Goal: Register for event/course

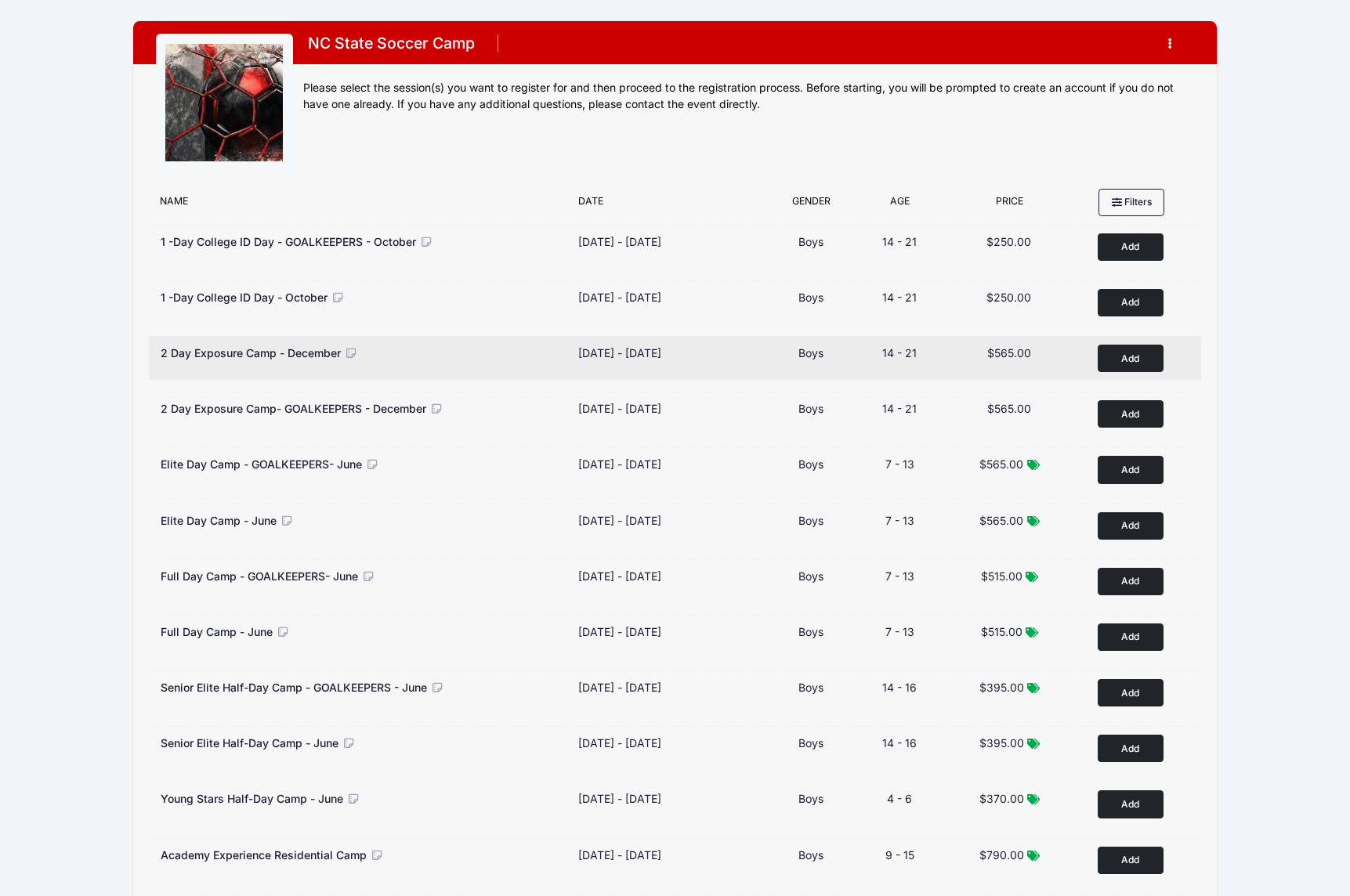
click at [1147, 355] on button "Add to Cart" at bounding box center [1130, 358] width 65 height 28
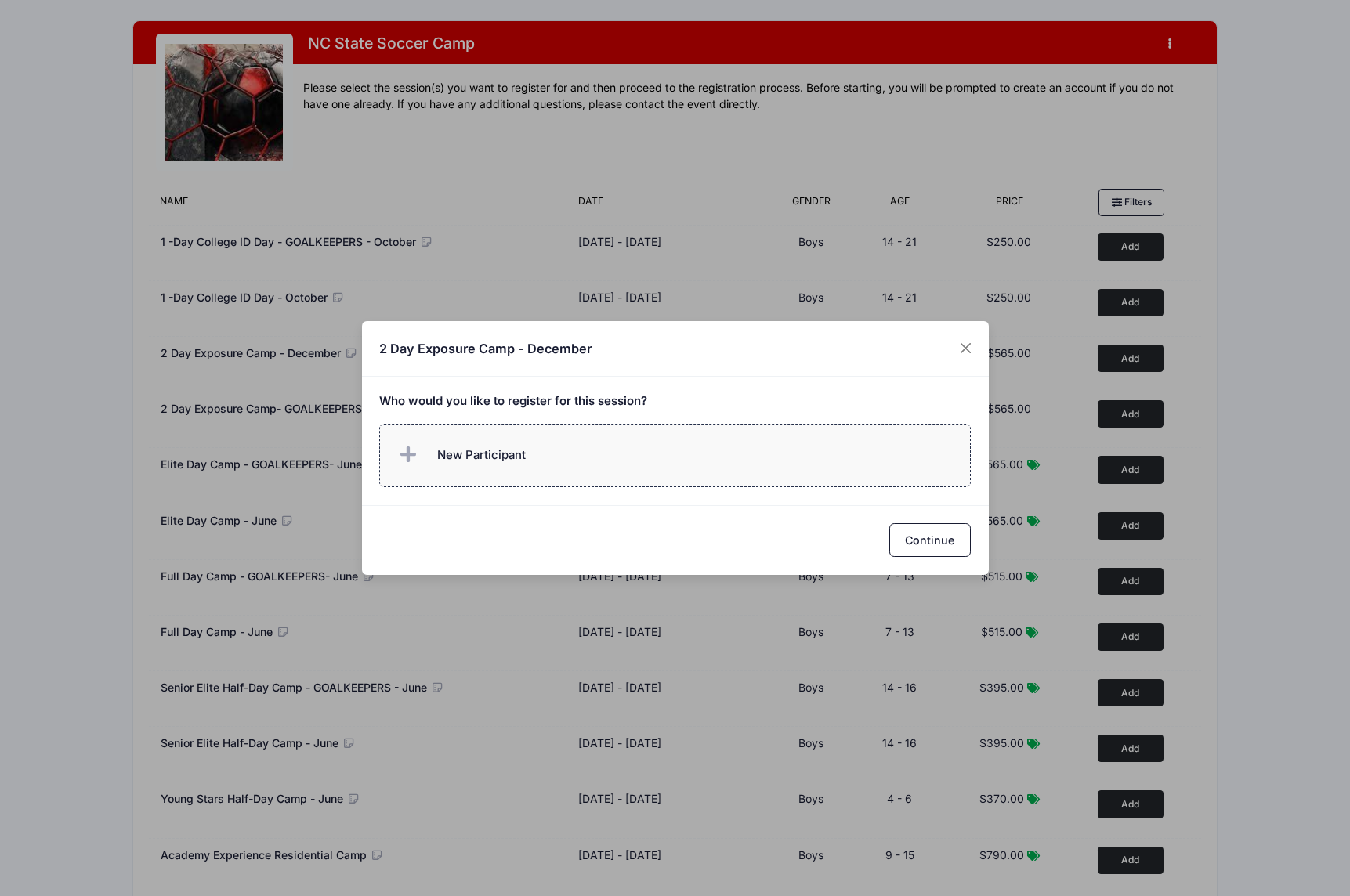
click at [482, 460] on span "New Participant" at bounding box center [482, 455] width 88 height 17
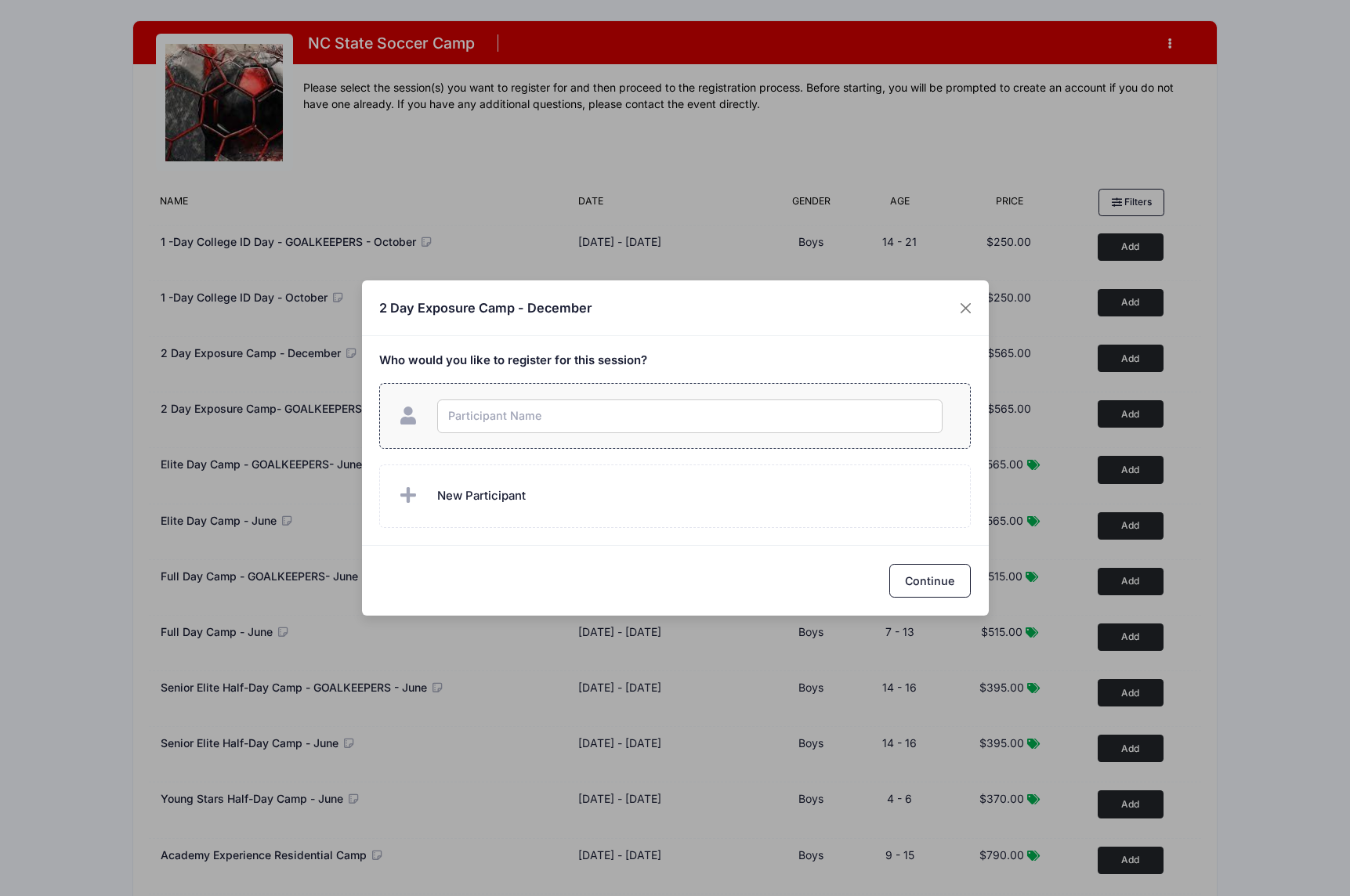
click at [501, 426] on input "text" at bounding box center [690, 416] width 506 height 34
type input "w"
type input "[PERSON_NAME]"
checkbox input "true"
click at [944, 578] on button "Continue" at bounding box center [930, 581] width 81 height 34
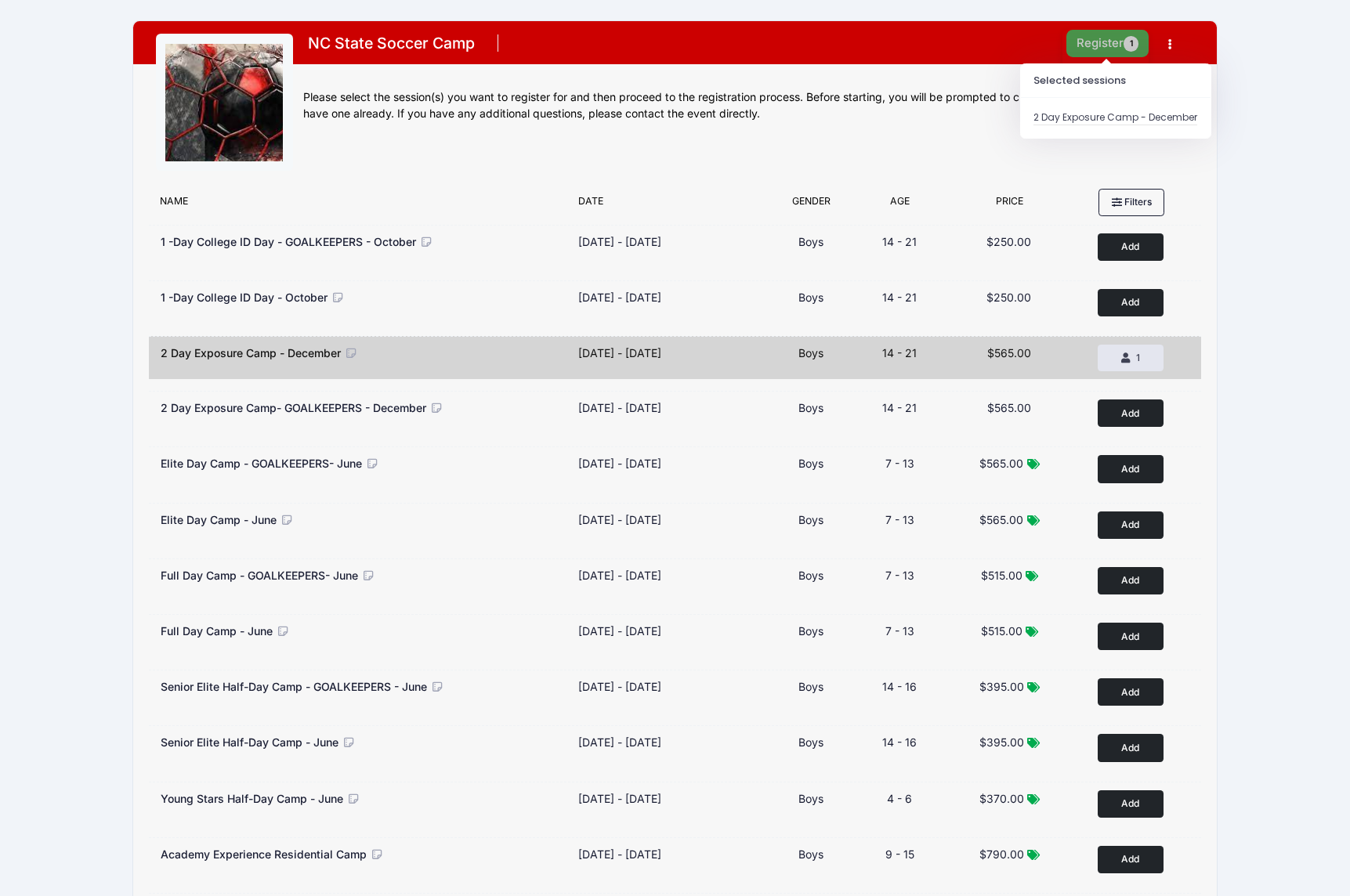
click at [1120, 44] on button "Register 1" at bounding box center [1108, 43] width 83 height 28
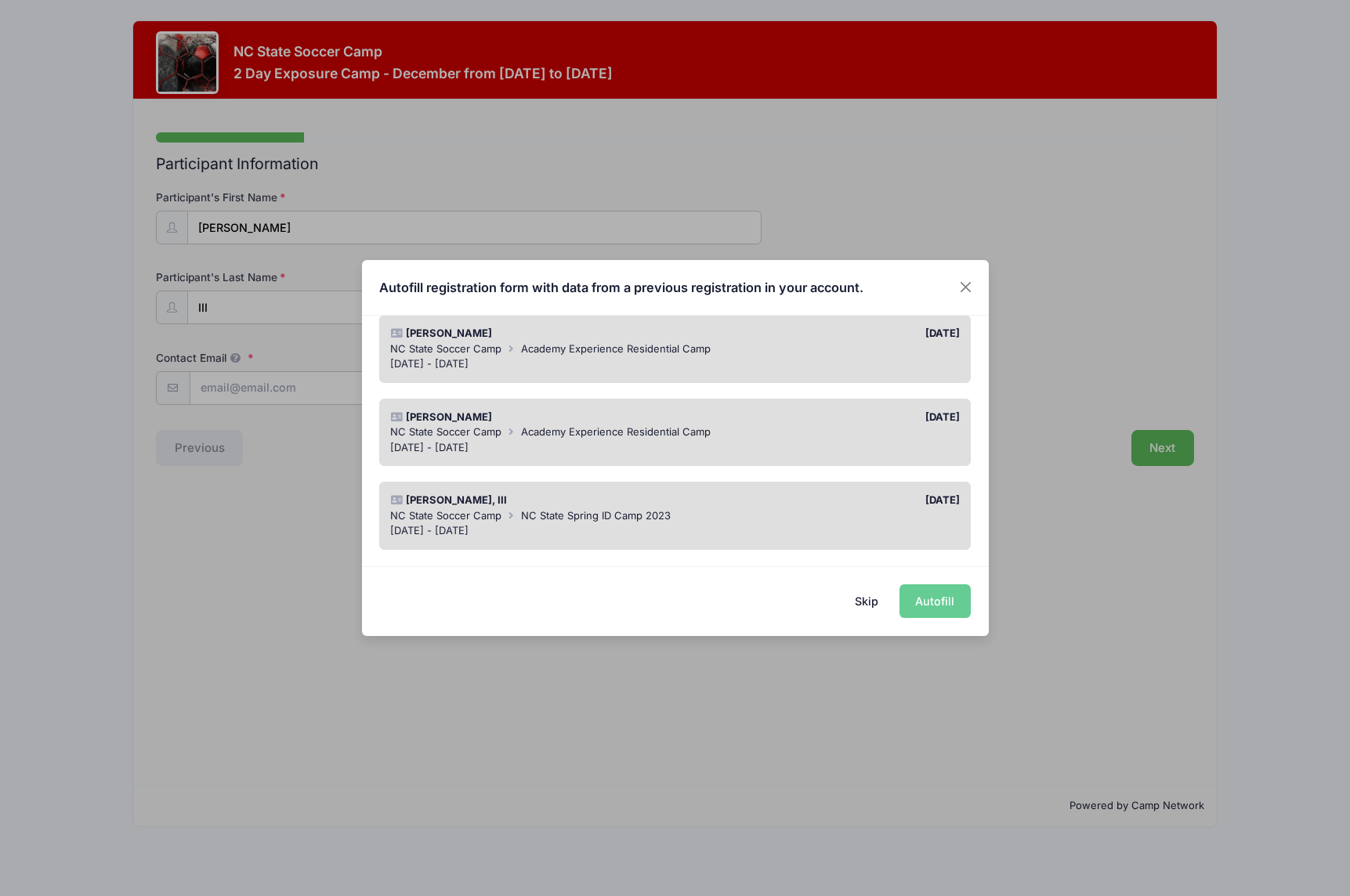
scroll to position [145, 0]
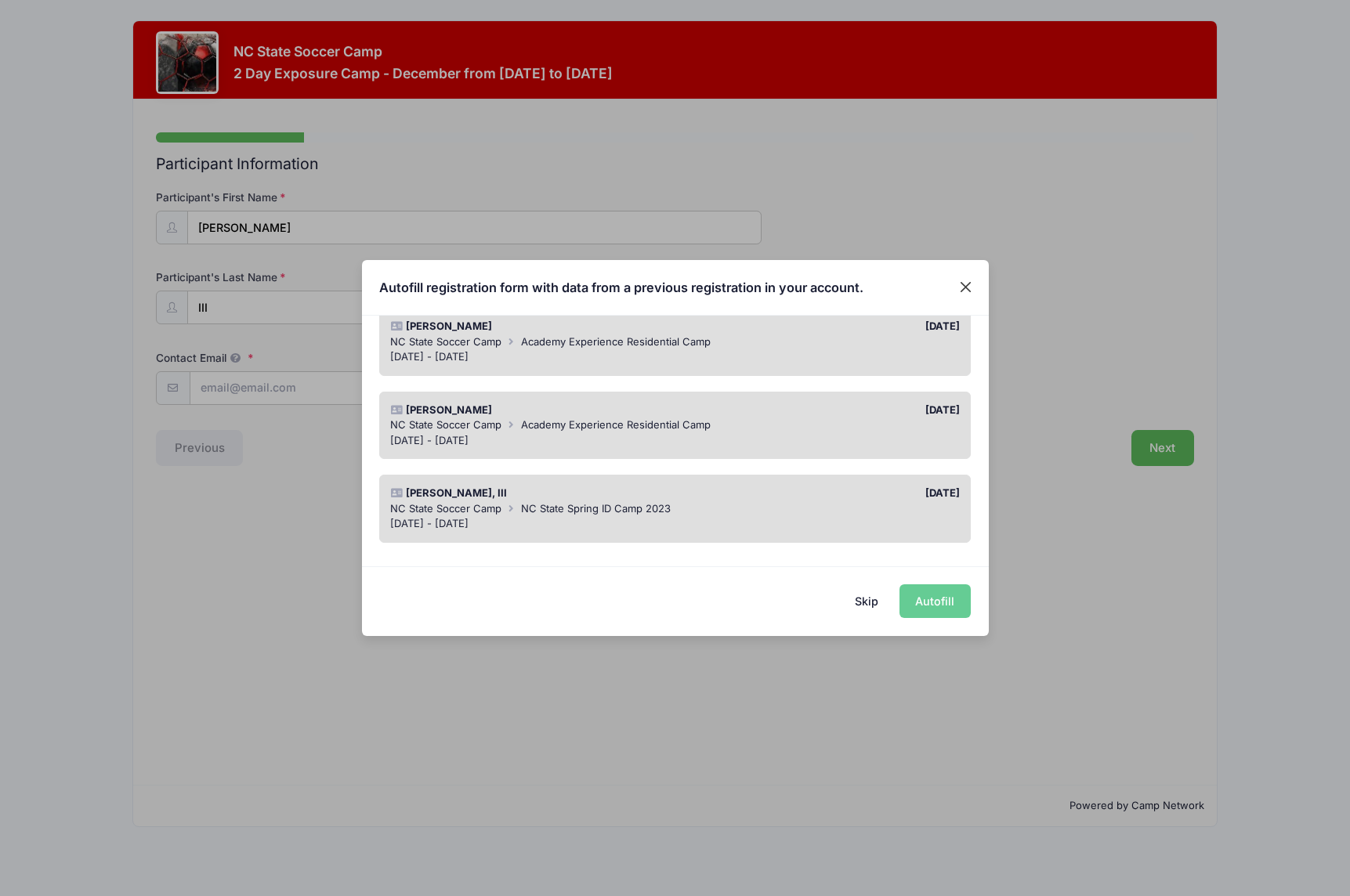
click at [964, 283] on button "Close" at bounding box center [965, 287] width 29 height 29
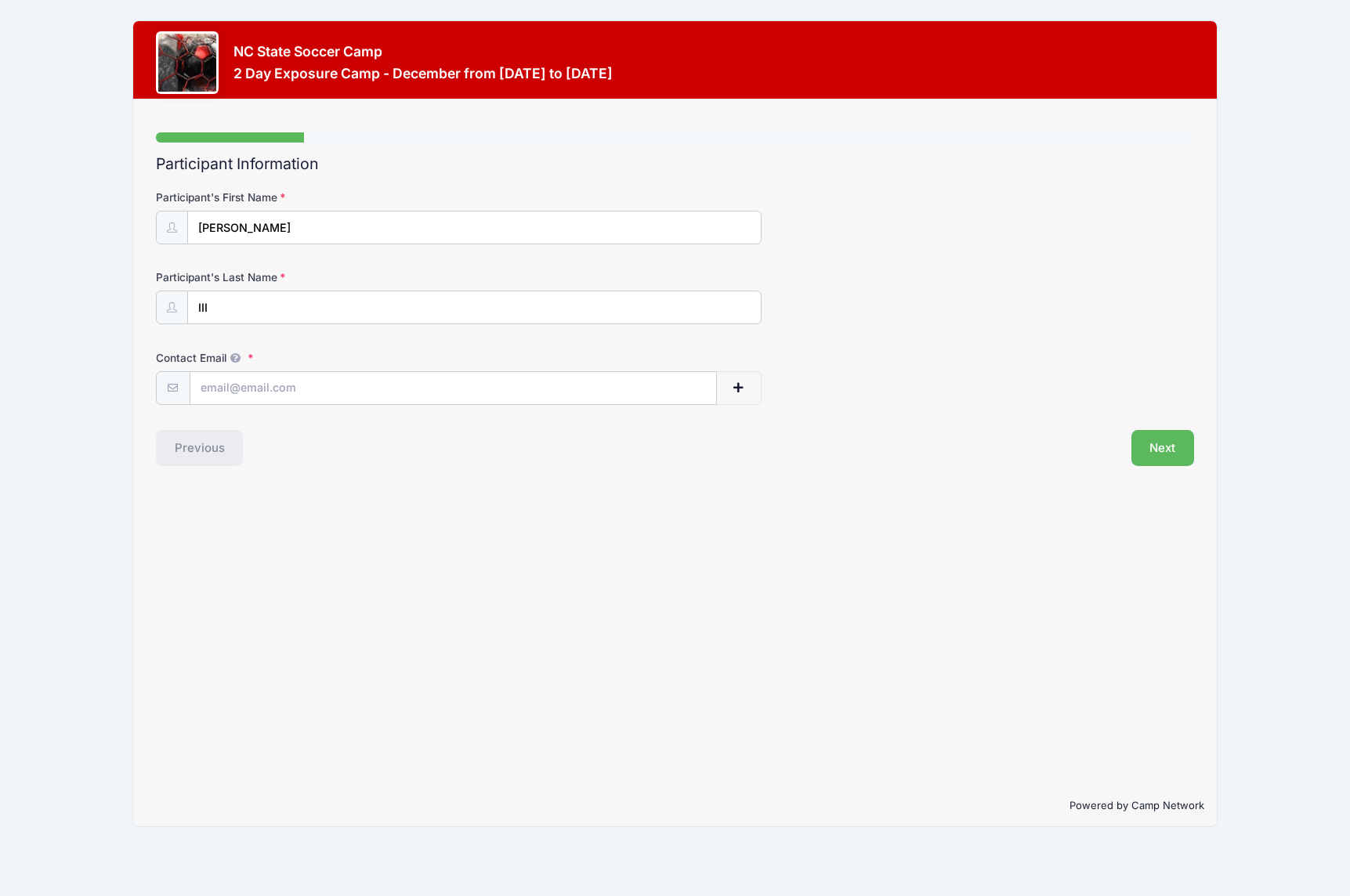
click at [214, 442] on div "Previous" at bounding box center [412, 448] width 527 height 36
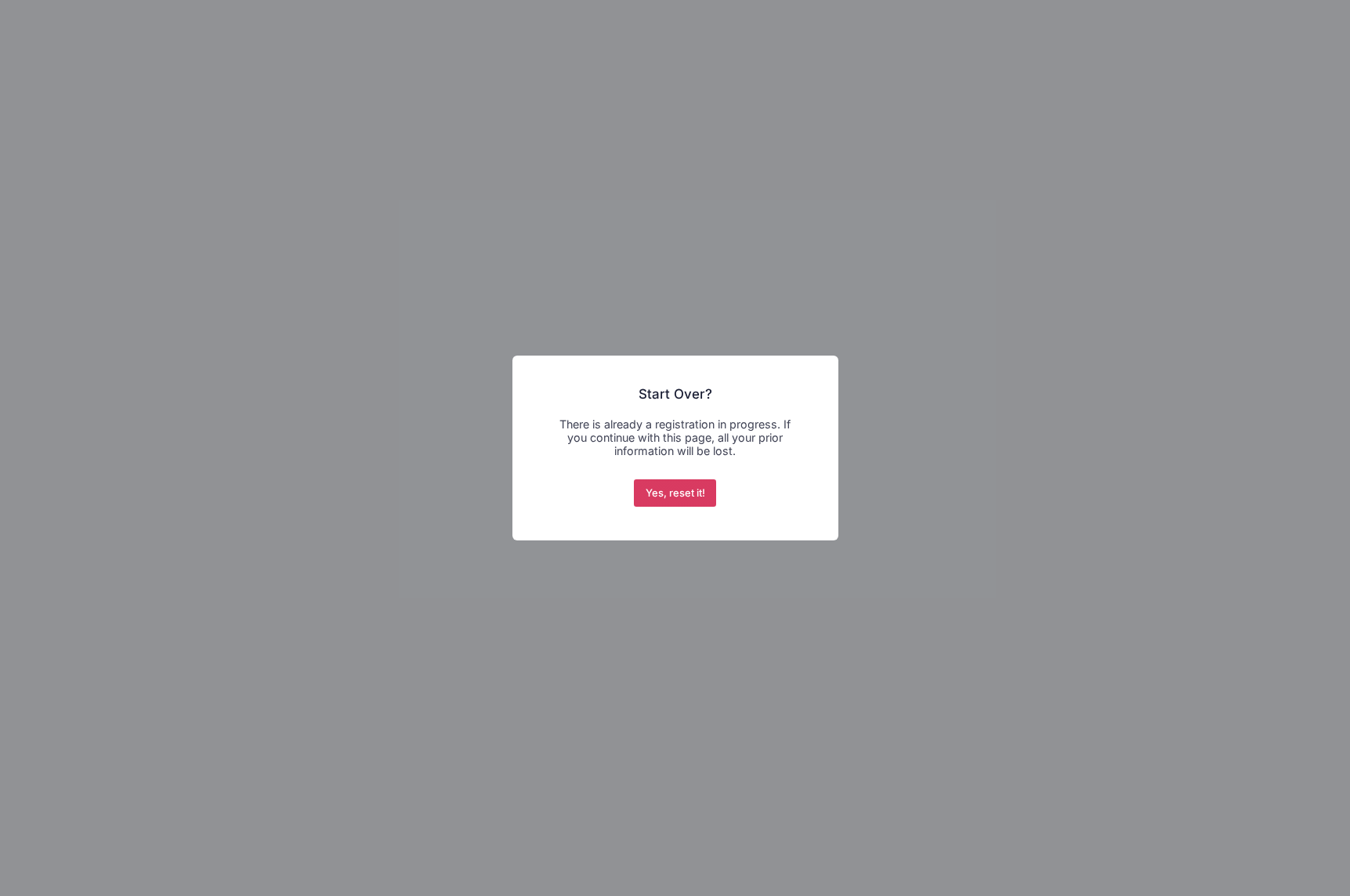
click at [693, 493] on button "Yes, reset it!" at bounding box center [674, 494] width 82 height 29
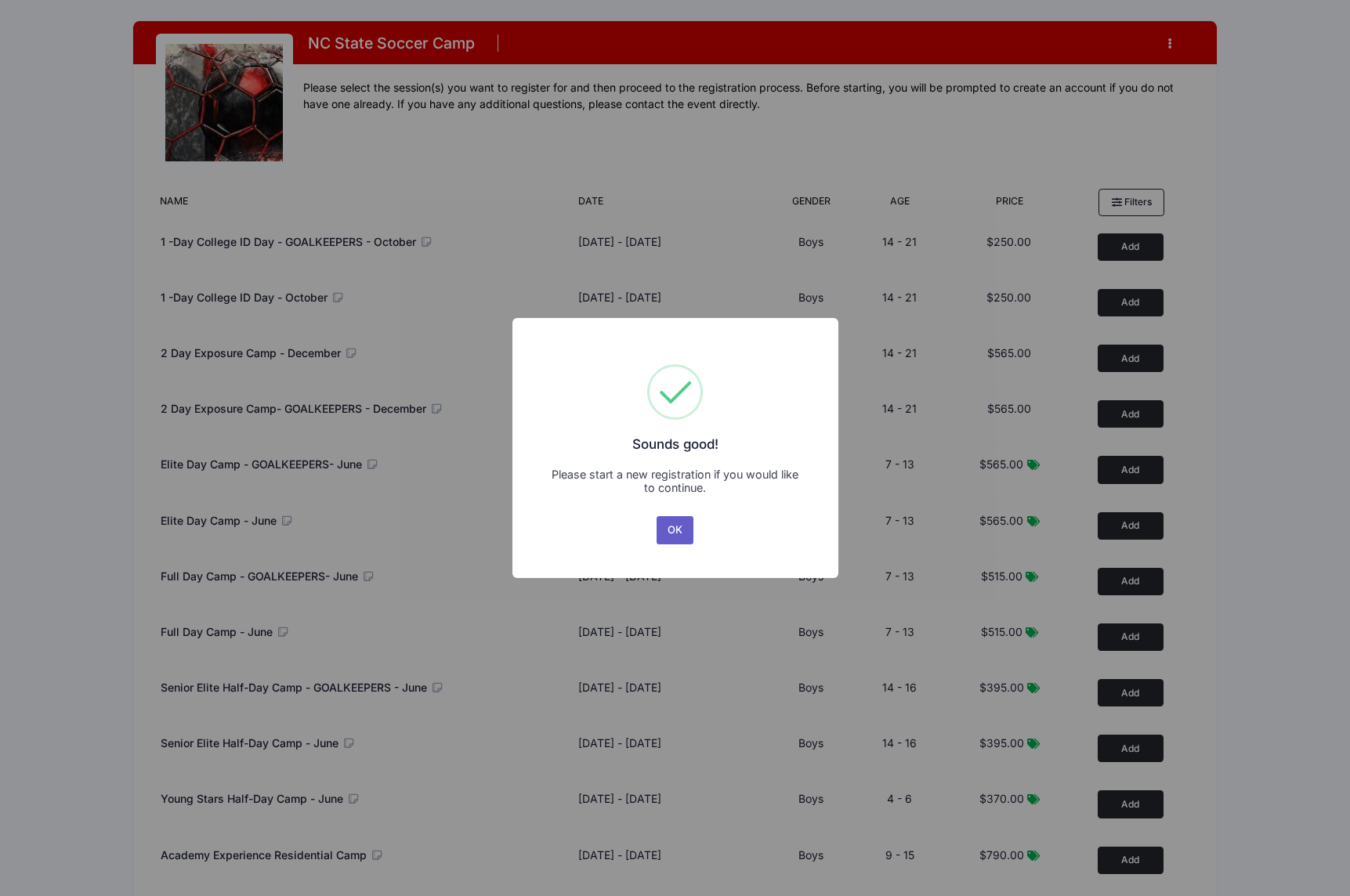
click at [680, 524] on button "OK" at bounding box center [675, 530] width 38 height 29
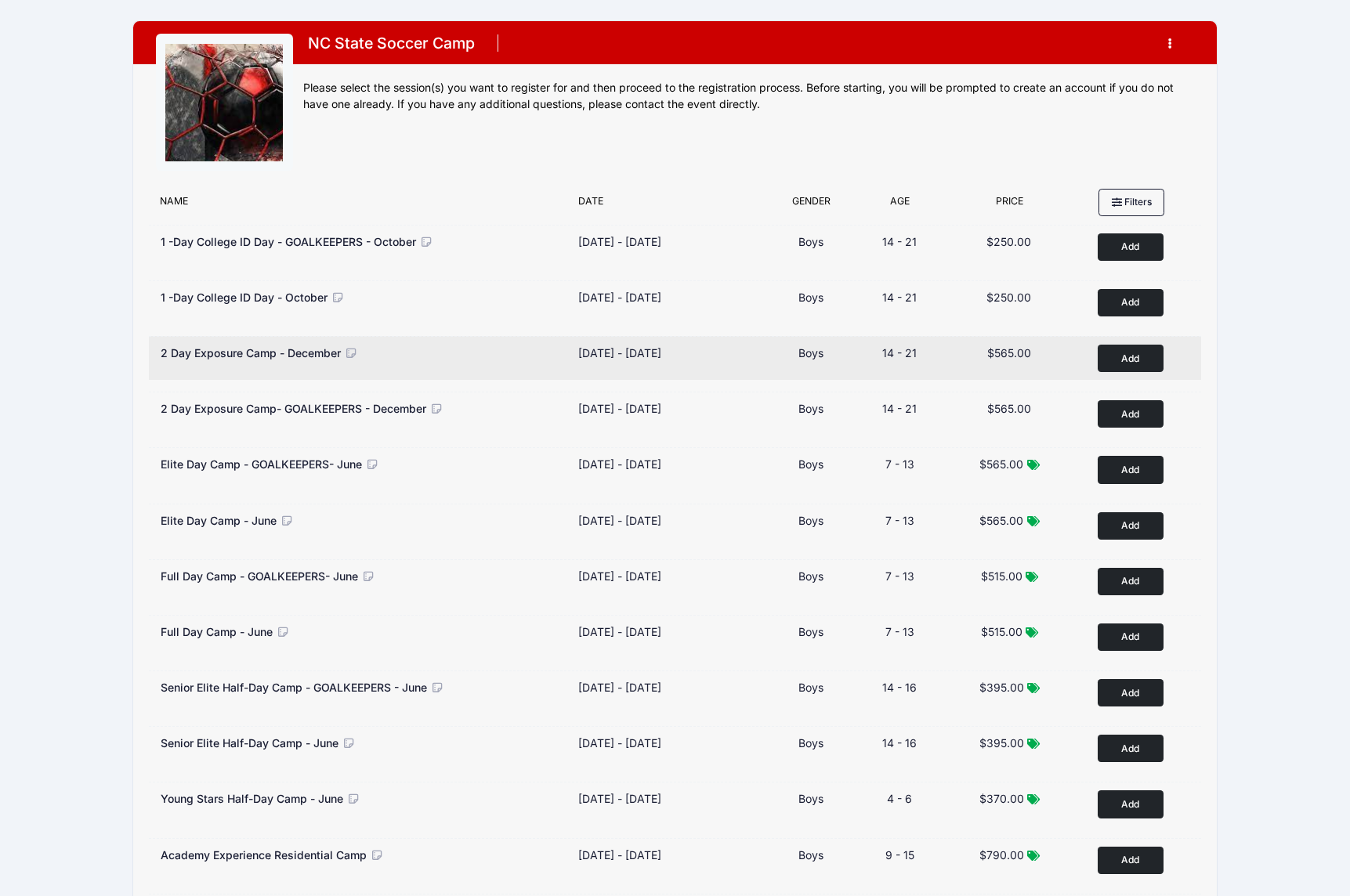
click at [1154, 355] on button "Add to Cart" at bounding box center [1130, 358] width 65 height 28
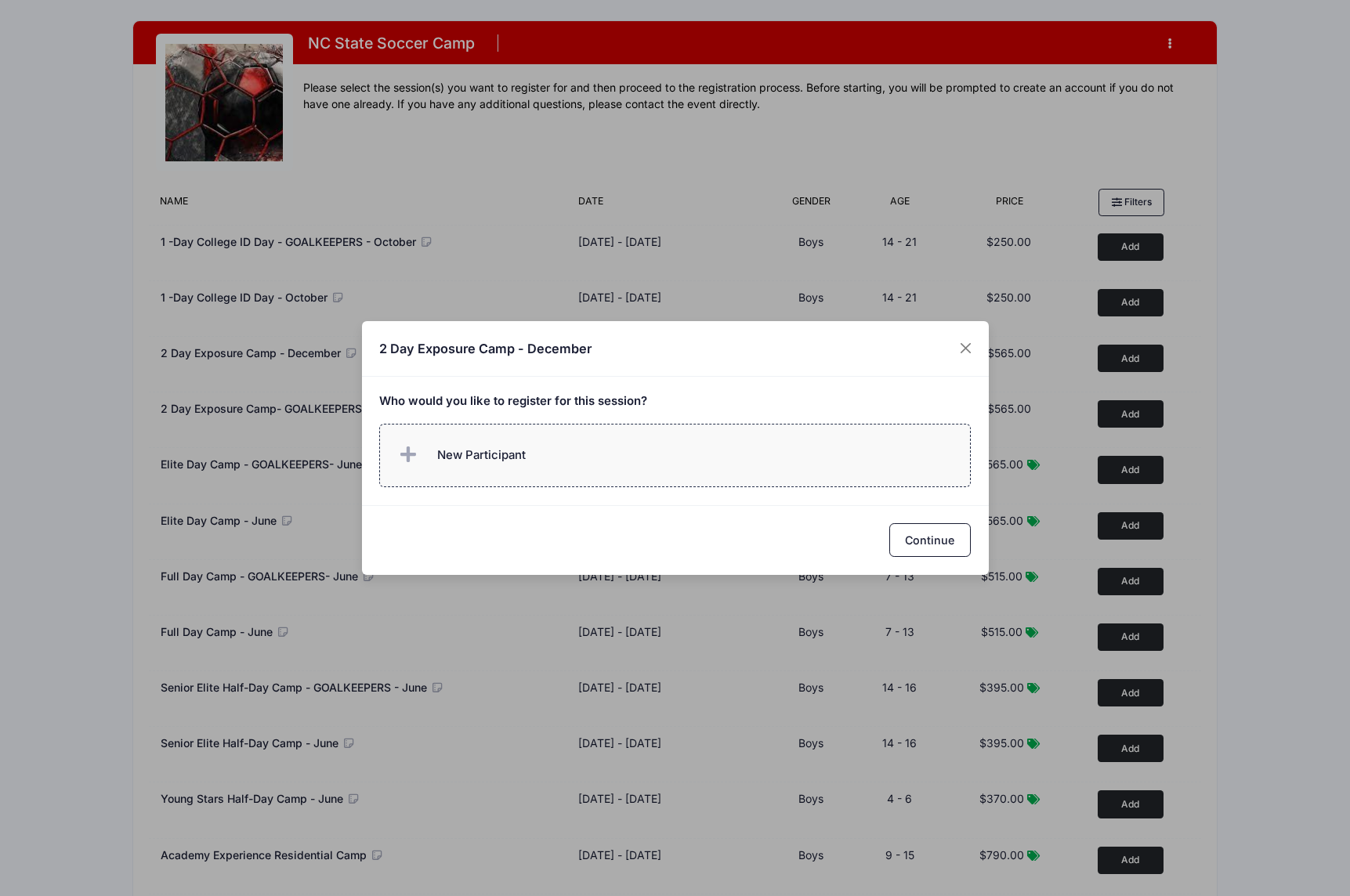
click at [481, 457] on span "New Participant" at bounding box center [482, 455] width 88 height 17
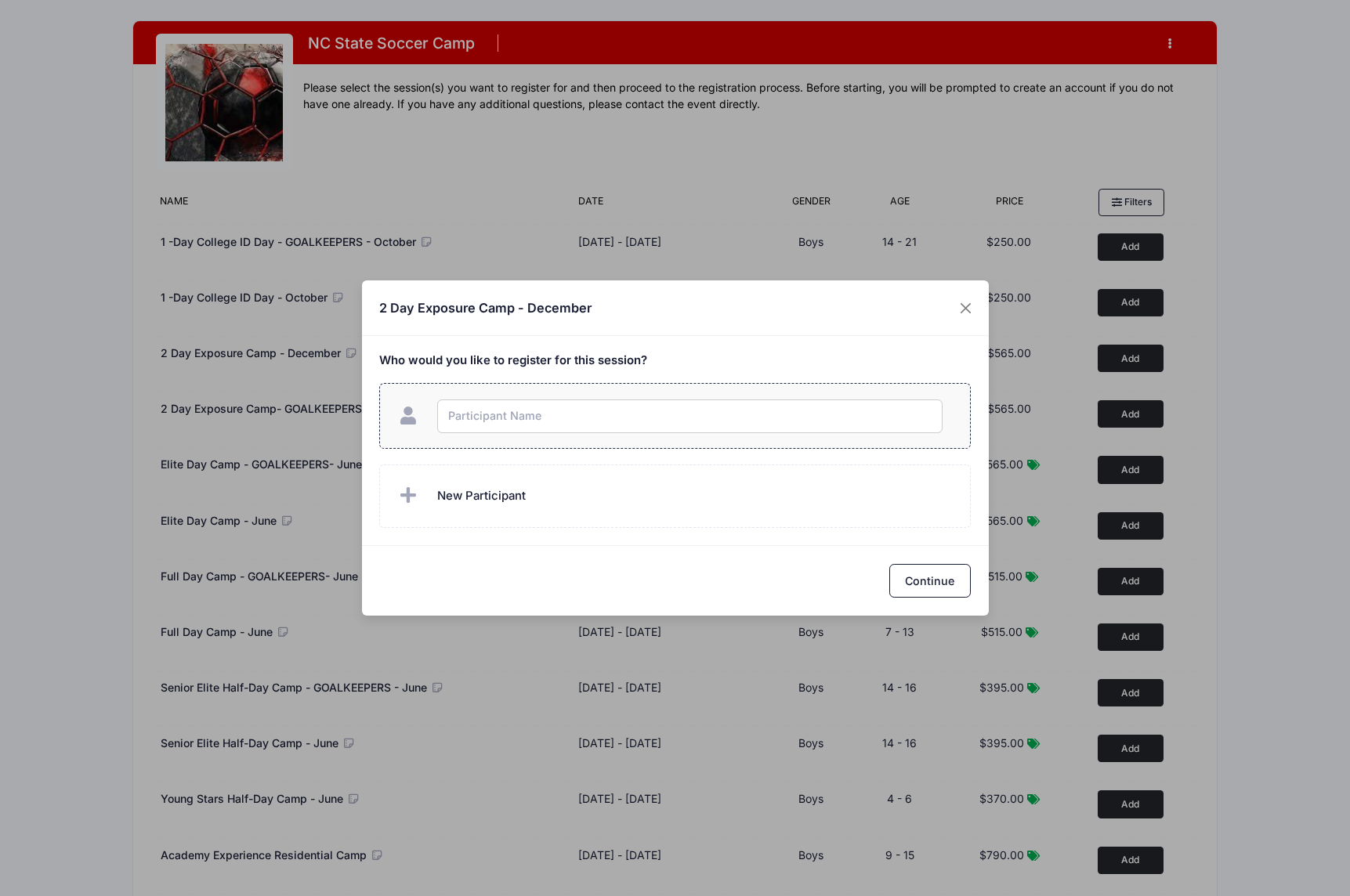
click at [614, 405] on input "text" at bounding box center [690, 416] width 506 height 34
type input "[PERSON_NAME]"
checkbox input "true"
click at [933, 582] on button "Continue" at bounding box center [930, 581] width 81 height 34
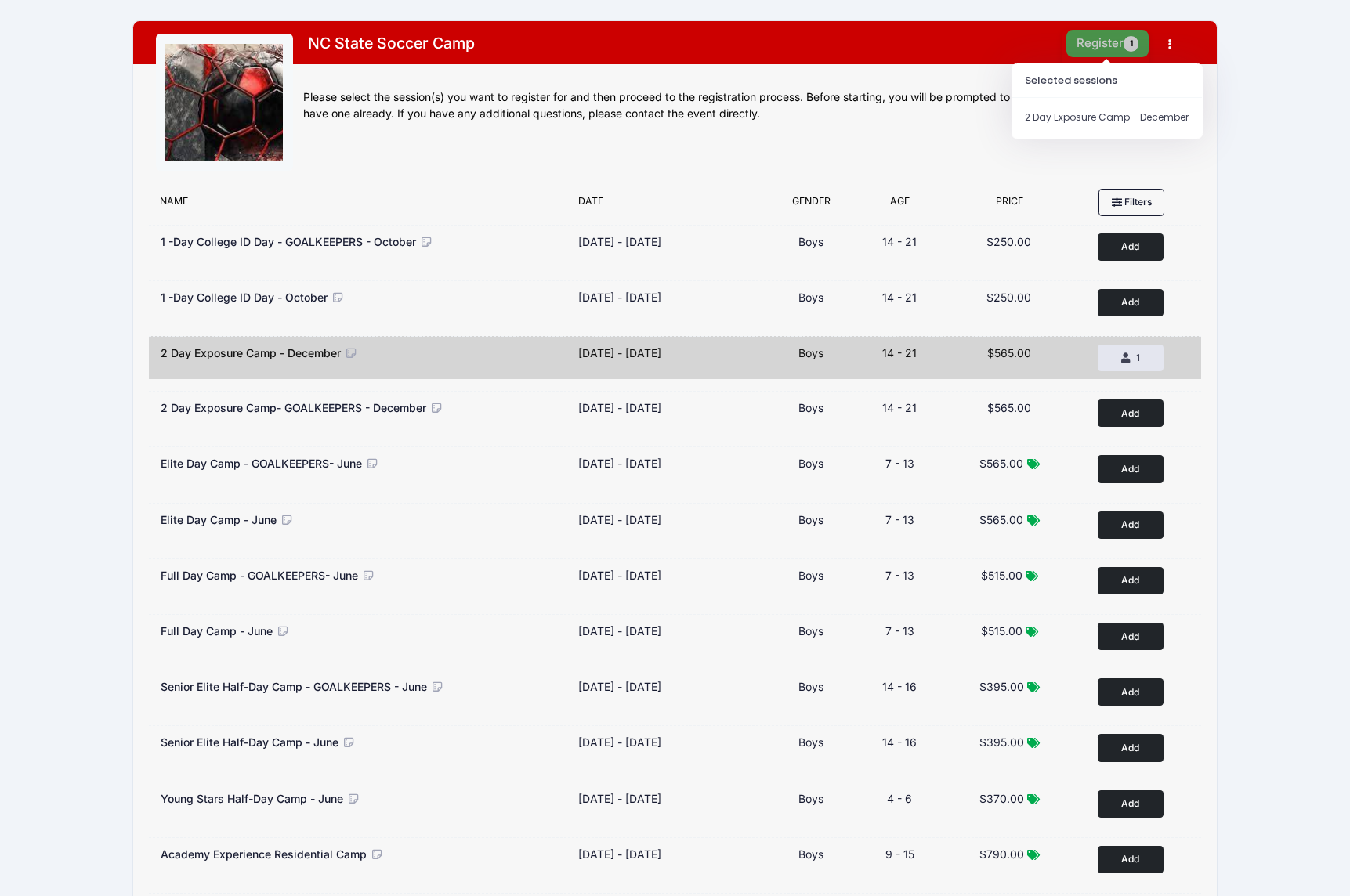
click at [1106, 40] on button "Register 1" at bounding box center [1108, 43] width 83 height 28
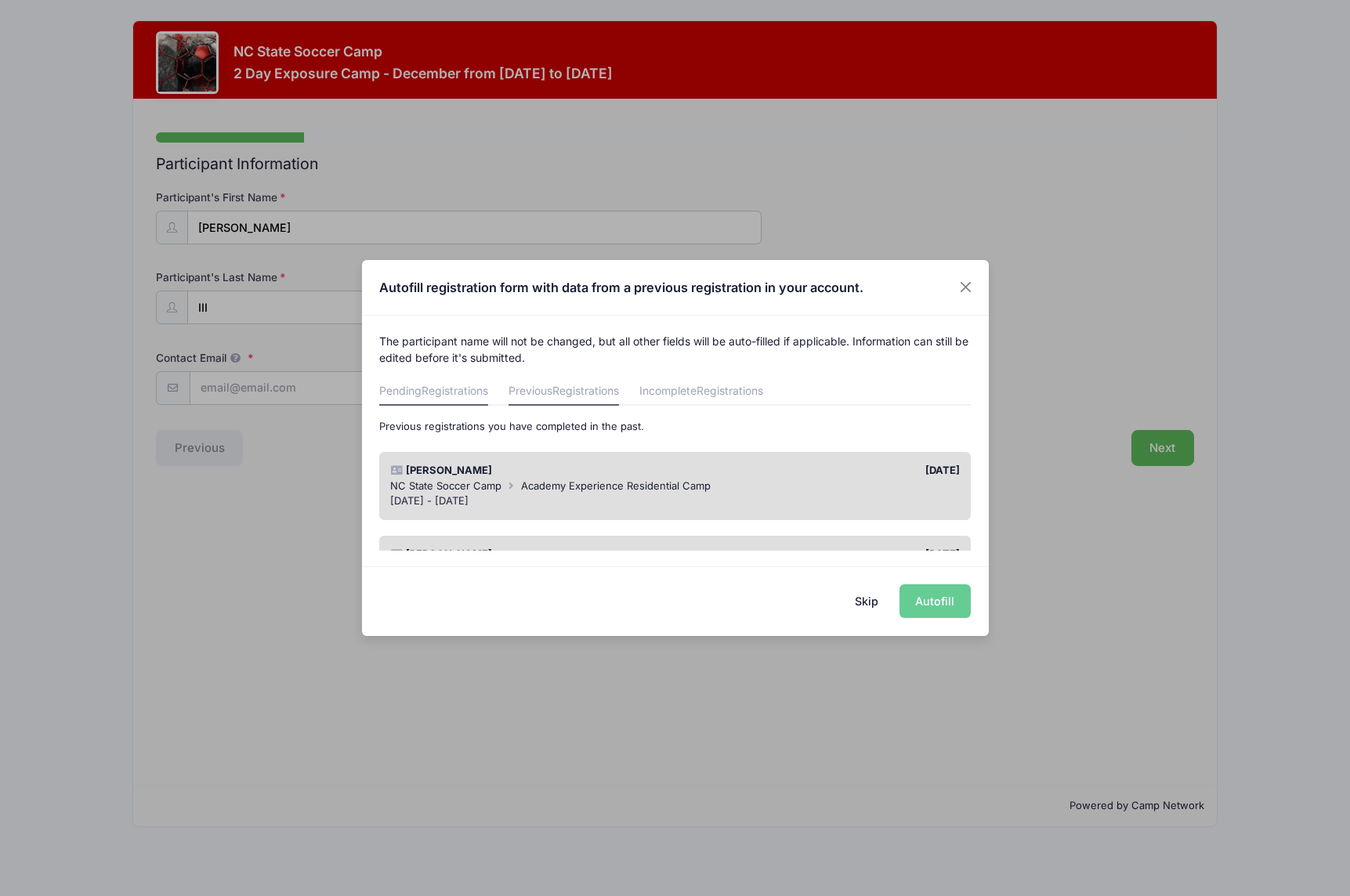
drag, startPoint x: 696, startPoint y: 394, endPoint x: 487, endPoint y: 393, distance: 209.0
click at [695, 393] on link "Incomplete Registrations" at bounding box center [701, 391] width 123 height 29
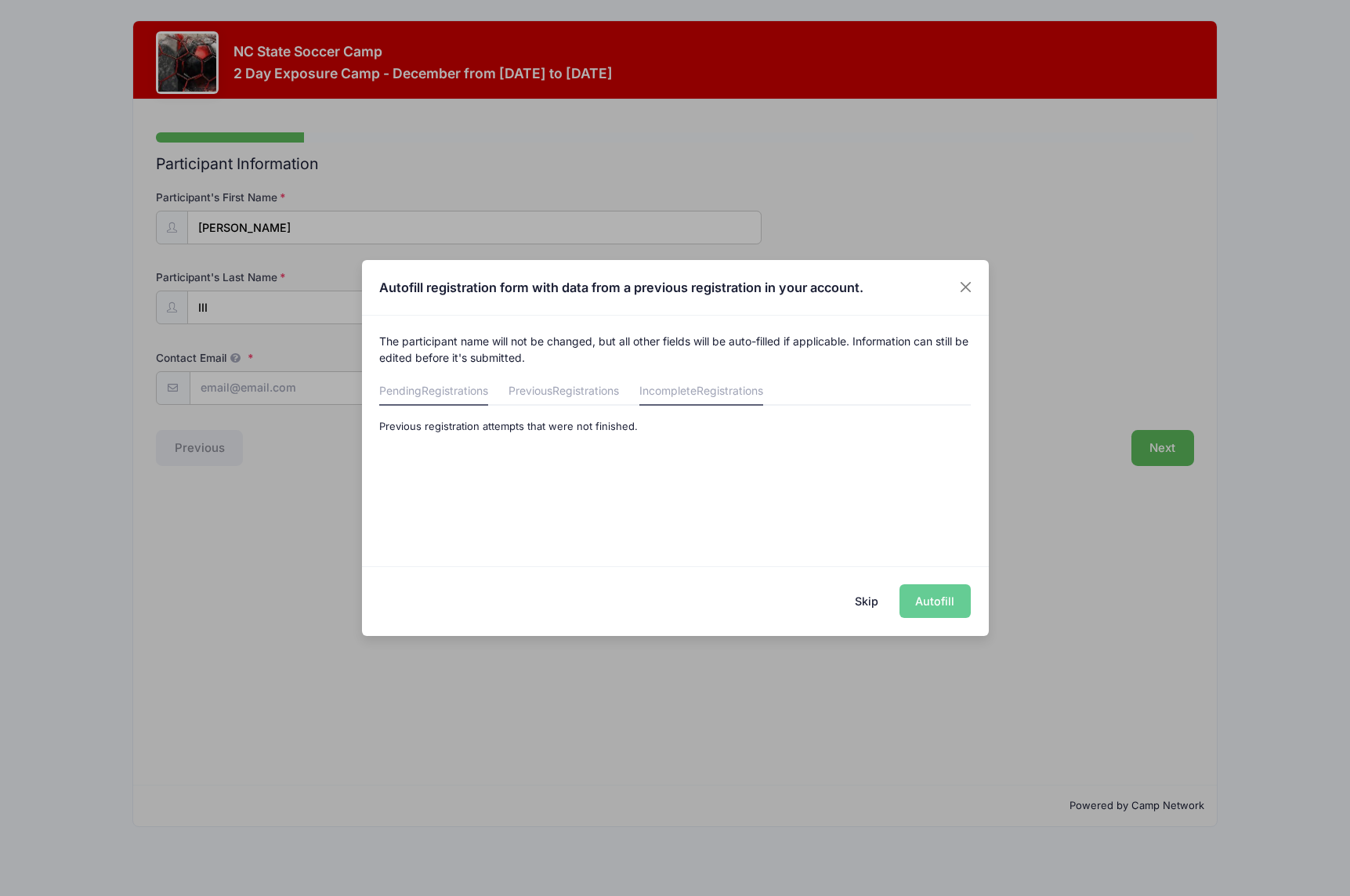
drag, startPoint x: 443, startPoint y: 392, endPoint x: 489, endPoint y: 392, distance: 46.0
click at [444, 392] on span "Registrations" at bounding box center [455, 390] width 66 height 13
click at [547, 391] on link "Previous Registrations" at bounding box center [564, 391] width 111 height 29
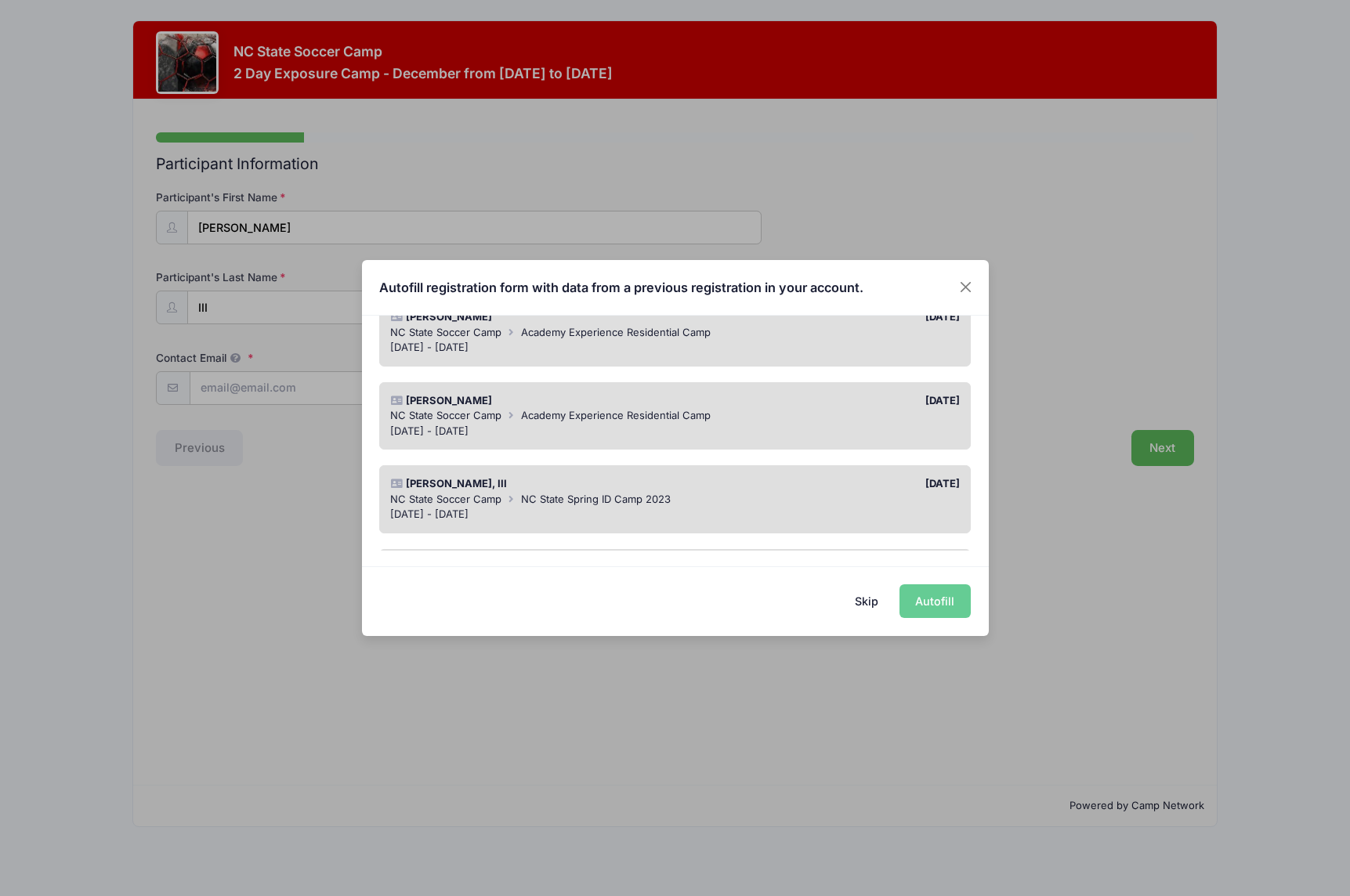
scroll to position [157, 0]
click at [639, 489] on span "NC State Spring ID Camp 2023" at bounding box center [596, 495] width 150 height 13
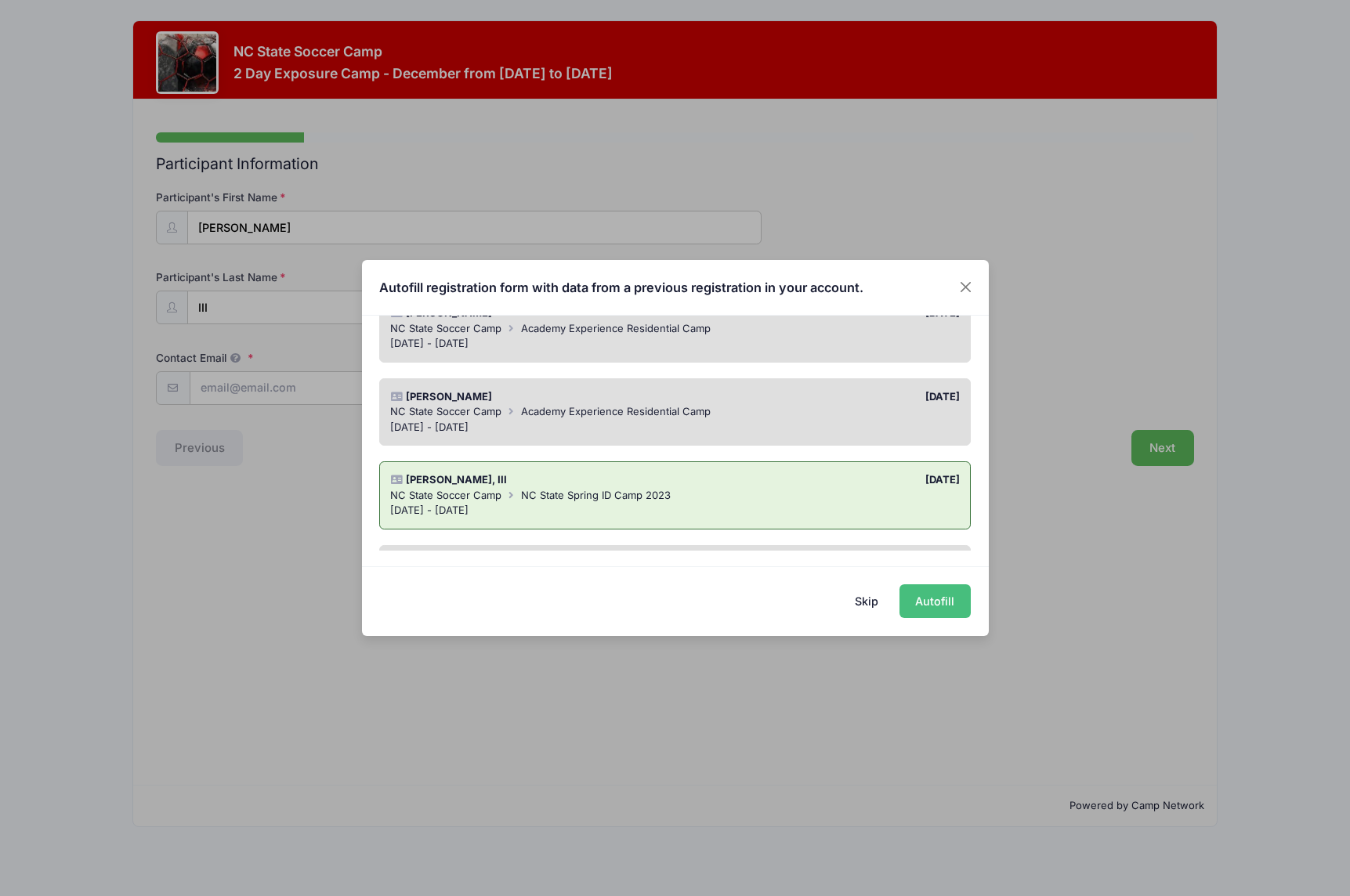
click at [938, 609] on button "Autofill" at bounding box center [935, 601] width 71 height 34
type input "everettyopp@yahoo.com"
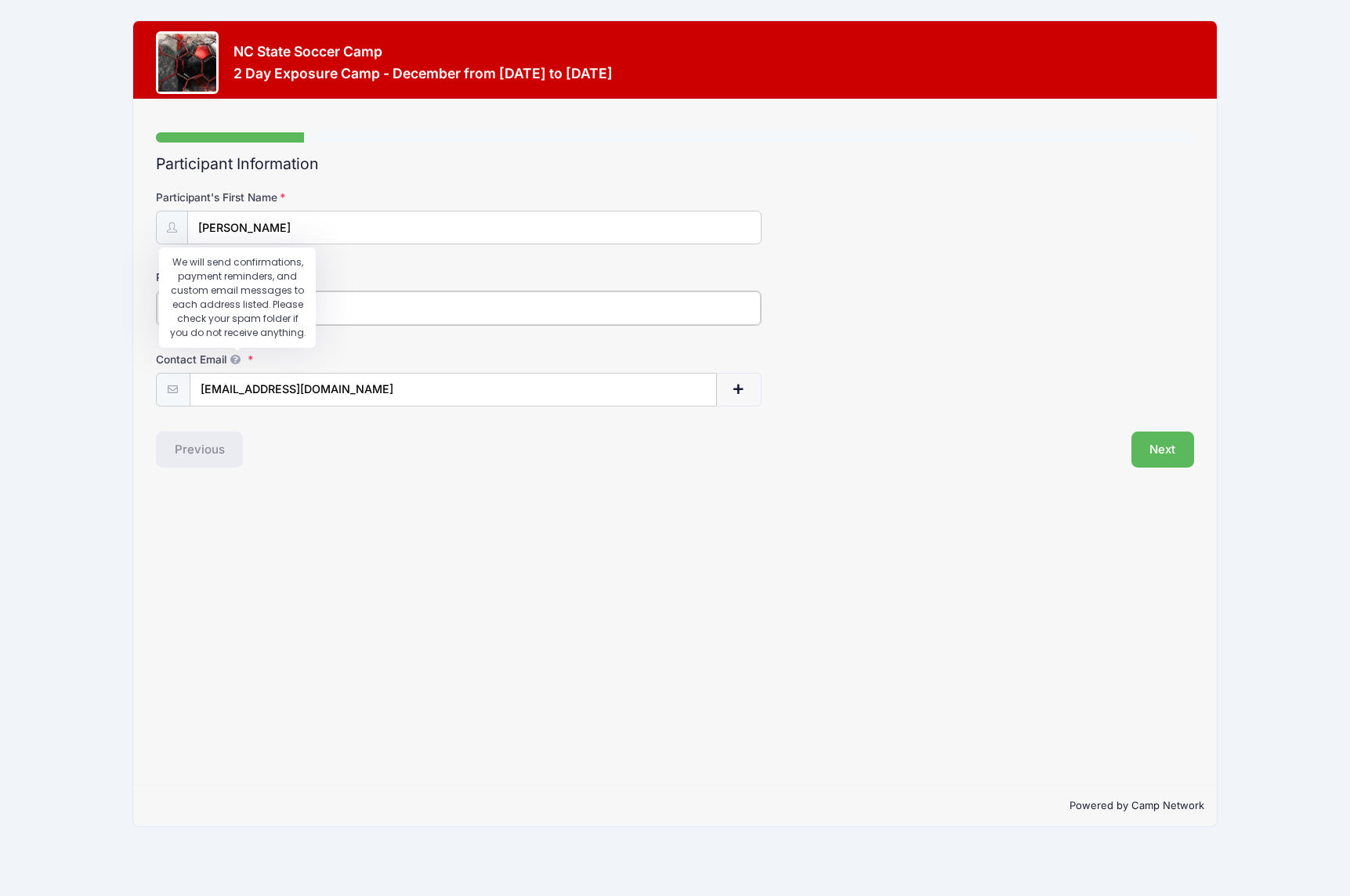
type input "Yopp III"
click at [342, 430] on div "Previous" at bounding box center [412, 448] width 527 height 36
click at [1181, 443] on button "Next" at bounding box center [1163, 448] width 64 height 36
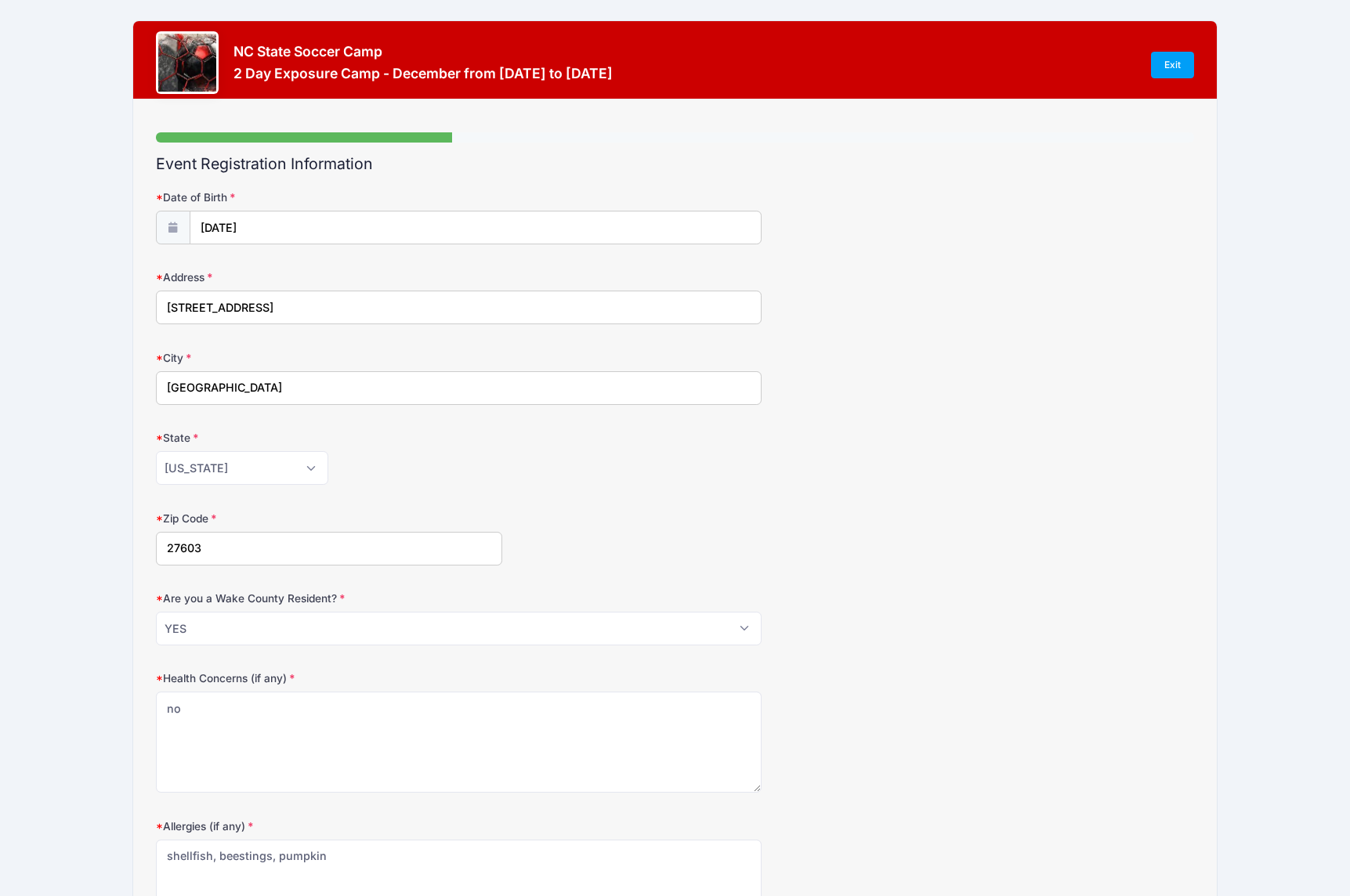
scroll to position [136, 0]
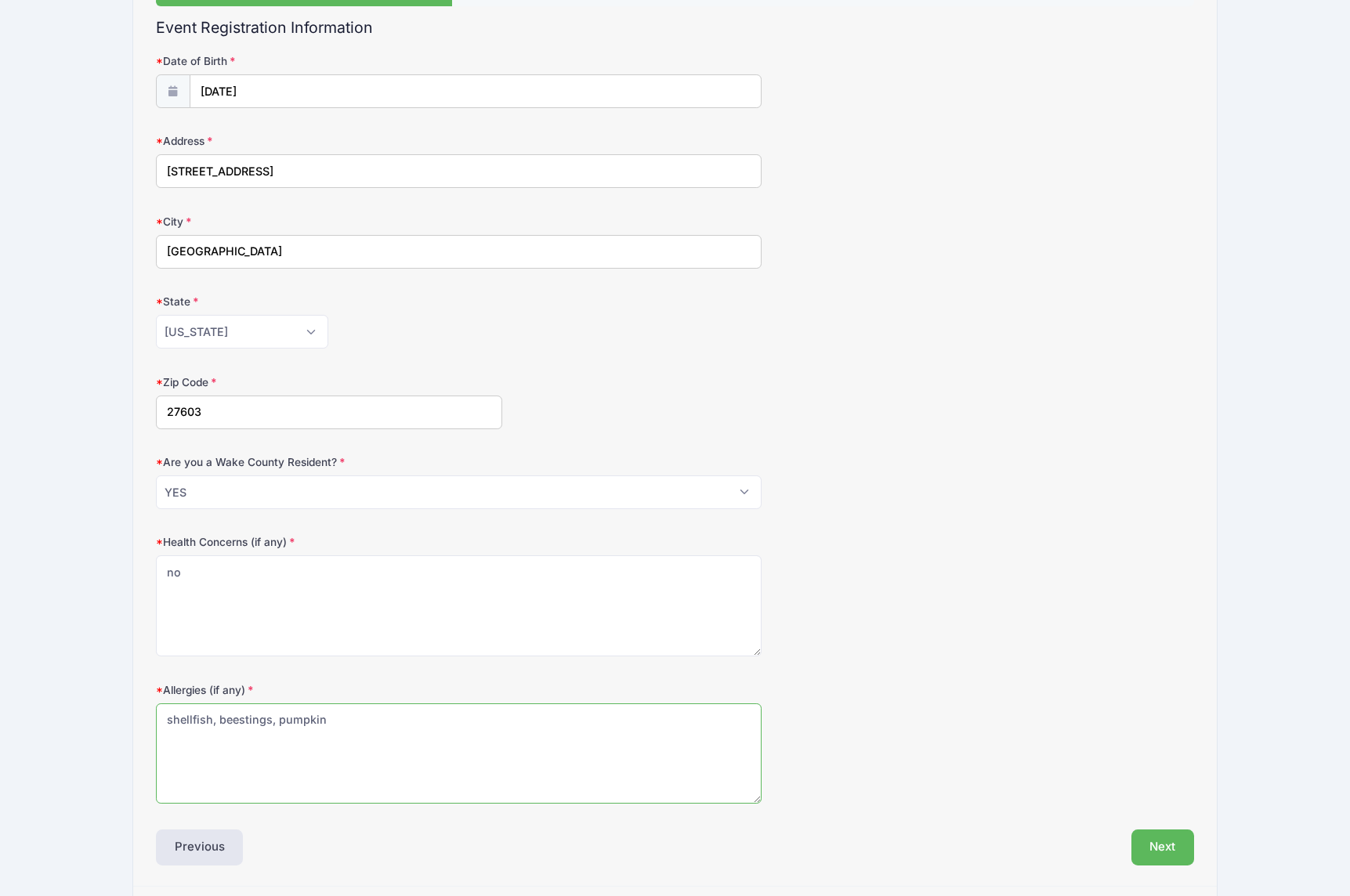
drag, startPoint x: 336, startPoint y: 717, endPoint x: 328, endPoint y: 716, distance: 8.1
click at [334, 716] on textarea "shellfish, beestings, pumpkin" at bounding box center [459, 754] width 606 height 101
click at [239, 717] on textarea "shellfish, beestings, pumpkin" at bounding box center [459, 754] width 606 height 101
click at [362, 717] on textarea "shellfish, beestings, pumpkin" at bounding box center [459, 754] width 606 height 101
type textarea "shellfish, bee stings, pumpkin, ants"
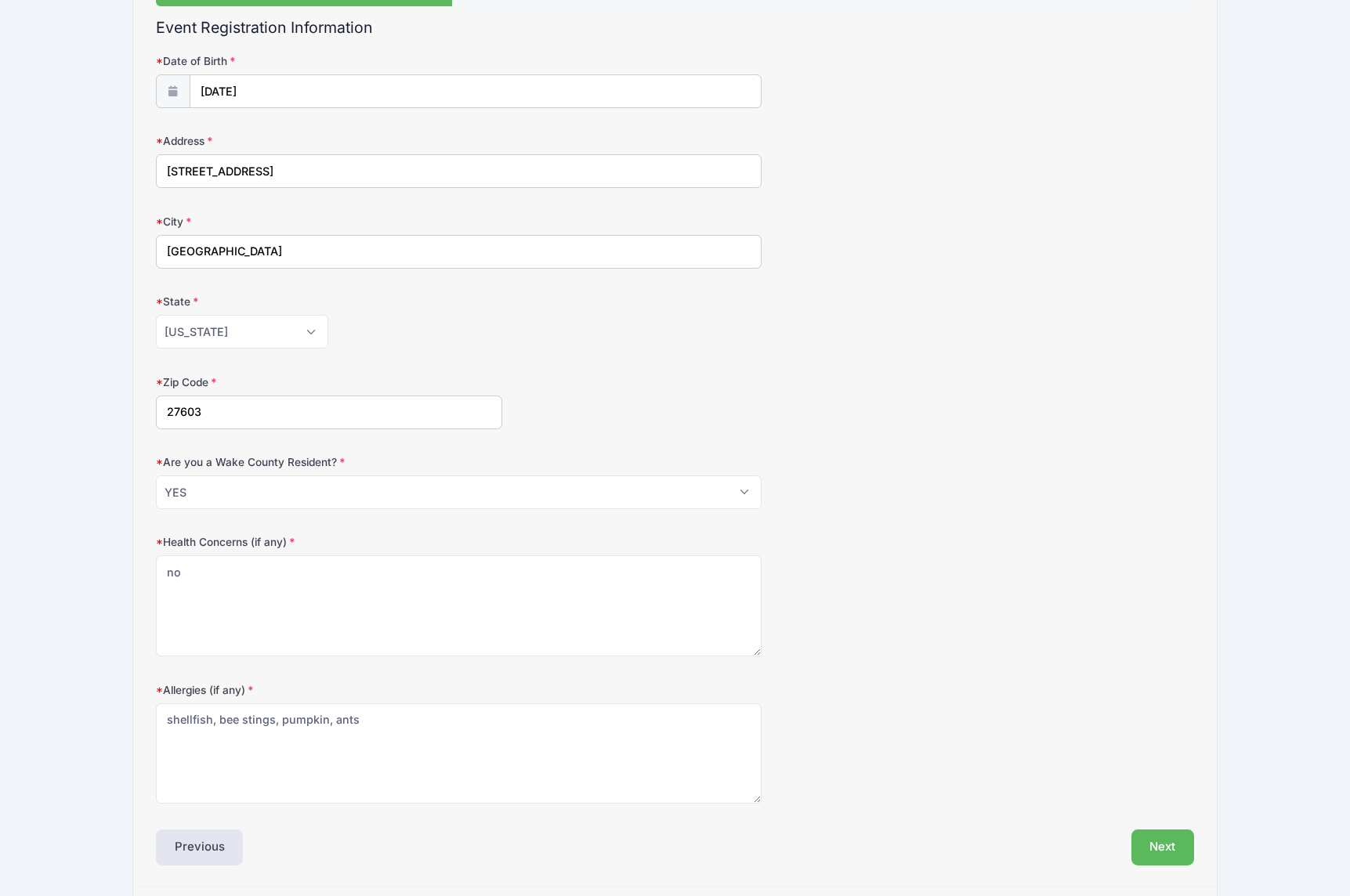
click at [868, 632] on div "Health Concerns (if any) no" at bounding box center [674, 595] width 1038 height 122
click at [1159, 838] on button "Next" at bounding box center [1163, 847] width 64 height 36
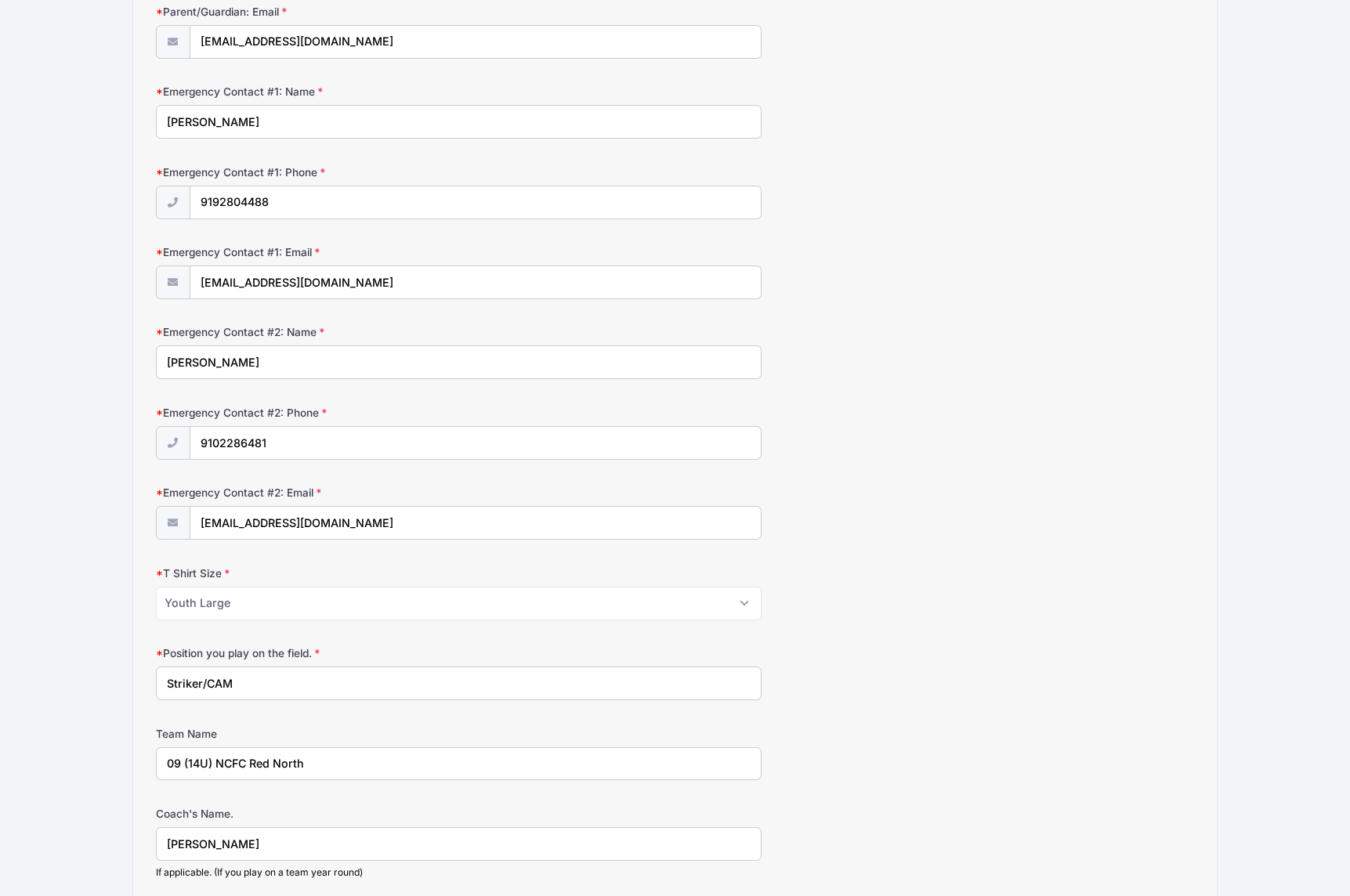
scroll to position [420, 0]
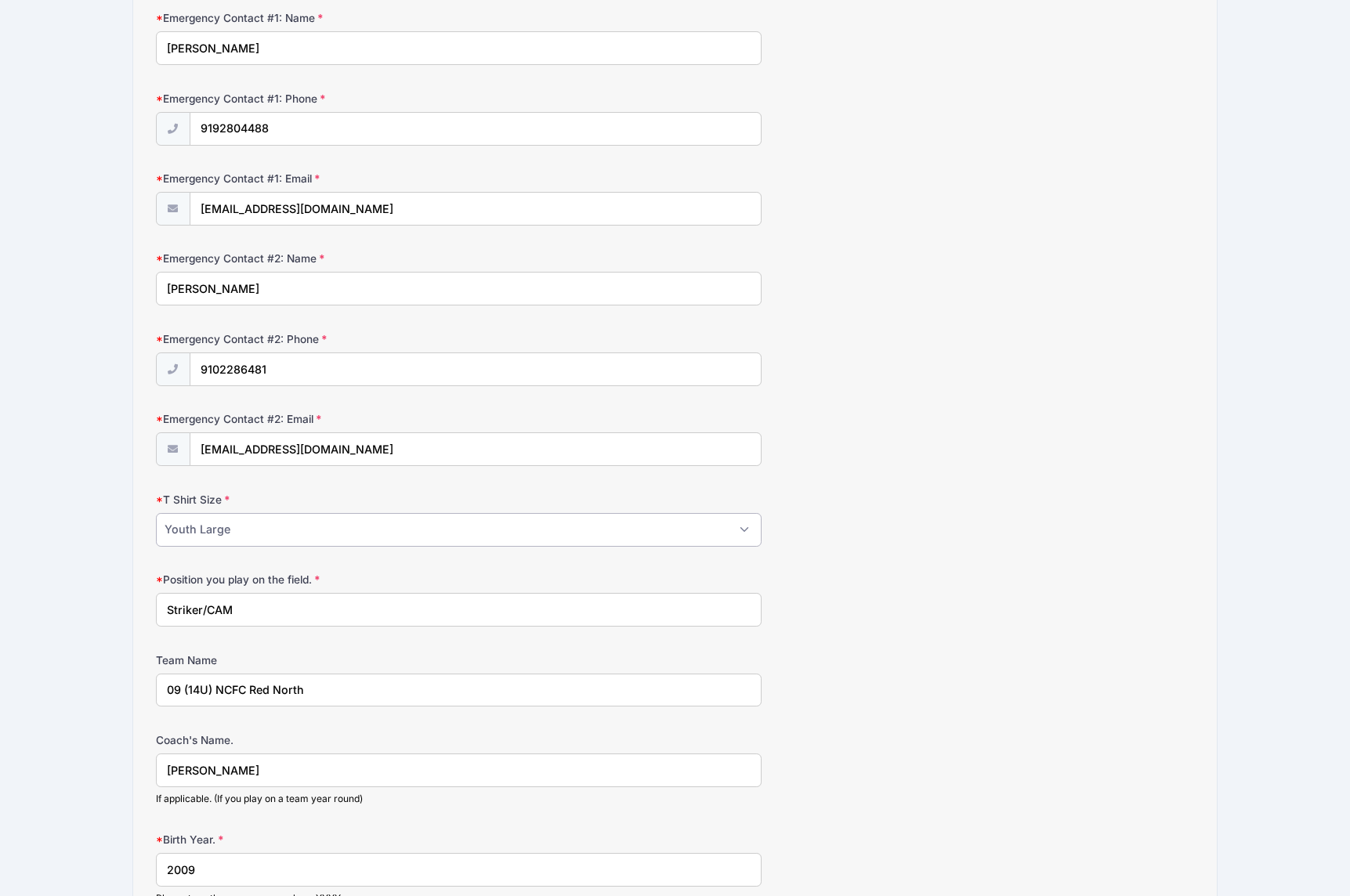
select select "Adult Medium"
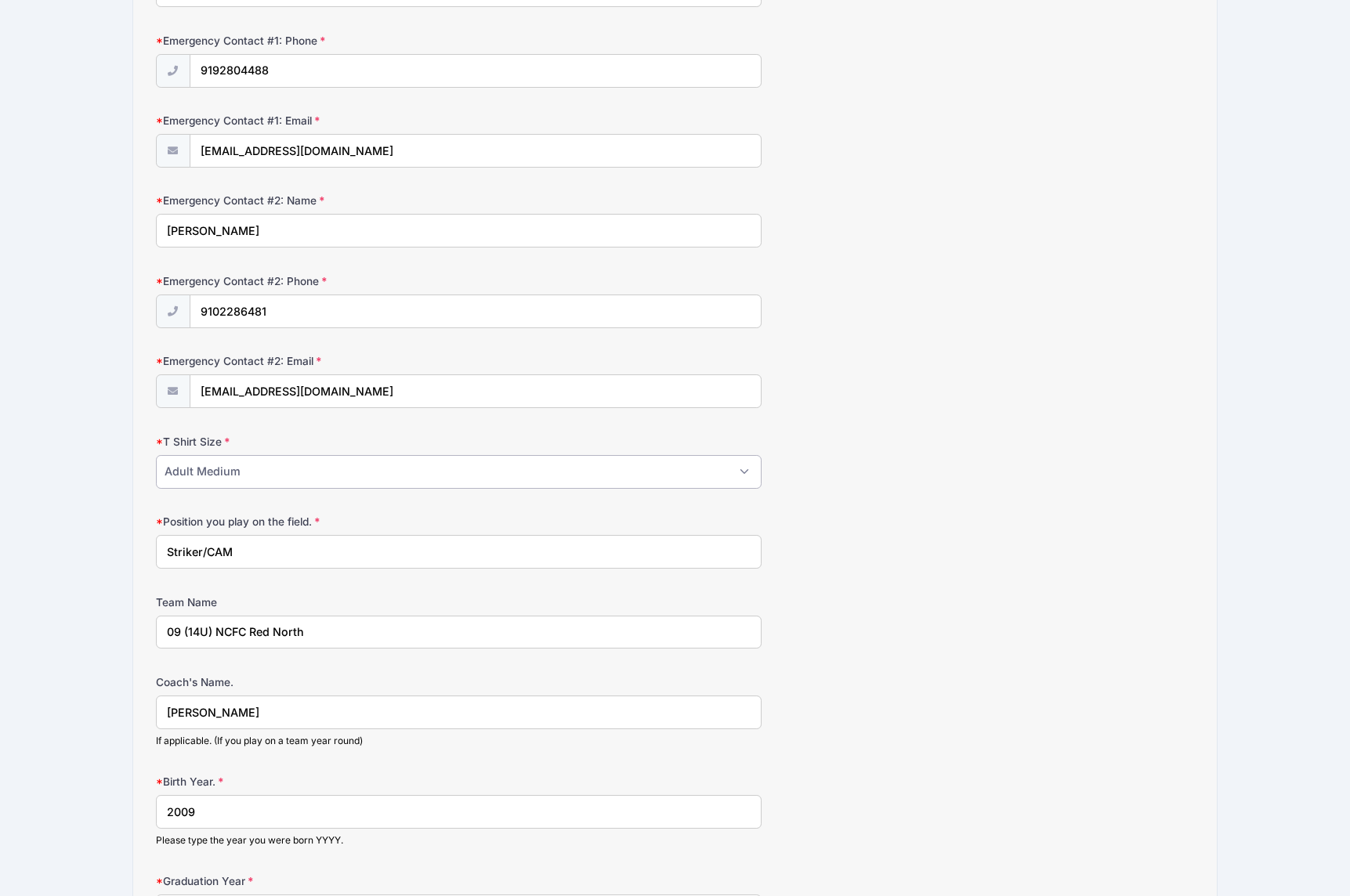
scroll to position [479, 0]
drag, startPoint x: 322, startPoint y: 627, endPoint x: 259, endPoint y: 624, distance: 63.1
drag, startPoint x: 212, startPoint y: 625, endPoint x: 185, endPoint y: 625, distance: 27.0
click at [185, 625] on input "09 (14U) NCFC Silver" at bounding box center [459, 632] width 606 height 34
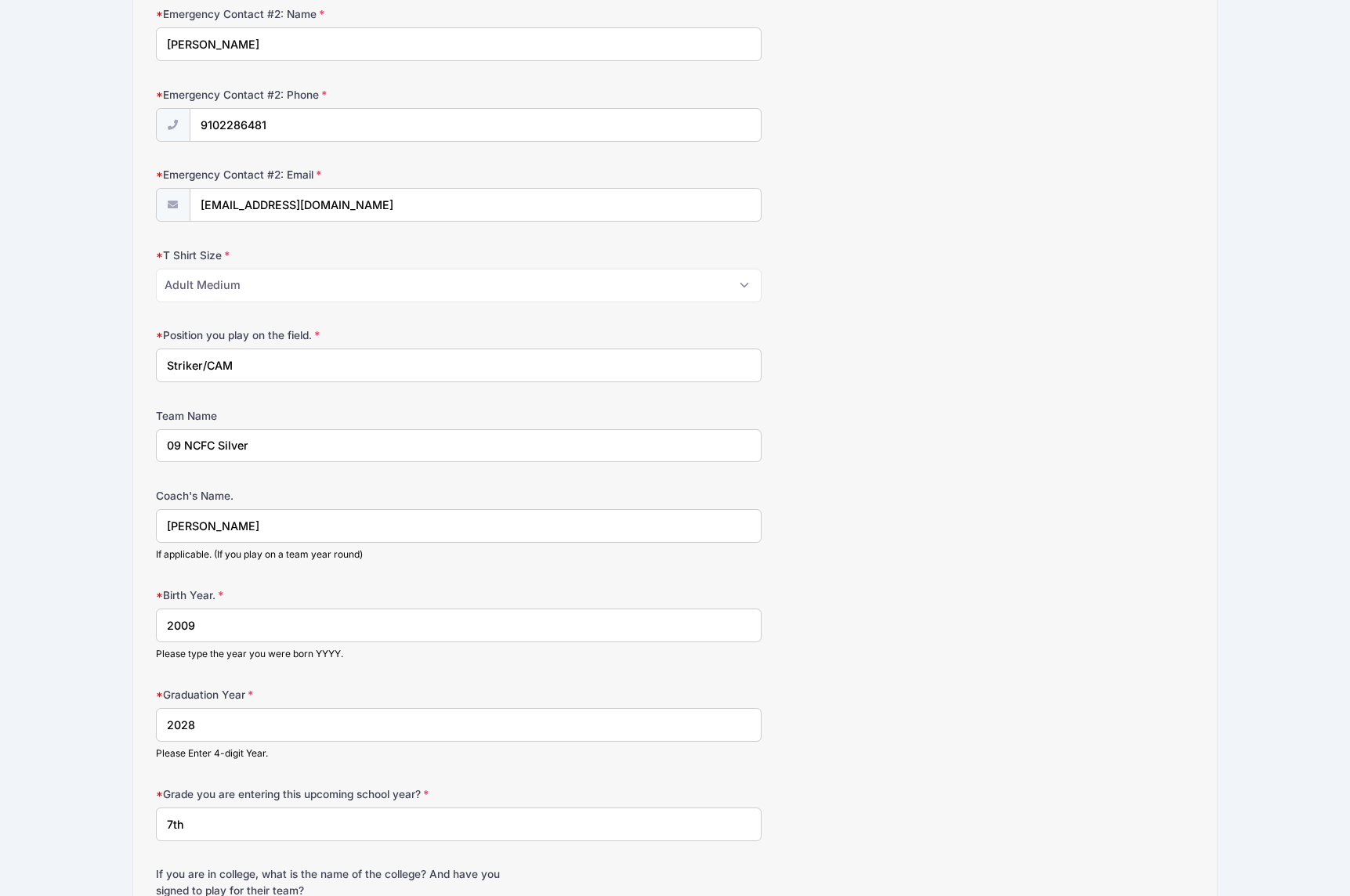
scroll to position [855, 0]
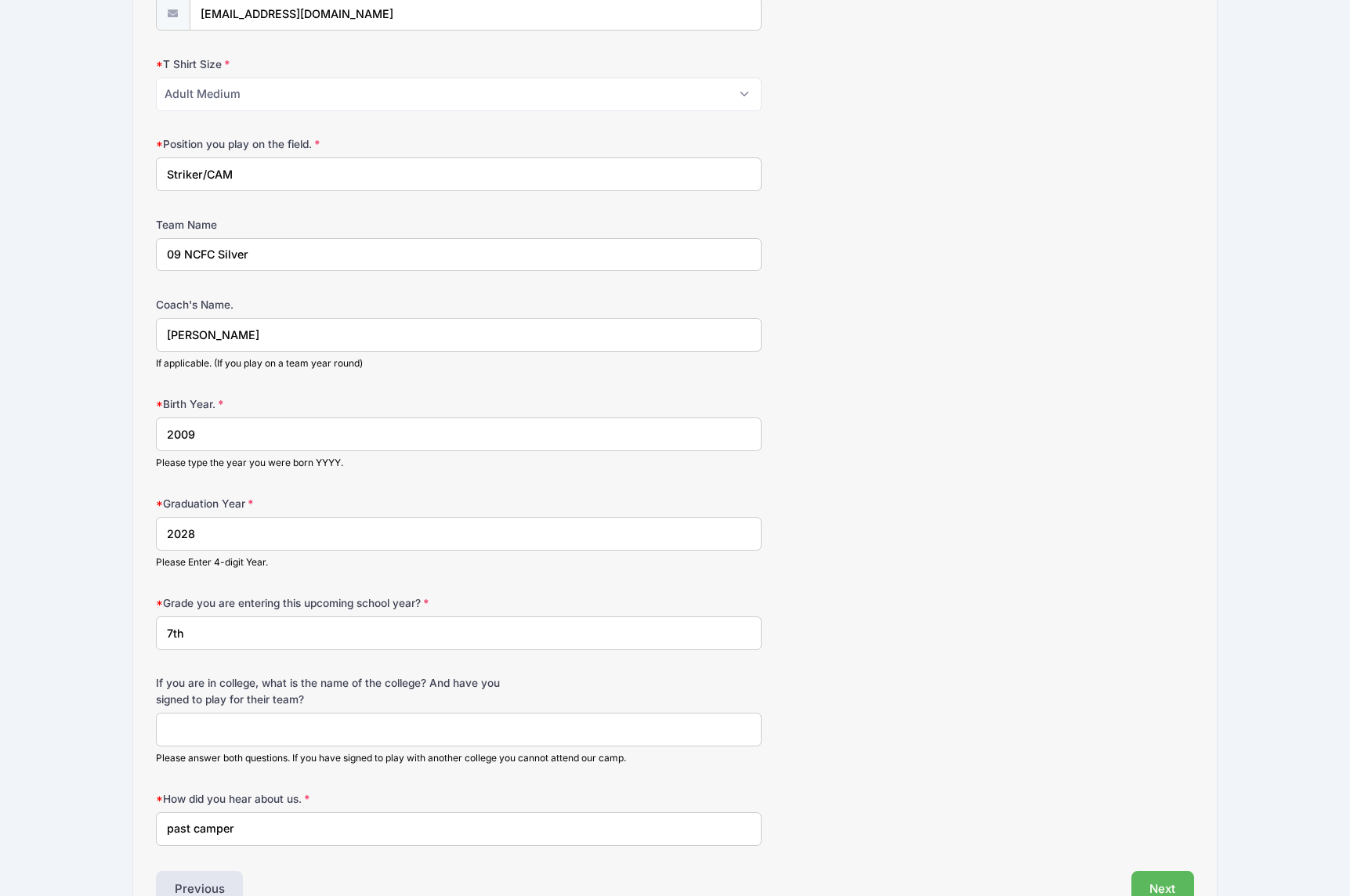
type input "09 NCFC Silver"
drag, startPoint x: 319, startPoint y: 633, endPoint x: 98, endPoint y: 621, distance: 221.3
click at [98, 621] on div "NC State Soccer Camp 2 Day Exposure Camp - December from 12/20 to 12/21/2025 Ex…" at bounding box center [675, 67] width 1303 height 1846
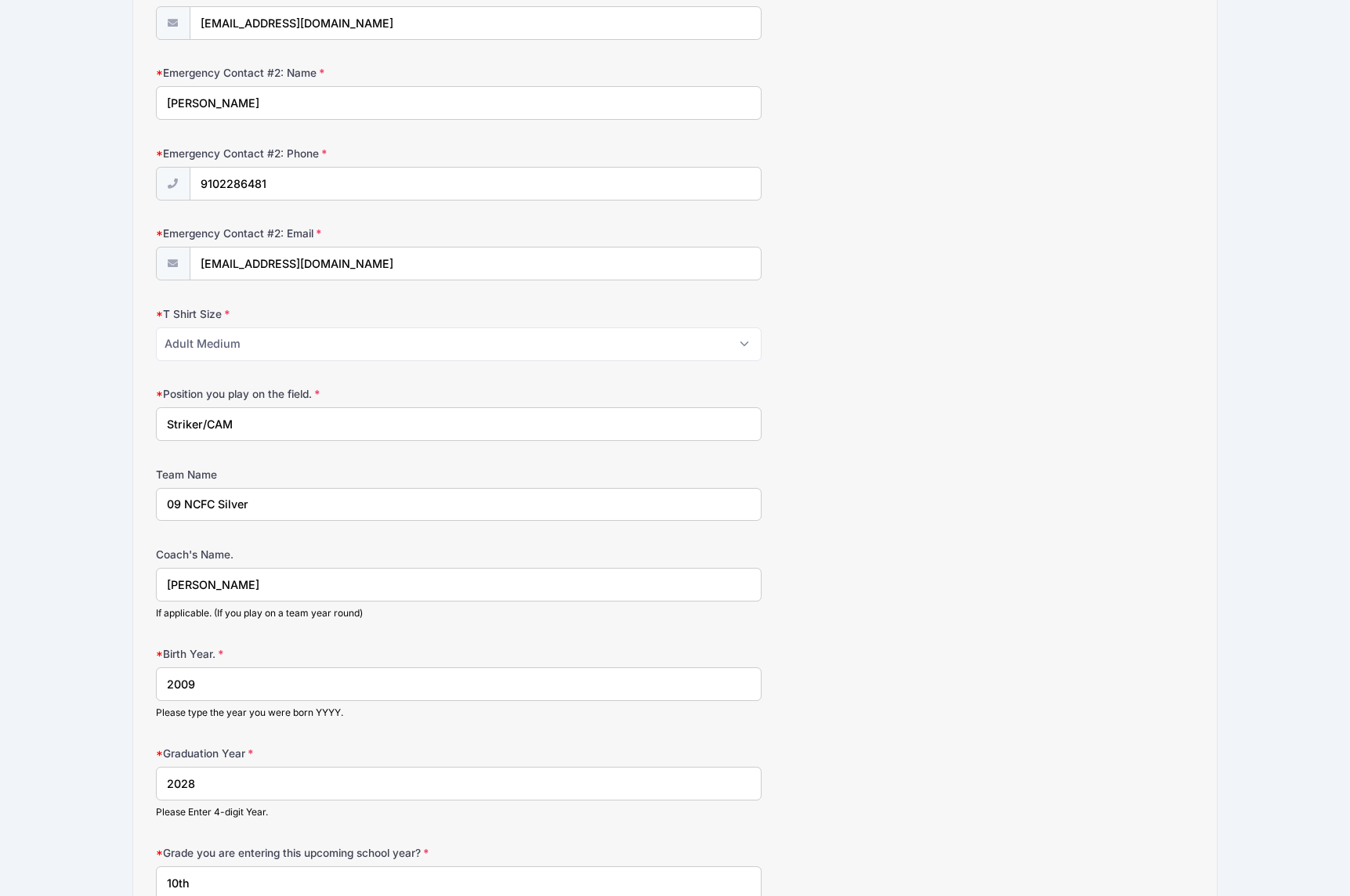
scroll to position [559, 0]
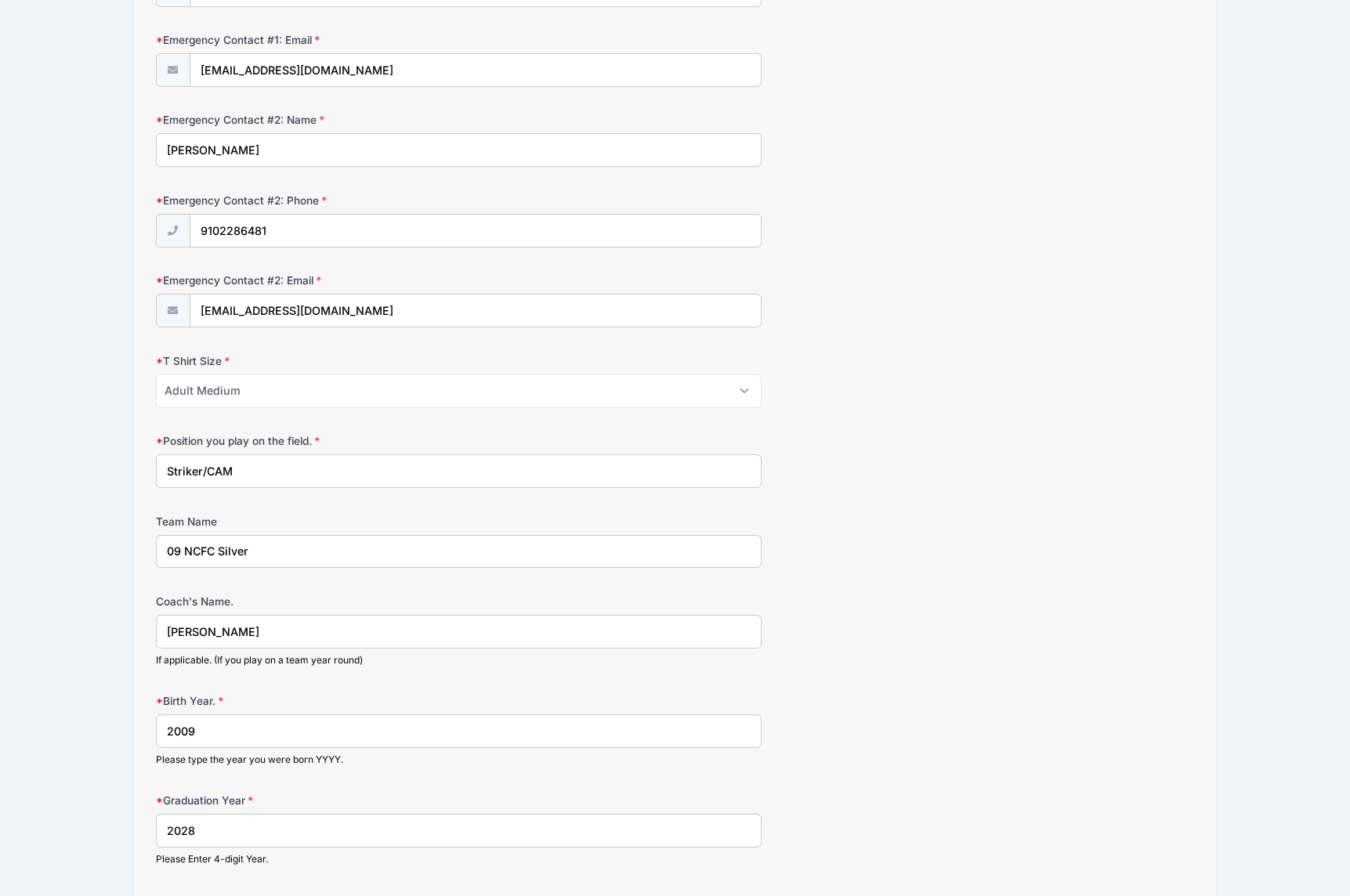
type input "10th"
drag, startPoint x: 252, startPoint y: 549, endPoint x: 220, endPoint y: 547, distance: 32.1
click at [220, 547] on input "09 NCFC Silver" at bounding box center [459, 552] width 606 height 34
click at [166, 544] on input "09 NCFC Grey North" at bounding box center [459, 552] width 606 height 34
drag, startPoint x: 230, startPoint y: 543, endPoint x: 199, endPoint y: 543, distance: 31.0
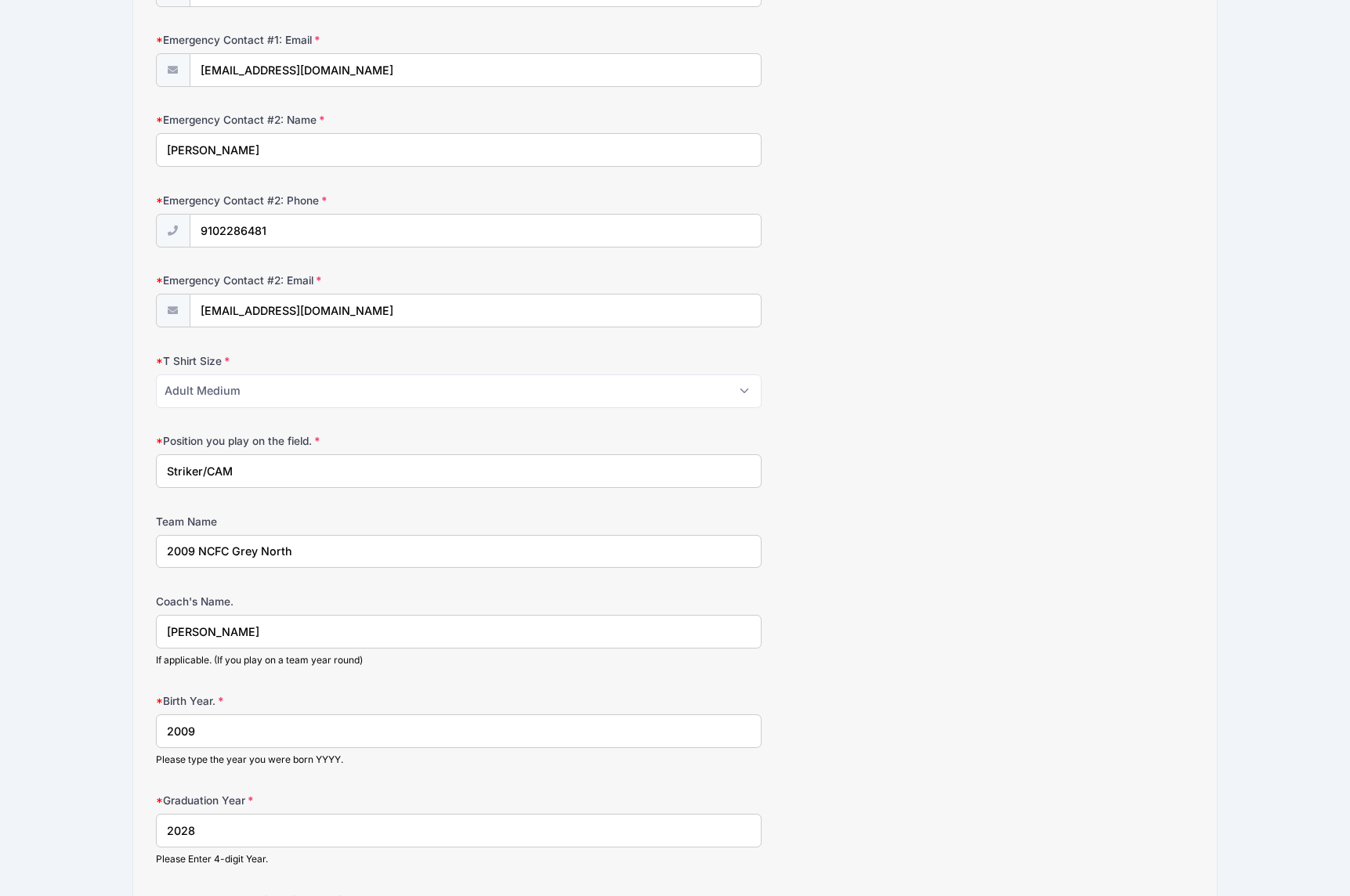
click at [199, 543] on input "2009 NCFC Grey North" at bounding box center [459, 552] width 606 height 34
paste input "NCFC"
type input "NCFC 2009 Grey North"
drag, startPoint x: 244, startPoint y: 633, endPoint x: 114, endPoint y: 617, distance: 131.0
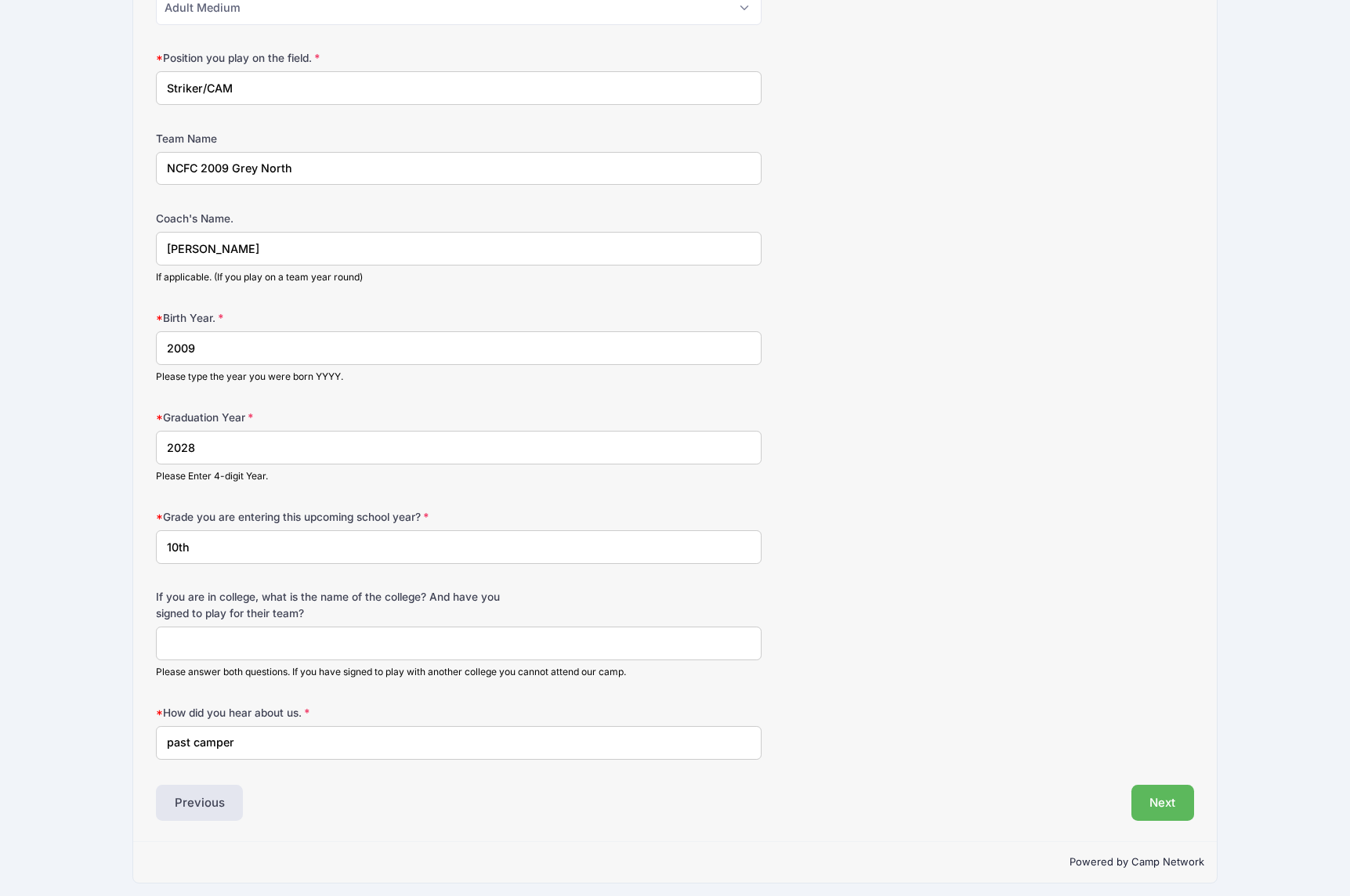
scroll to position [941, 0]
type input "Josh Neptune"
drag, startPoint x: 178, startPoint y: 539, endPoint x: 212, endPoint y: 539, distance: 34.0
click at [174, 539] on input "10th" at bounding box center [459, 548] width 606 height 34
type input "11th"
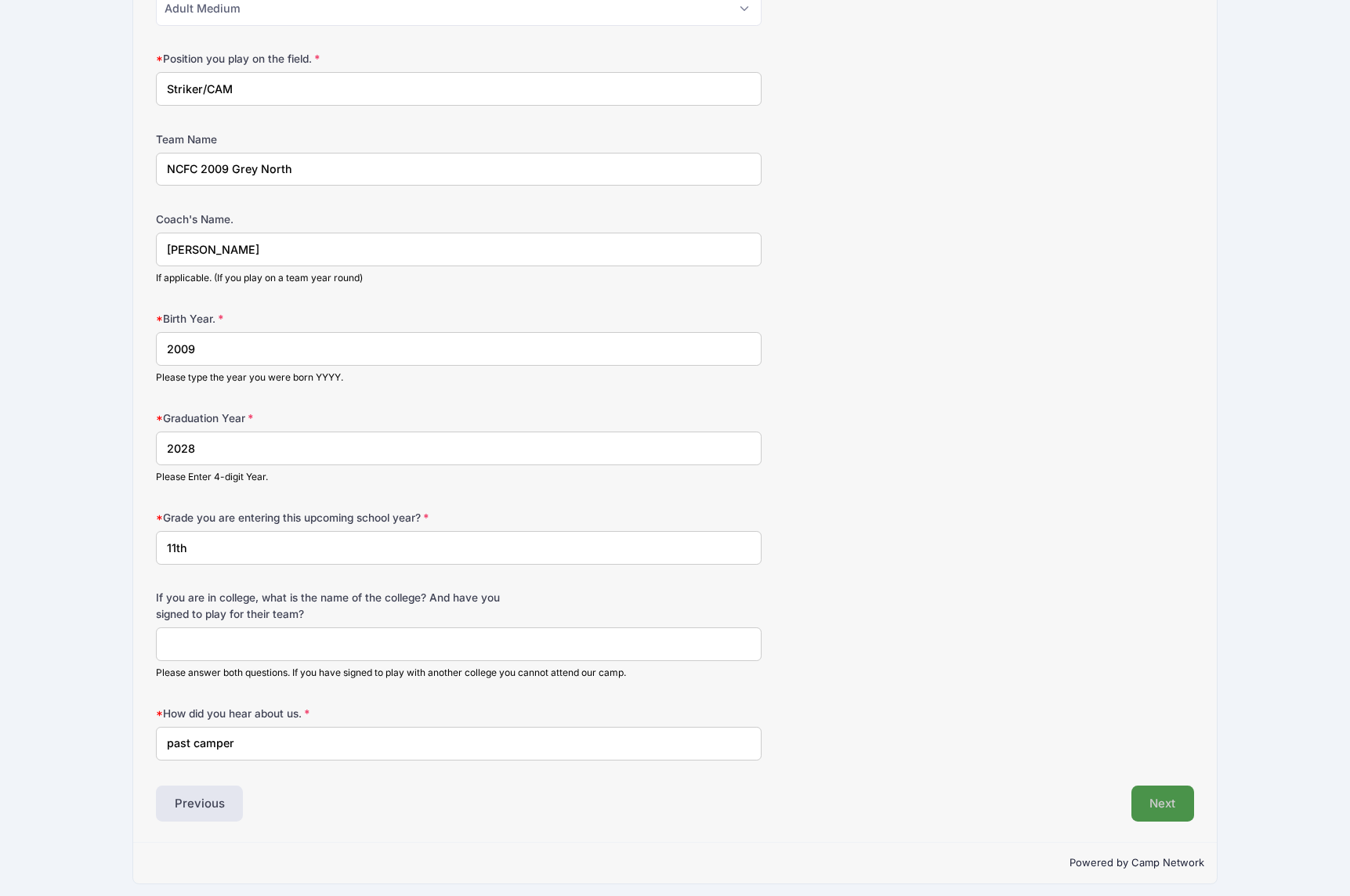
click at [1146, 785] on button "Next" at bounding box center [1163, 803] width 64 height 36
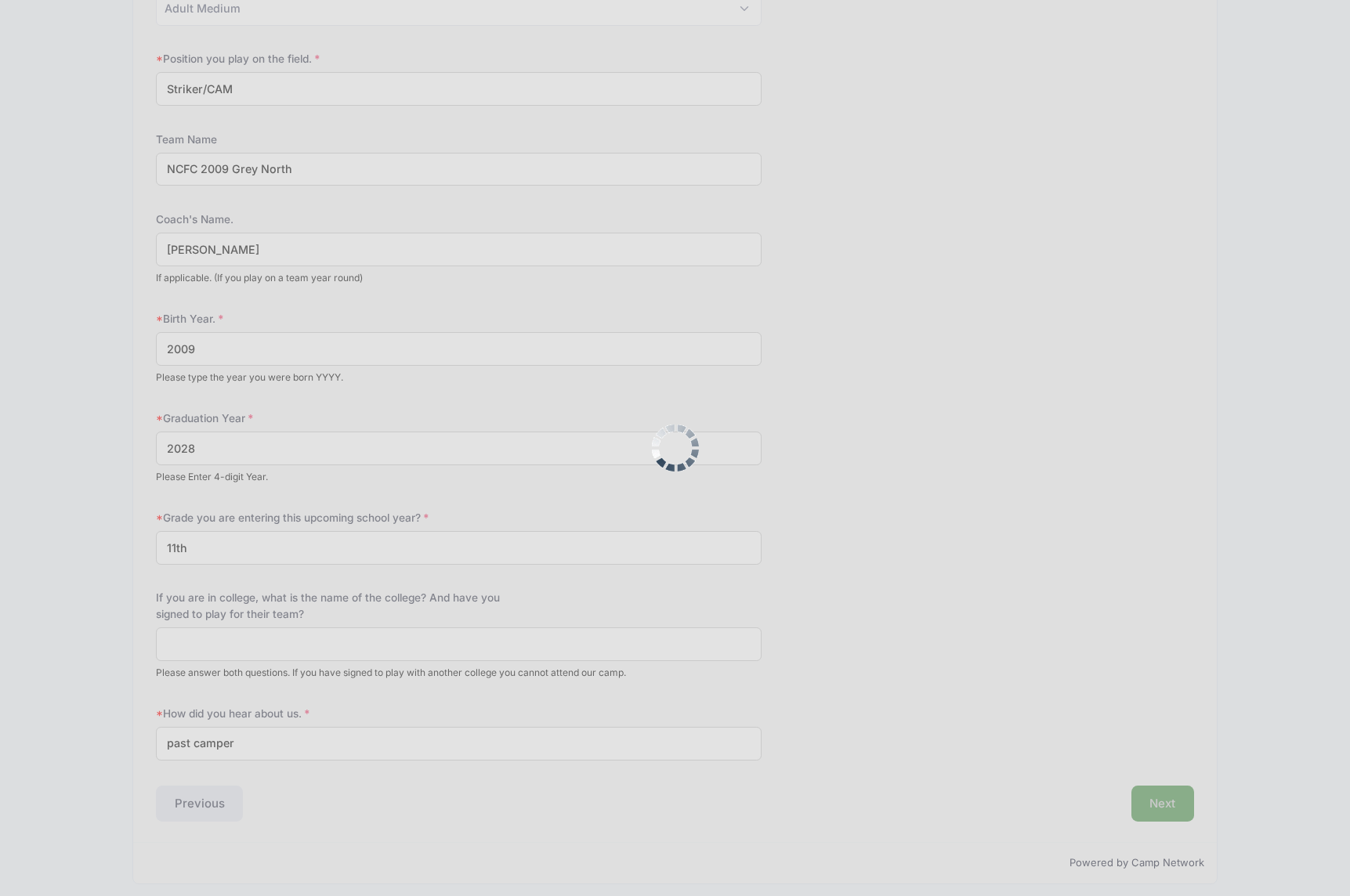
scroll to position [0, 0]
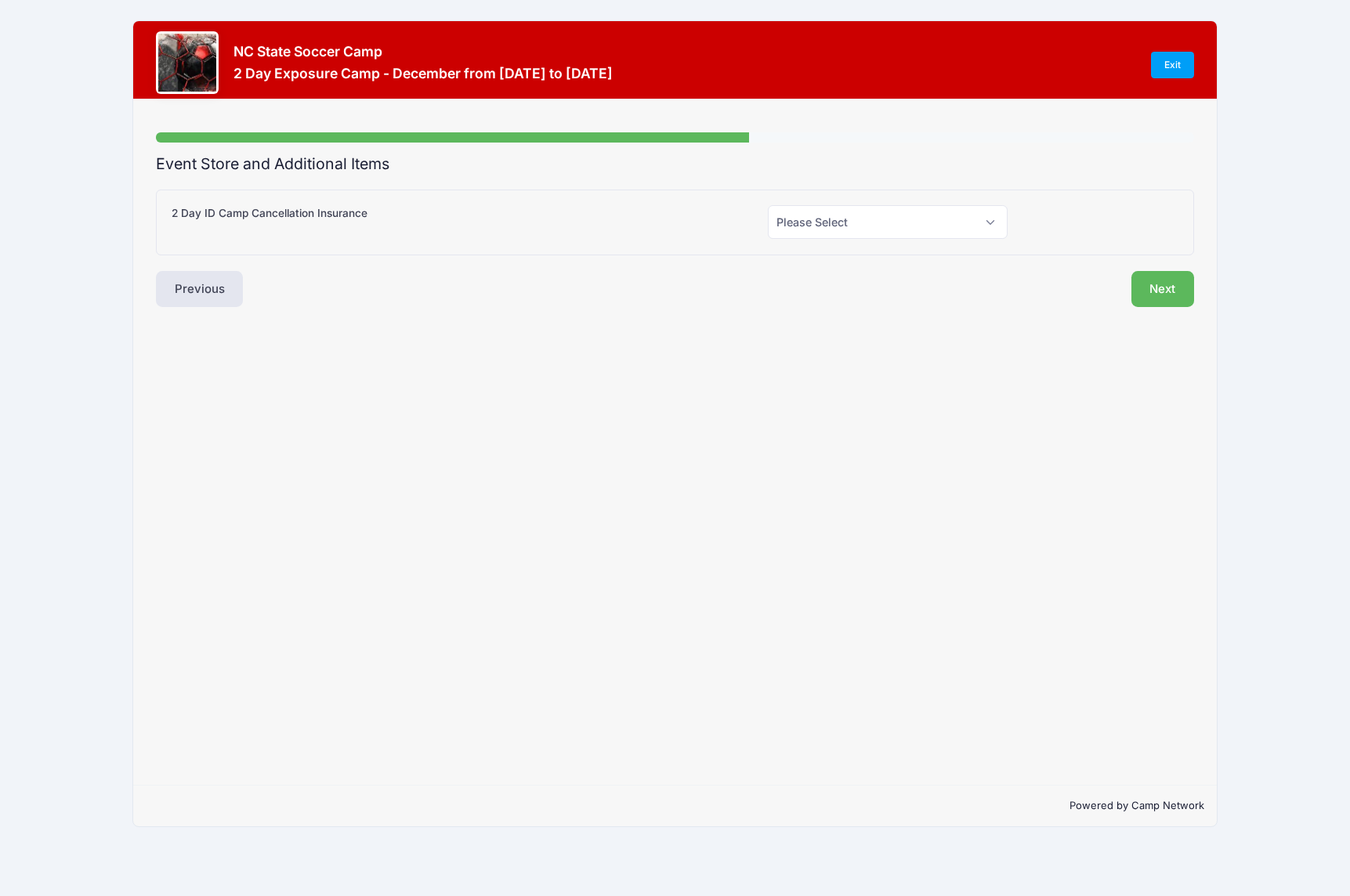
click at [38, 0] on html "Processing Request Please wait... Processing Request Please wait... Processing …" at bounding box center [675, 448] width 1350 height 896
select select "1"
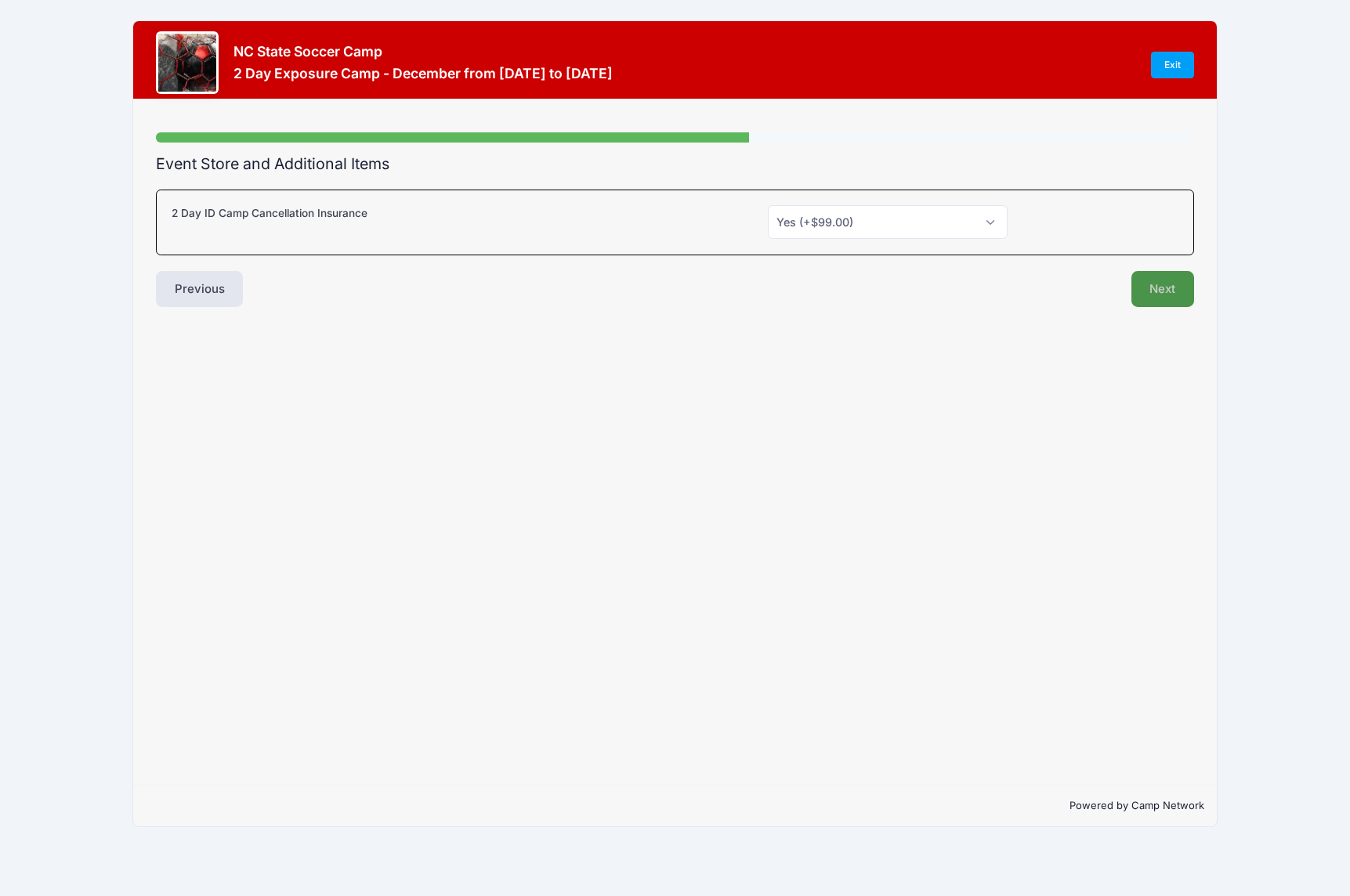
click at [1159, 292] on button "Next" at bounding box center [1163, 288] width 64 height 36
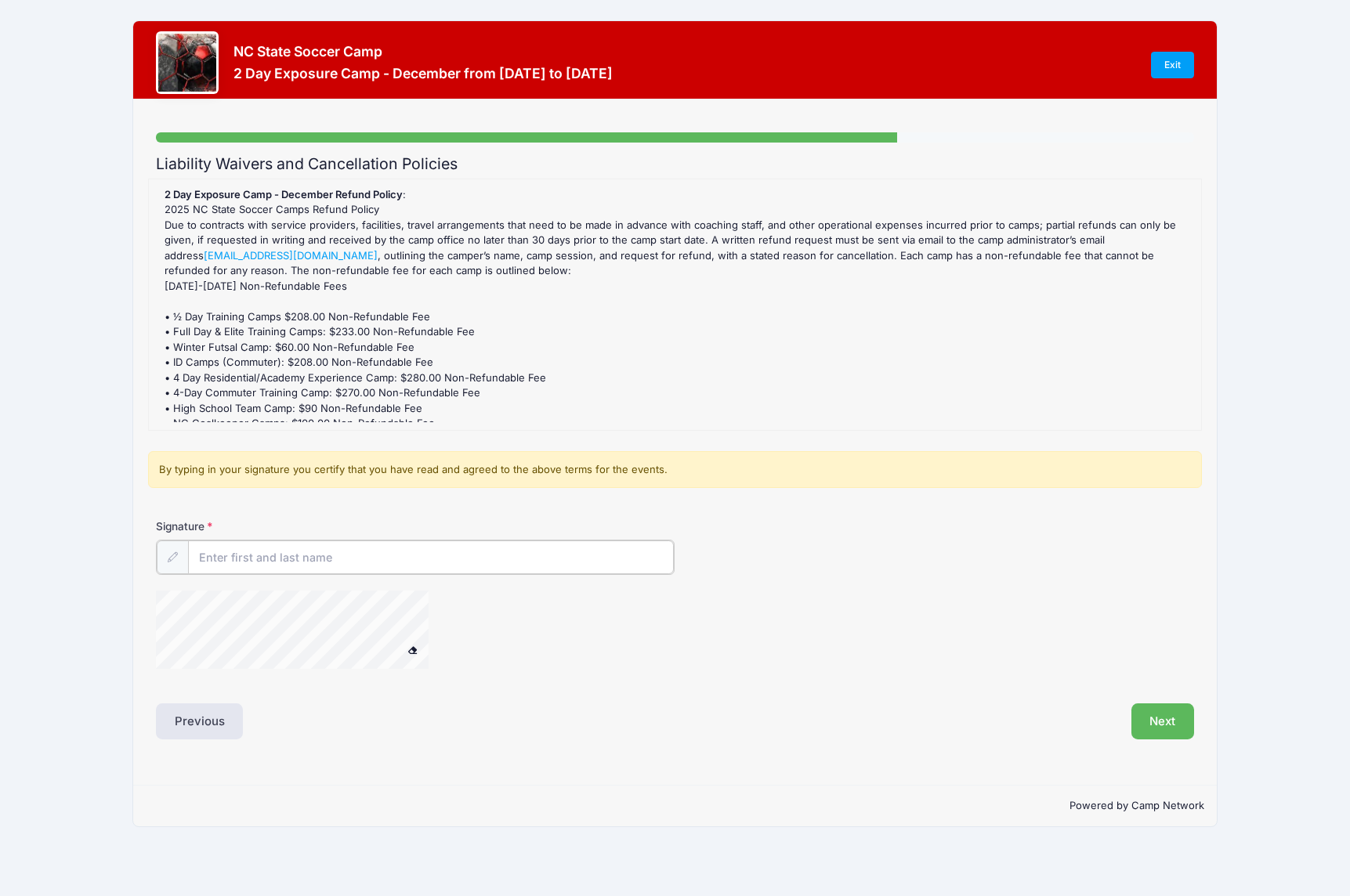
click at [393, 565] on input "Signature" at bounding box center [431, 557] width 486 height 34
type input "[PERSON_NAME]"
click at [862, 685] on div "Liability Waivers and Cancellation Policies 2 Day Exposure Camp - December Refu…" at bounding box center [674, 446] width 1038 height 583
click at [1154, 712] on button "Next" at bounding box center [1163, 719] width 64 height 36
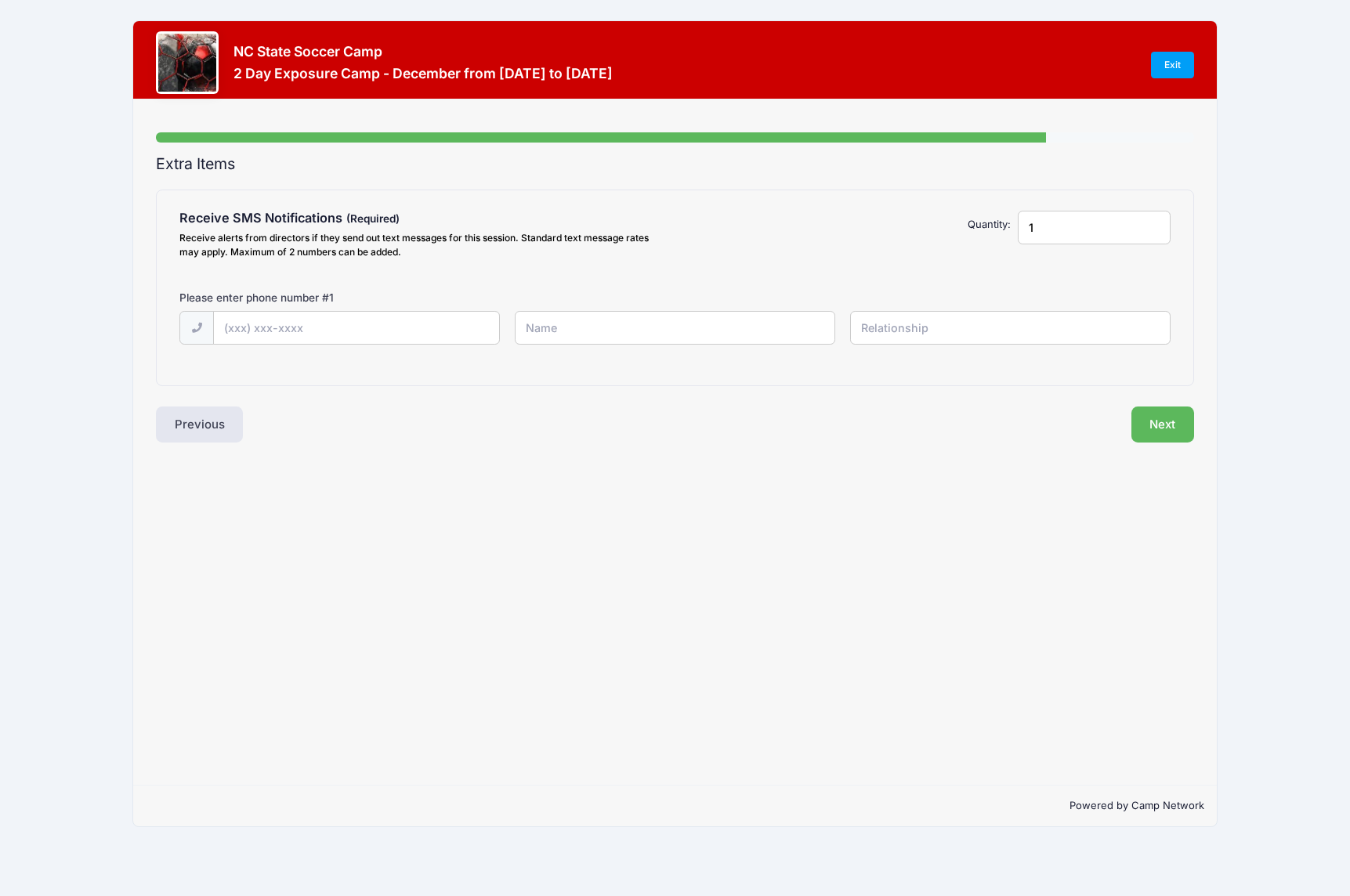
click at [1058, 227] on input "1" at bounding box center [1094, 227] width 153 height 34
type input "2"
click at [1155, 221] on input "2" at bounding box center [1094, 227] width 153 height 34
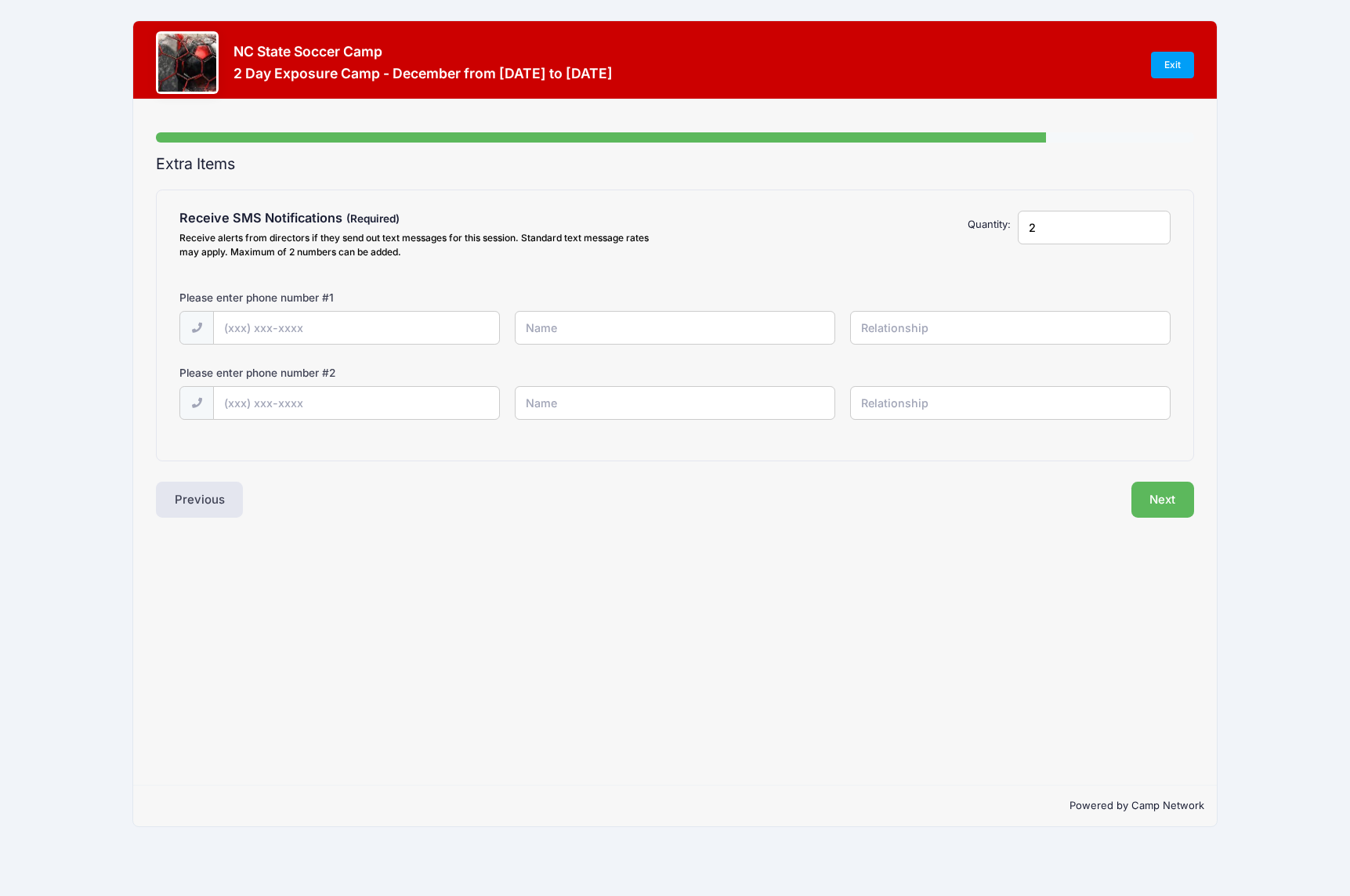
click at [1155, 221] on input "2" at bounding box center [1094, 227] width 153 height 34
click at [1154, 223] on input "2" at bounding box center [1094, 227] width 153 height 34
type input "[PHONE_NUMBER]"
type input "[PERSON_NAME]"
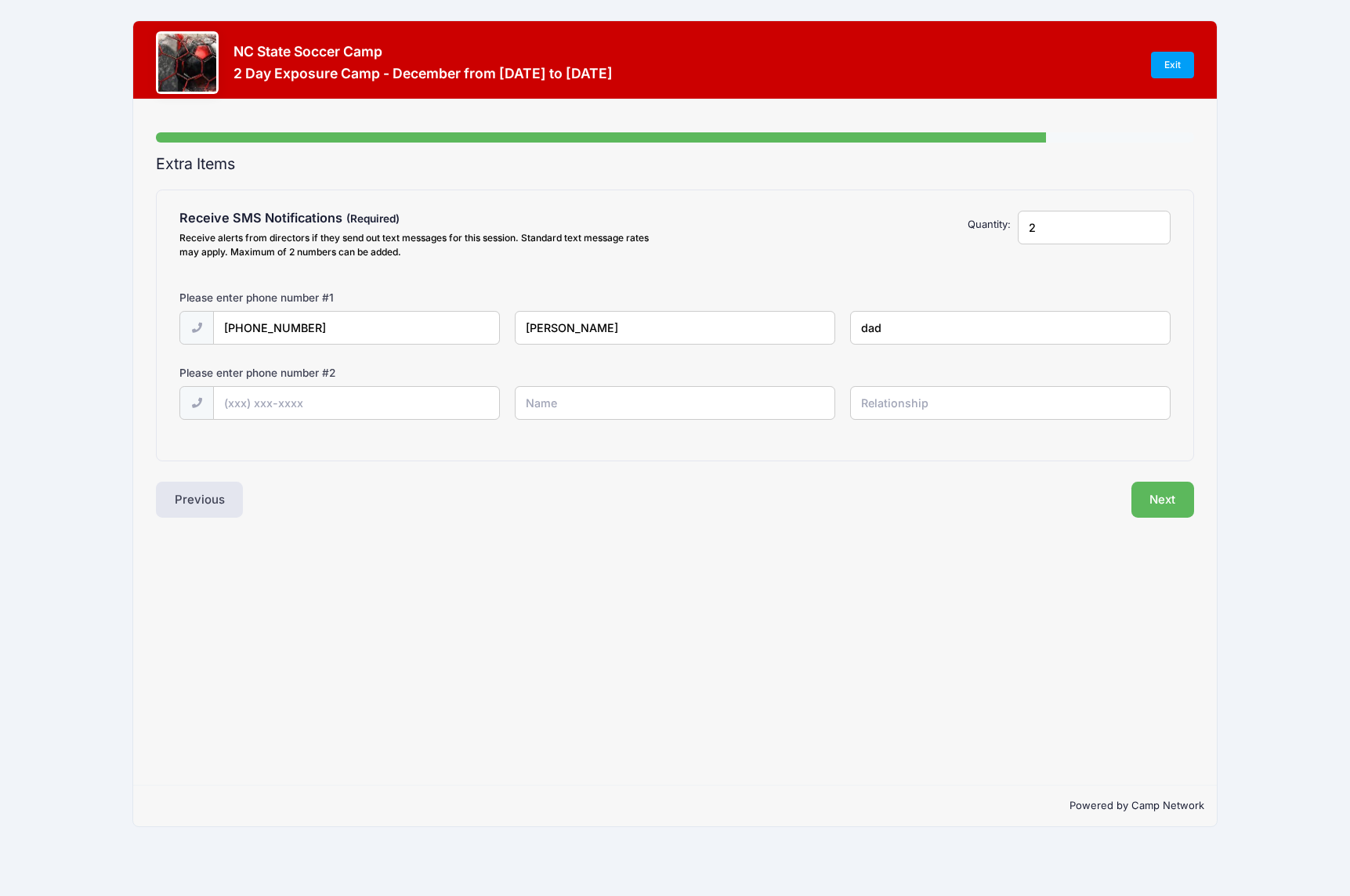
type input "dad"
type input "[PHONE_NUMBER]"
type input "[PERSON_NAME]"
type input "camper"
click at [1175, 500] on button "Next" at bounding box center [1163, 499] width 64 height 36
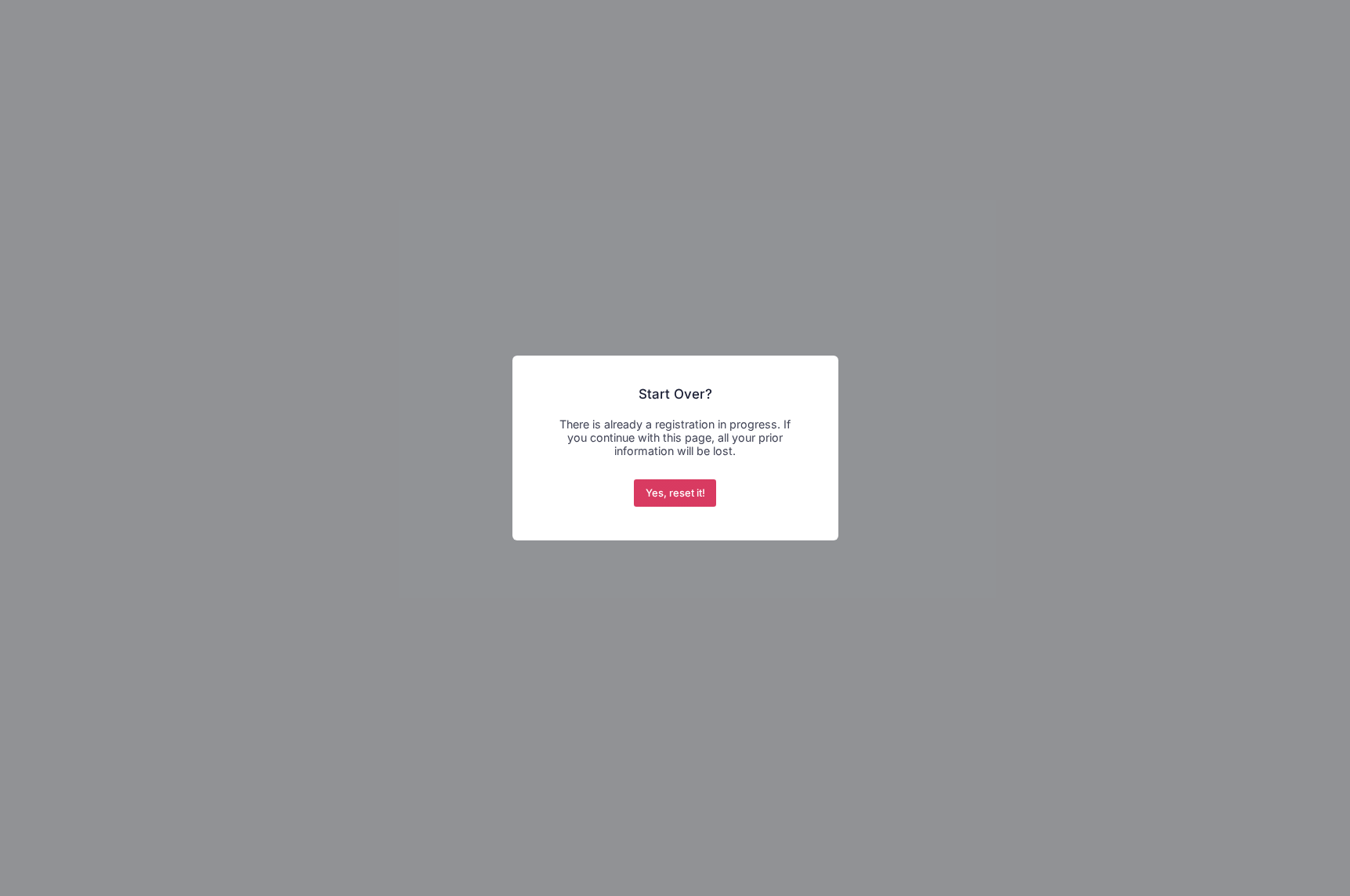
click at [653, 486] on button "Yes, reset it!" at bounding box center [674, 494] width 82 height 29
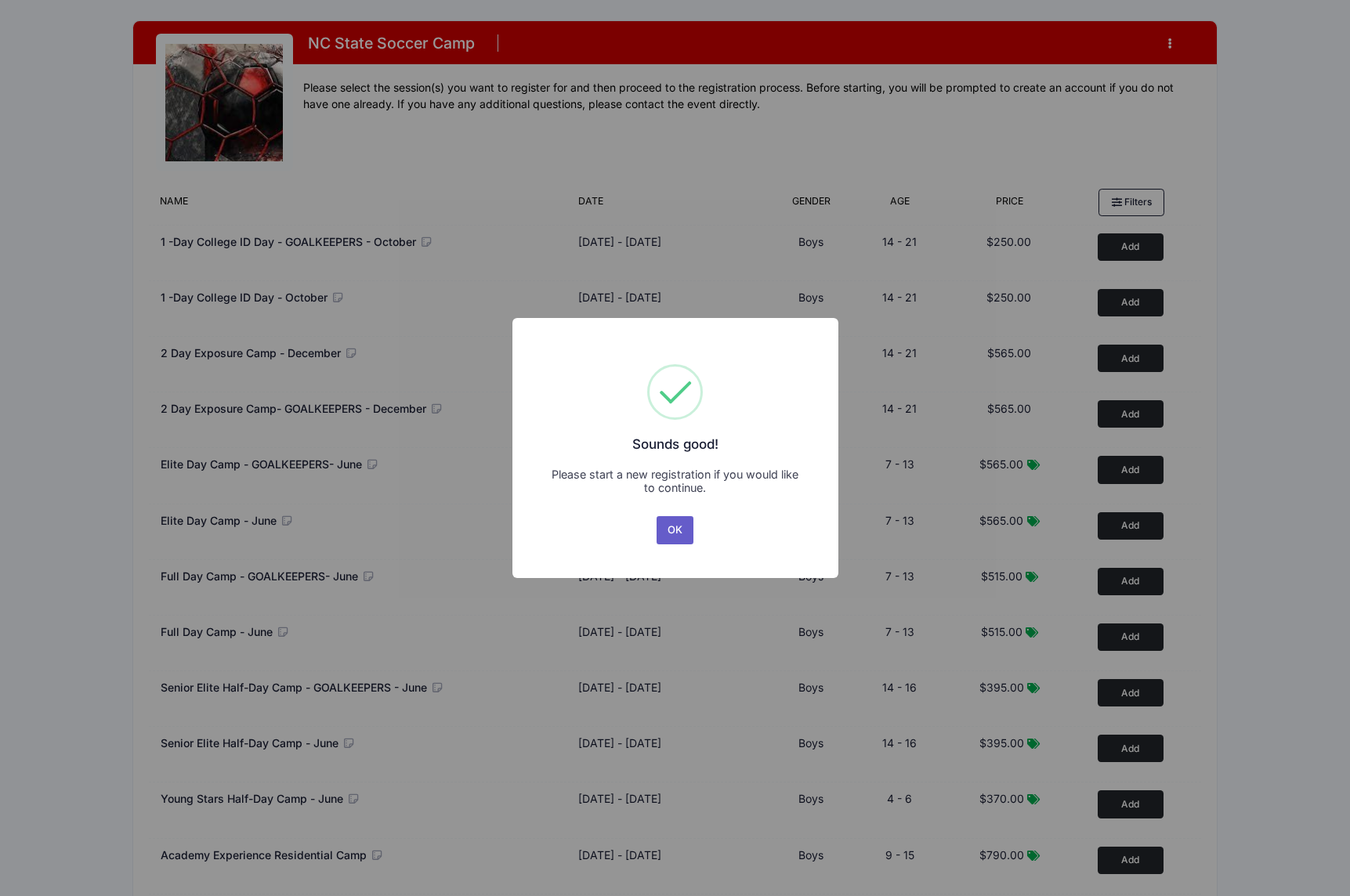
click at [670, 522] on button "OK" at bounding box center [675, 530] width 38 height 29
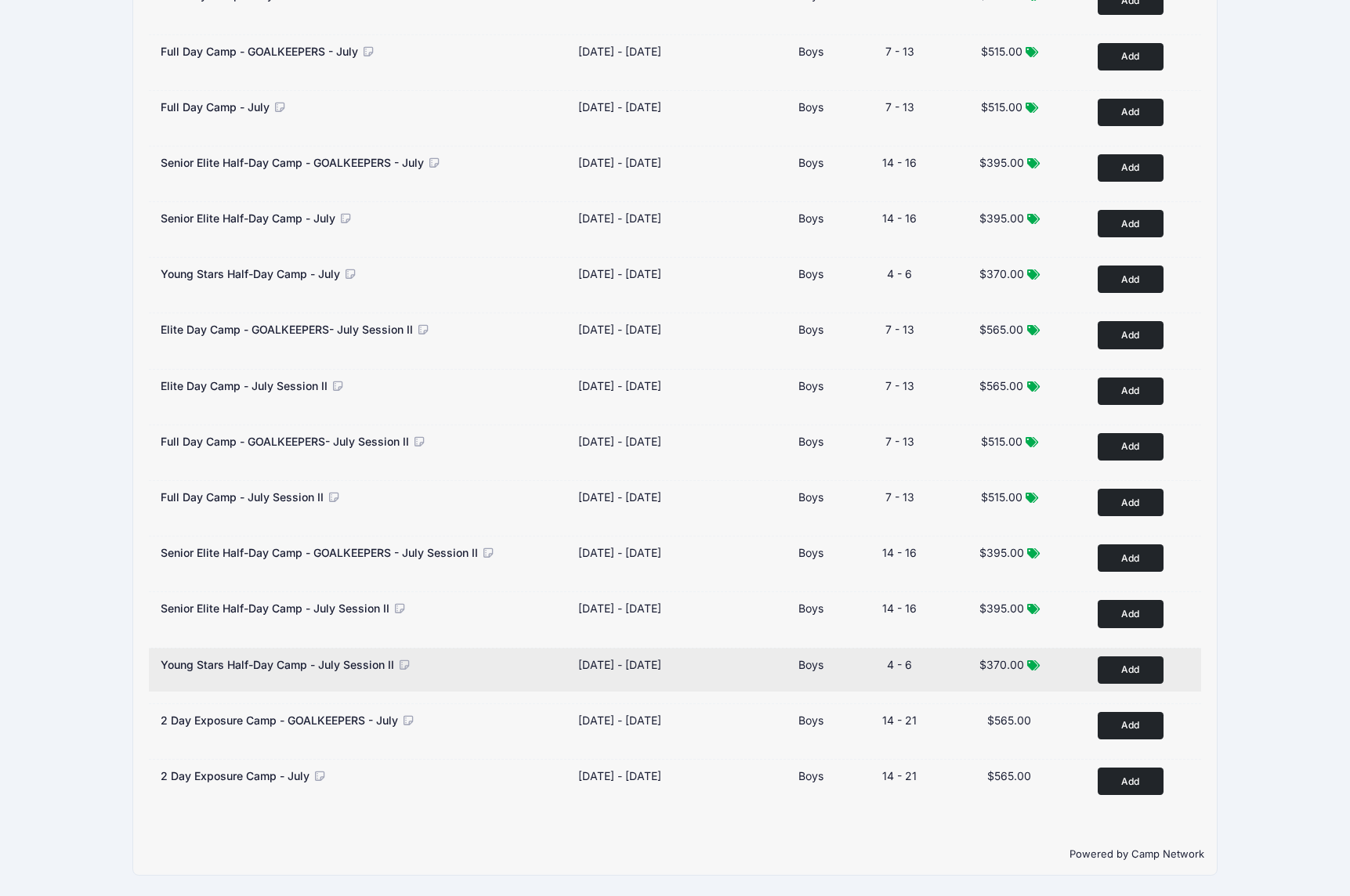
scroll to position [1362, 0]
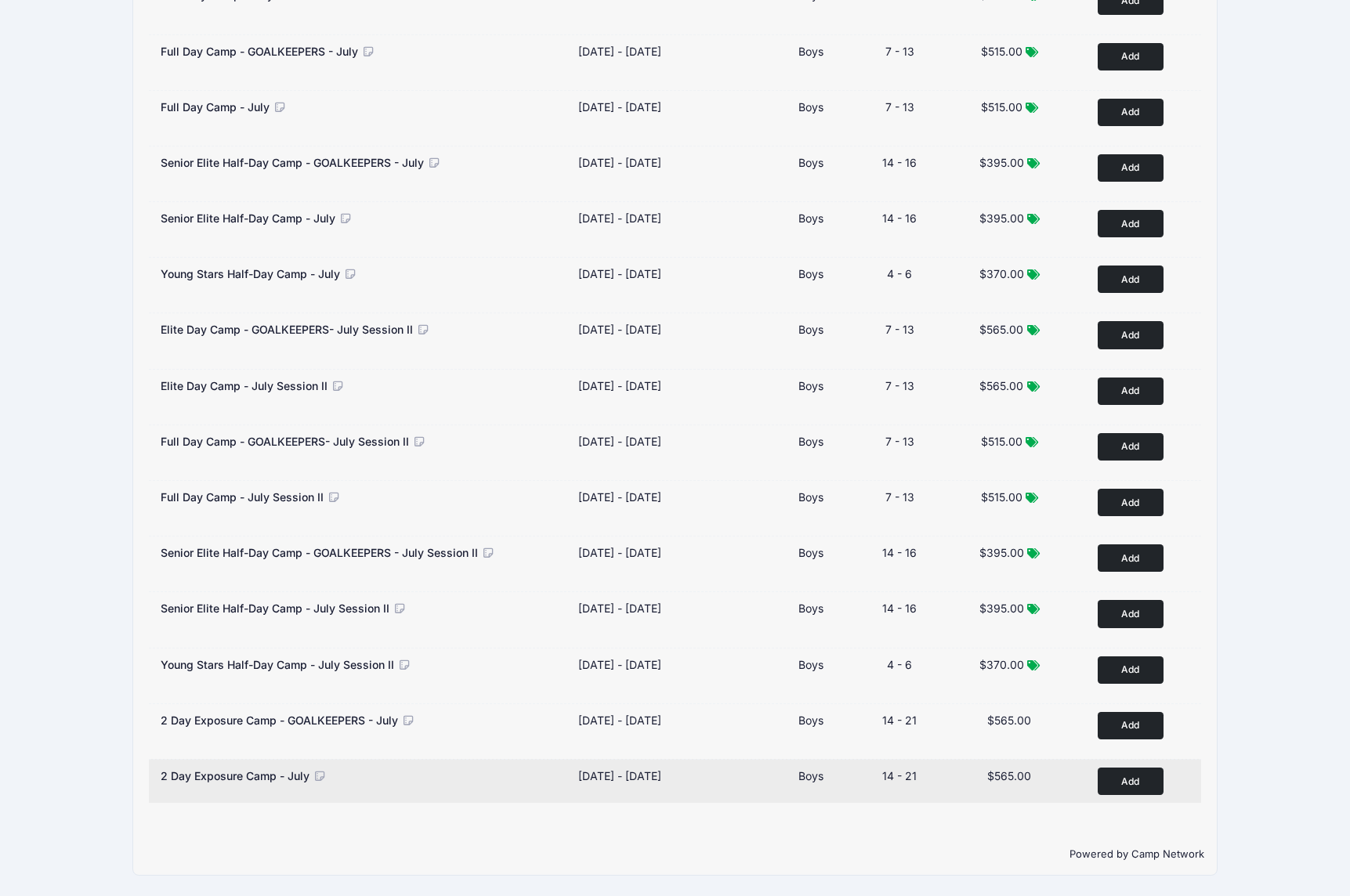
click at [1119, 785] on button "Add to Cart" at bounding box center [1130, 782] width 65 height 28
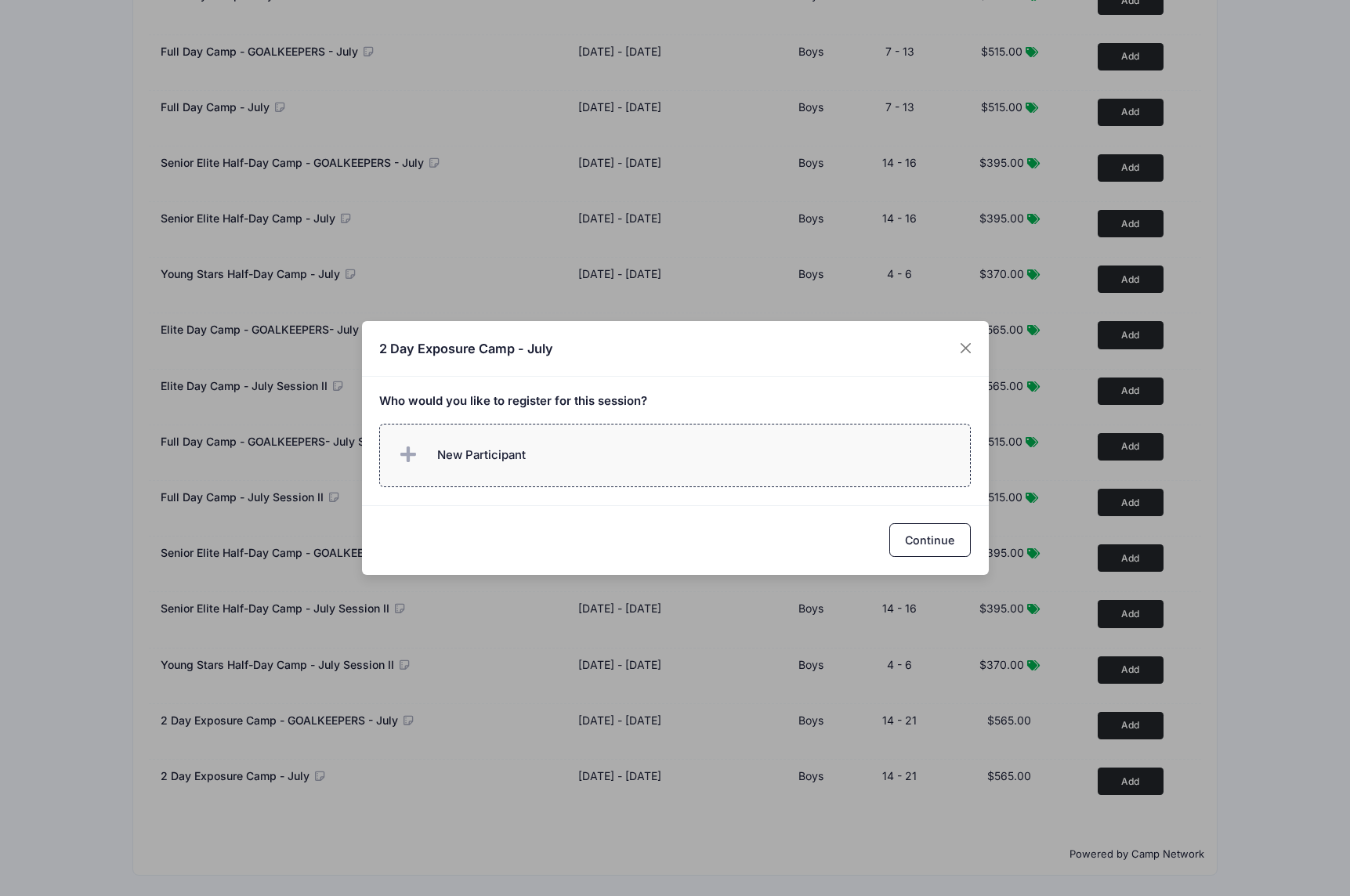
click at [564, 453] on label "New Participant" at bounding box center [675, 455] width 591 height 64
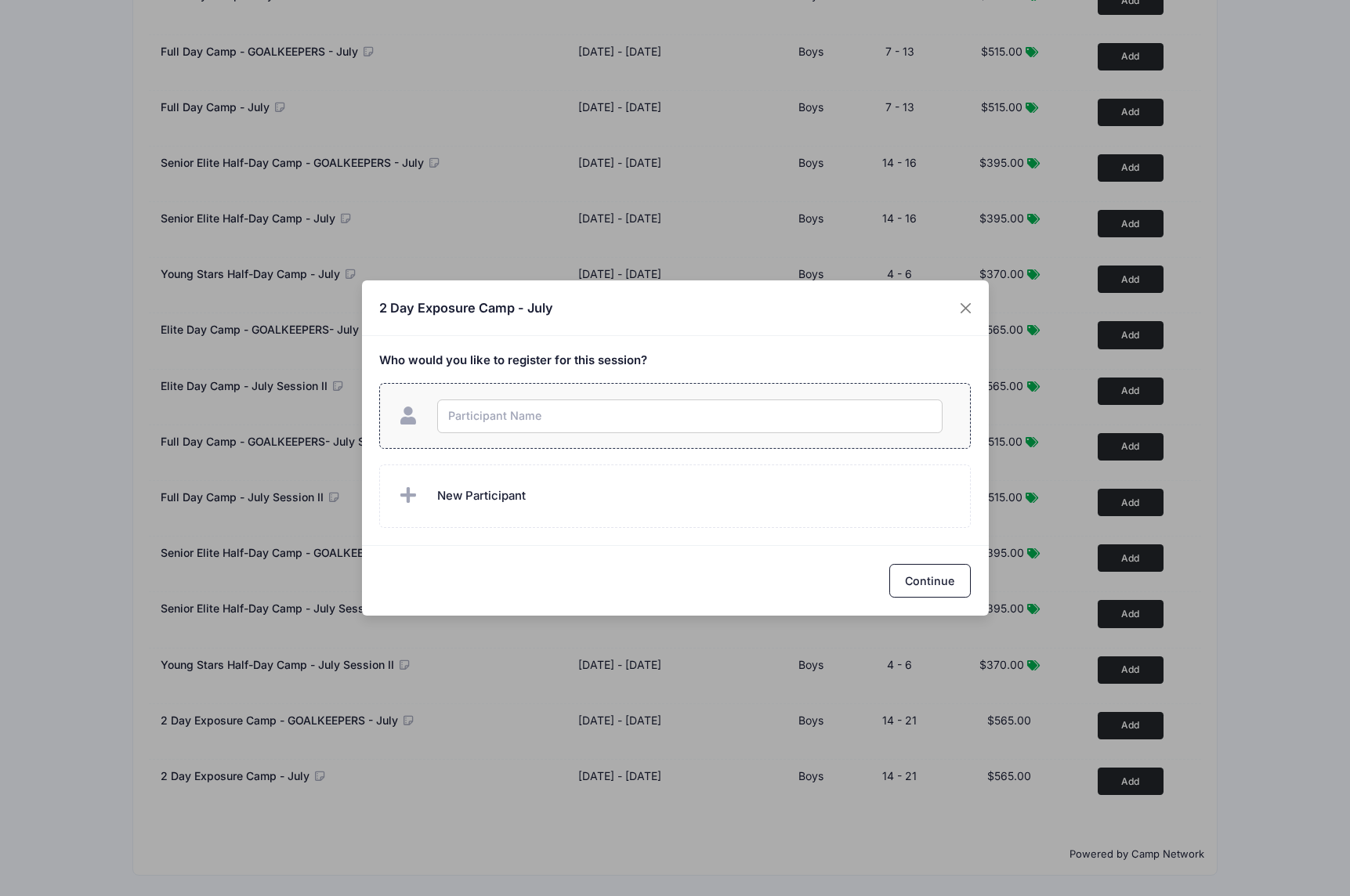
type input "e"
click at [568, 412] on input "e" at bounding box center [690, 416] width 506 height 34
drag, startPoint x: 569, startPoint y: 414, endPoint x: 423, endPoint y: 398, distance: 146.9
click at [423, 398] on label "e" at bounding box center [675, 415] width 591 height 65
checkbox input "true"
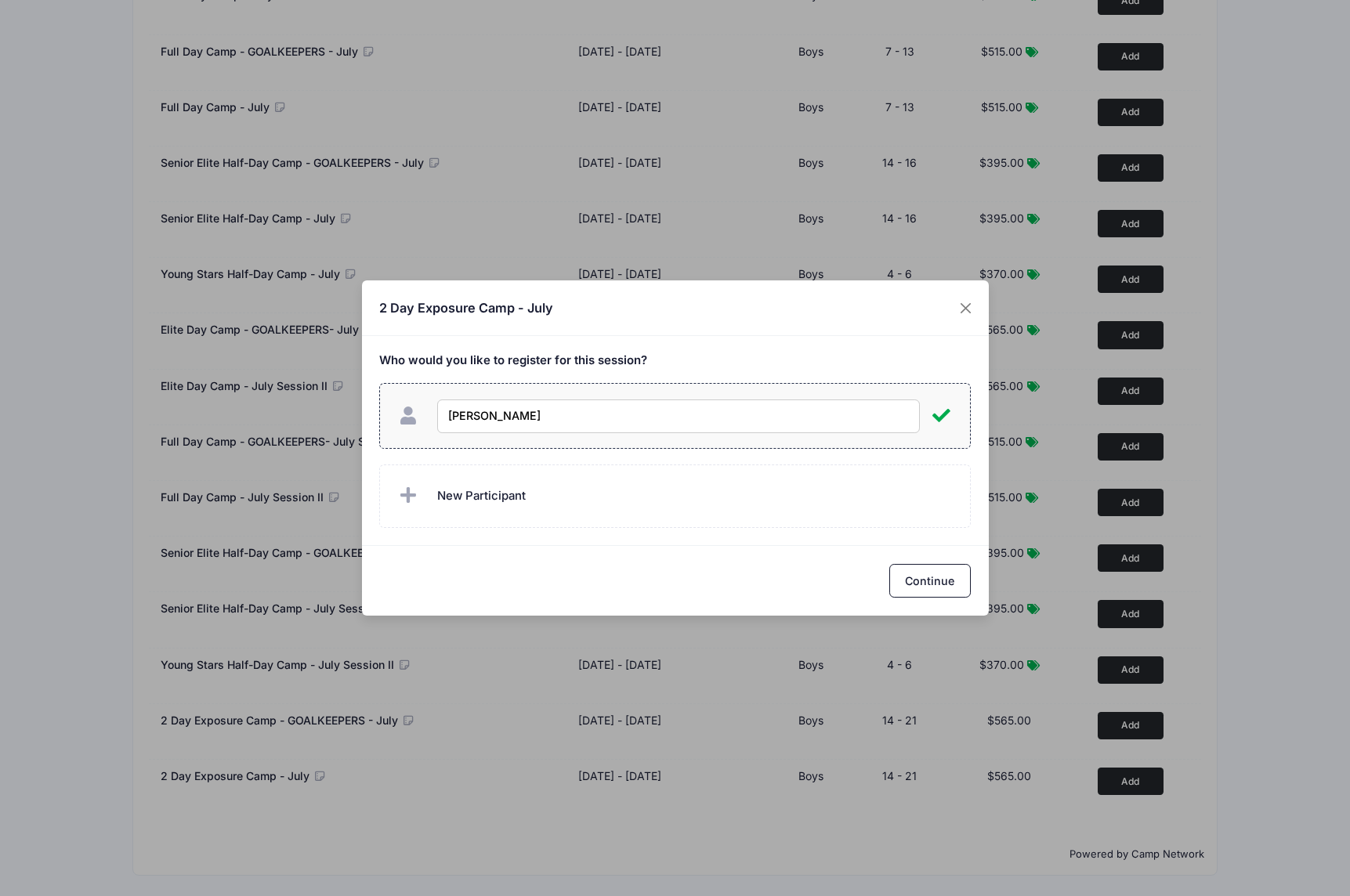
type input "Everett Yopp III"
click at [952, 578] on button "Continue" at bounding box center [930, 581] width 81 height 34
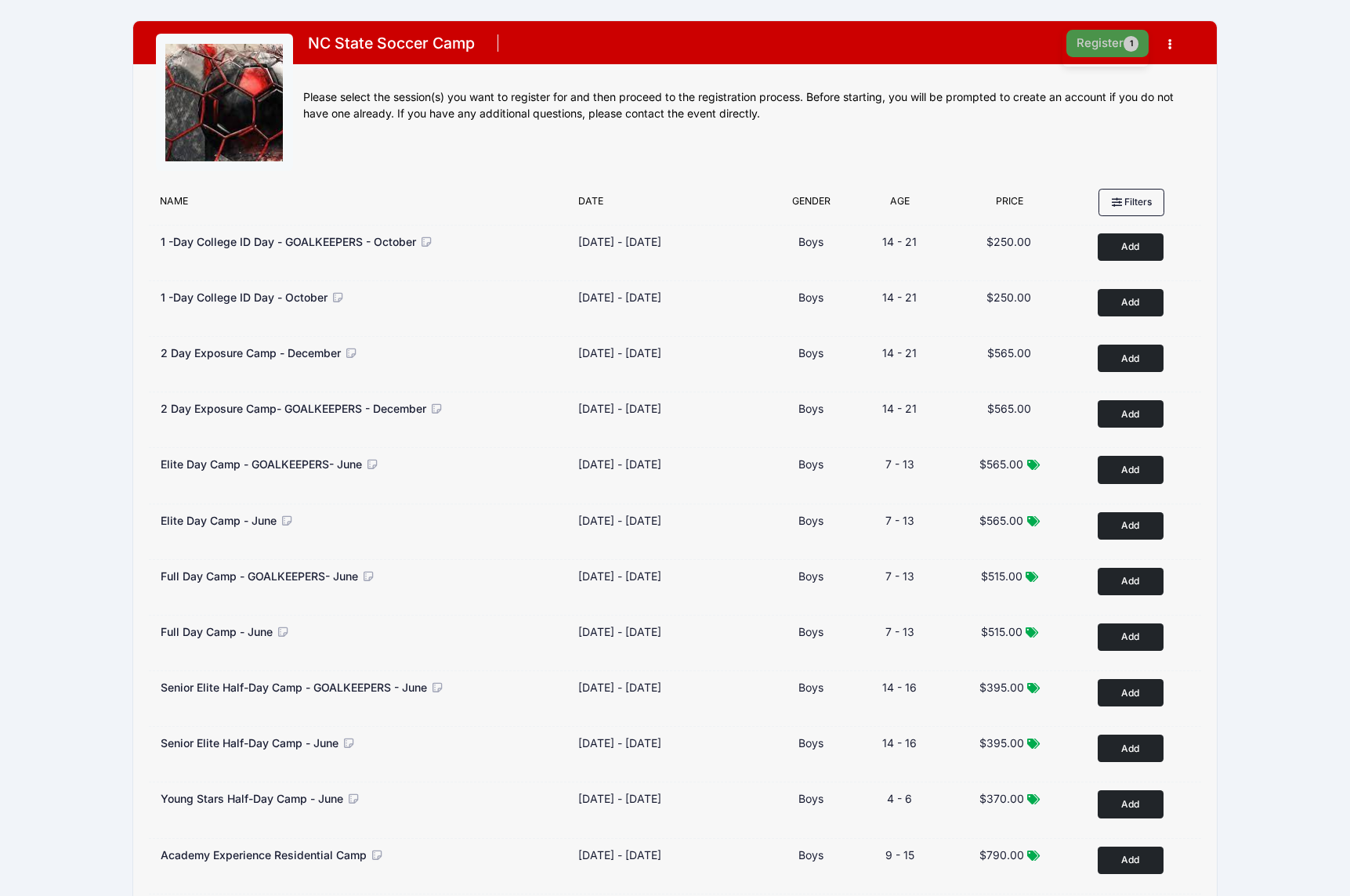
scroll to position [0, 0]
click at [1121, 41] on button "Register 1" at bounding box center [1108, 43] width 83 height 28
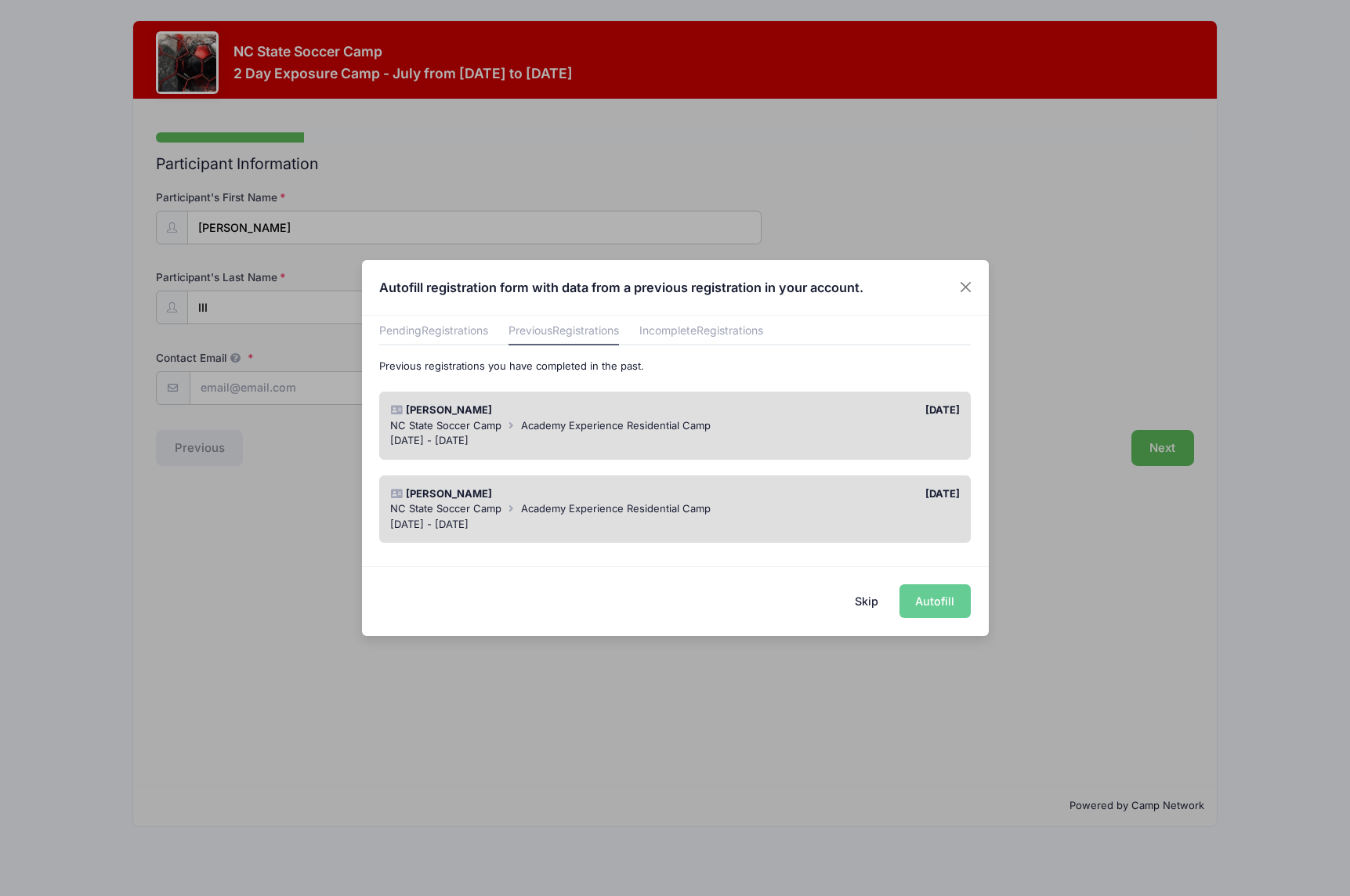
scroll to position [55, 0]
click at [754, 428] on div "NC State Soccer Camp Academy Experience Residential Camp" at bounding box center [675, 431] width 570 height 16
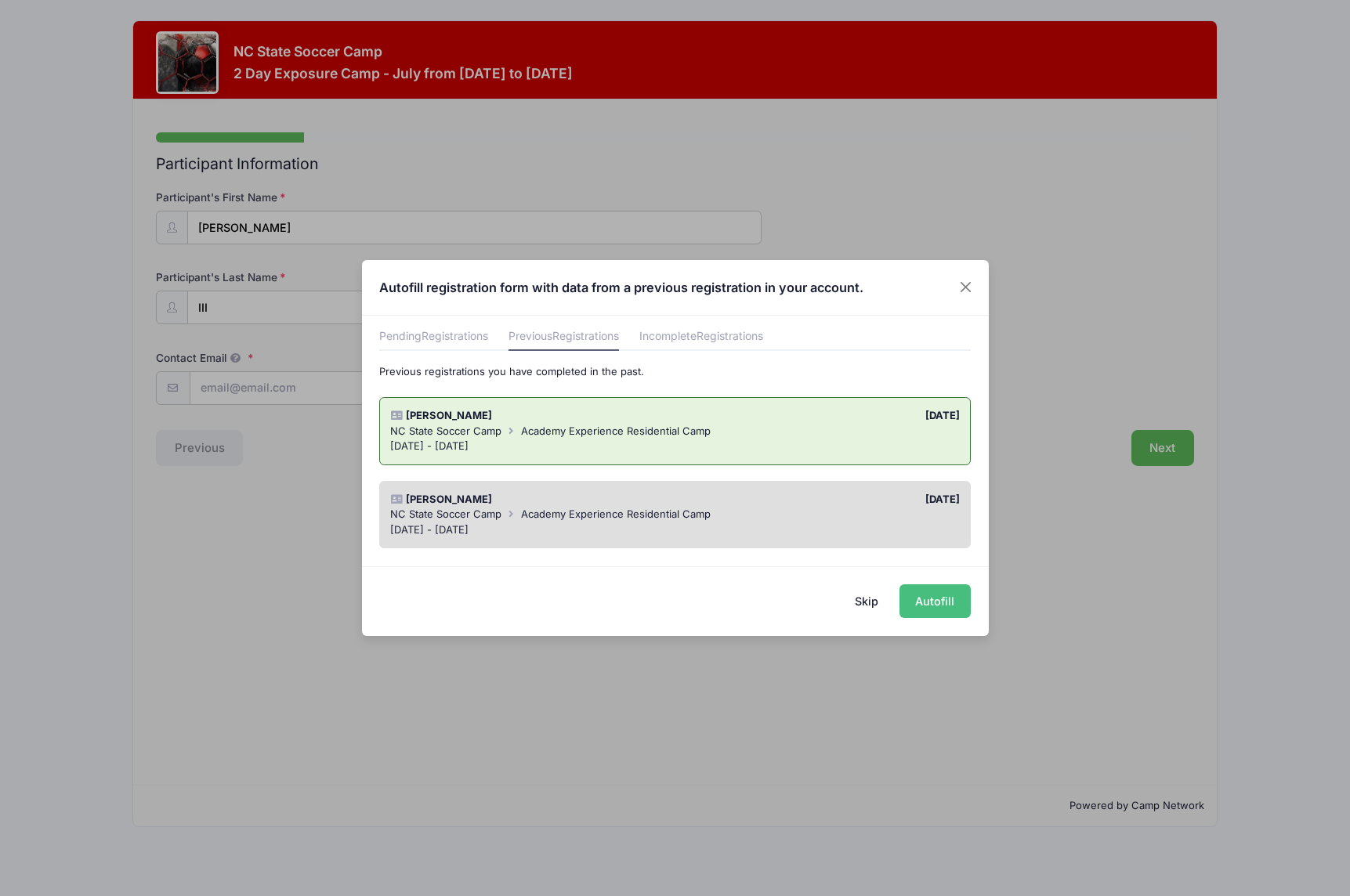
click at [936, 605] on button "Autofill" at bounding box center [935, 601] width 71 height 34
type input "[EMAIL_ADDRESS][DOMAIN_NAME]"
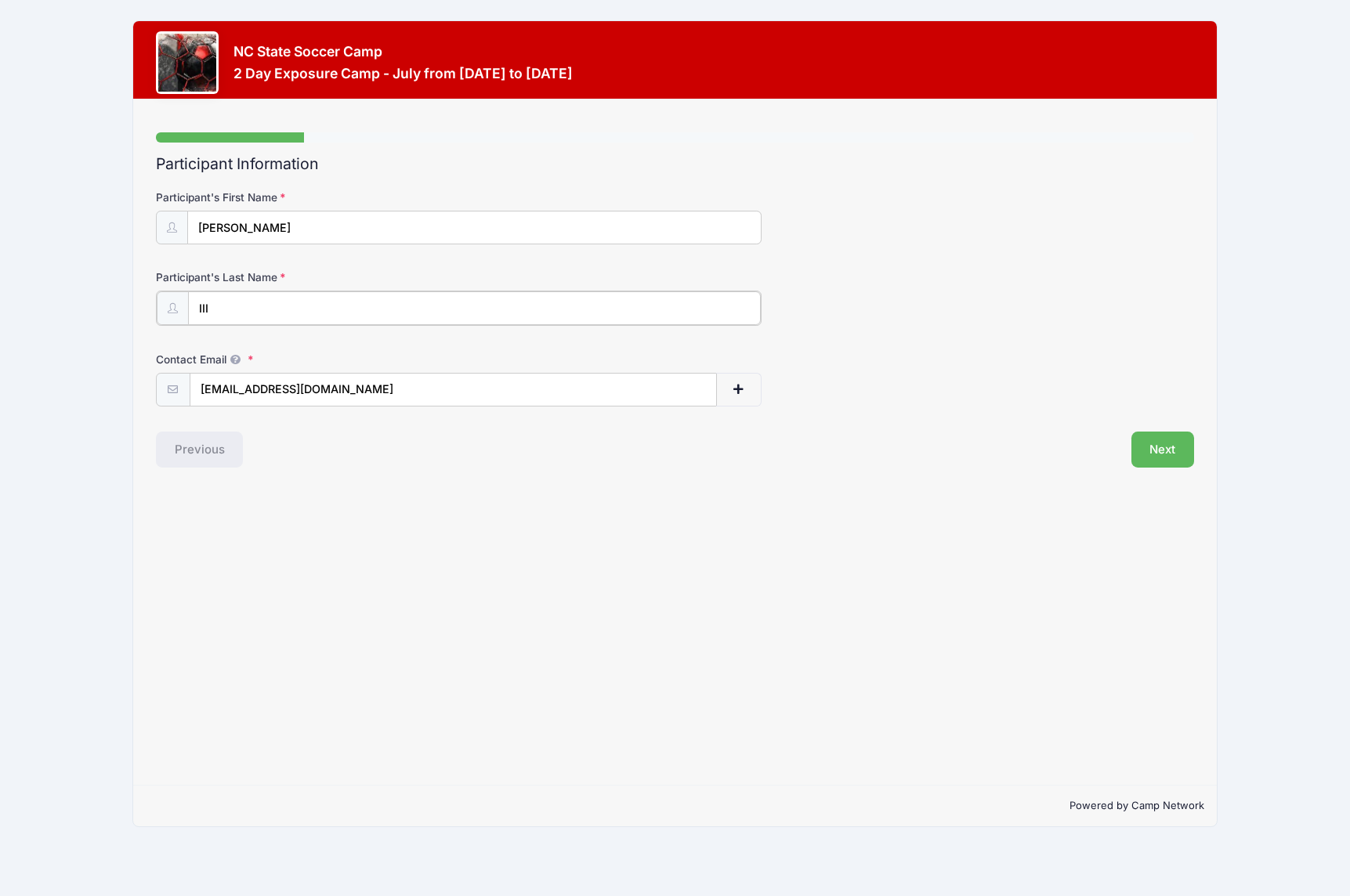
drag, startPoint x: 211, startPoint y: 303, endPoint x: 147, endPoint y: 293, distance: 64.8
type input "[PERSON_NAME] III"
click at [1158, 451] on button "Next" at bounding box center [1163, 448] width 64 height 36
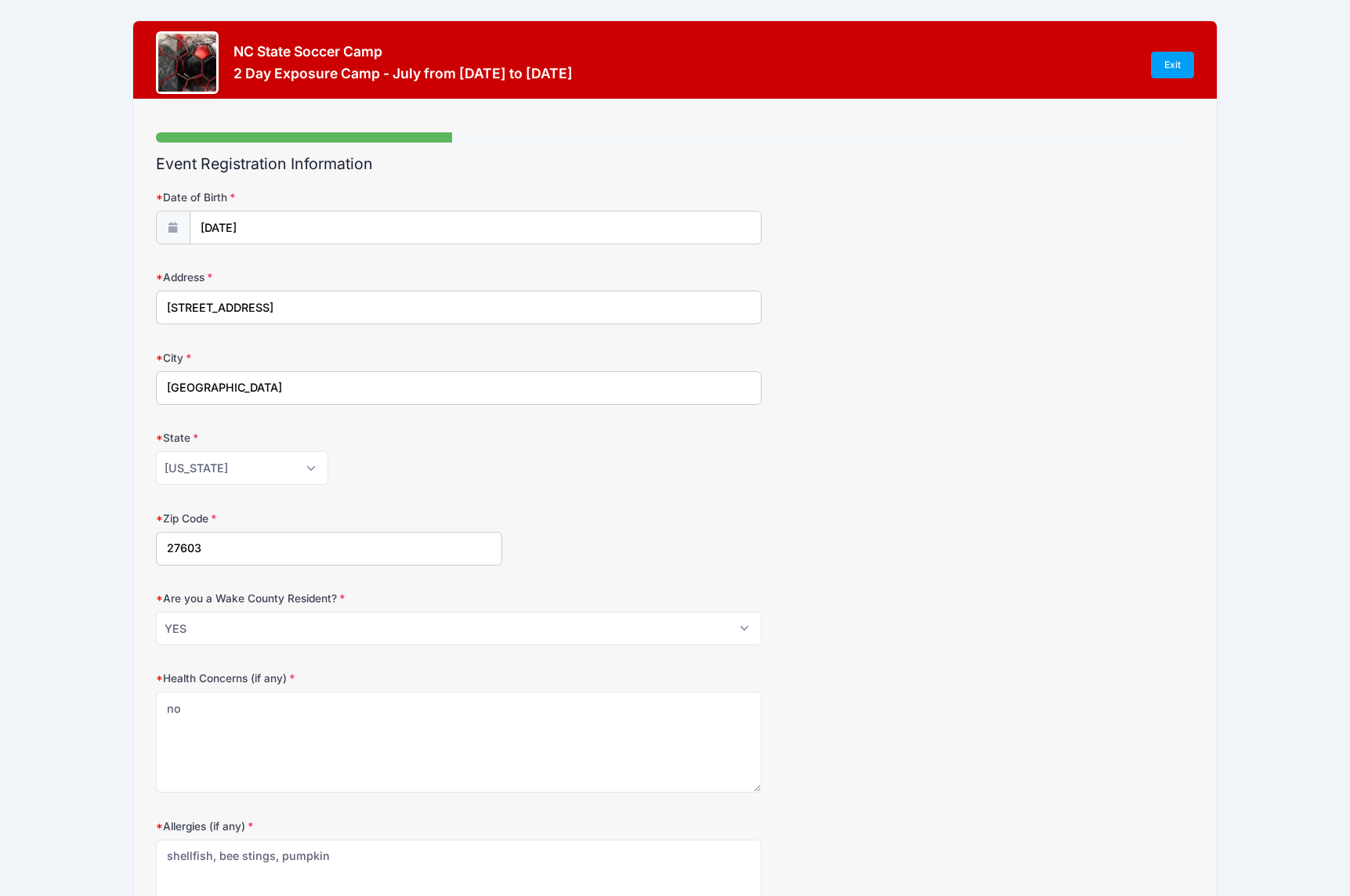
scroll to position [0, 0]
click at [922, 554] on div "Zip Code 27603" at bounding box center [674, 539] width 1038 height 55
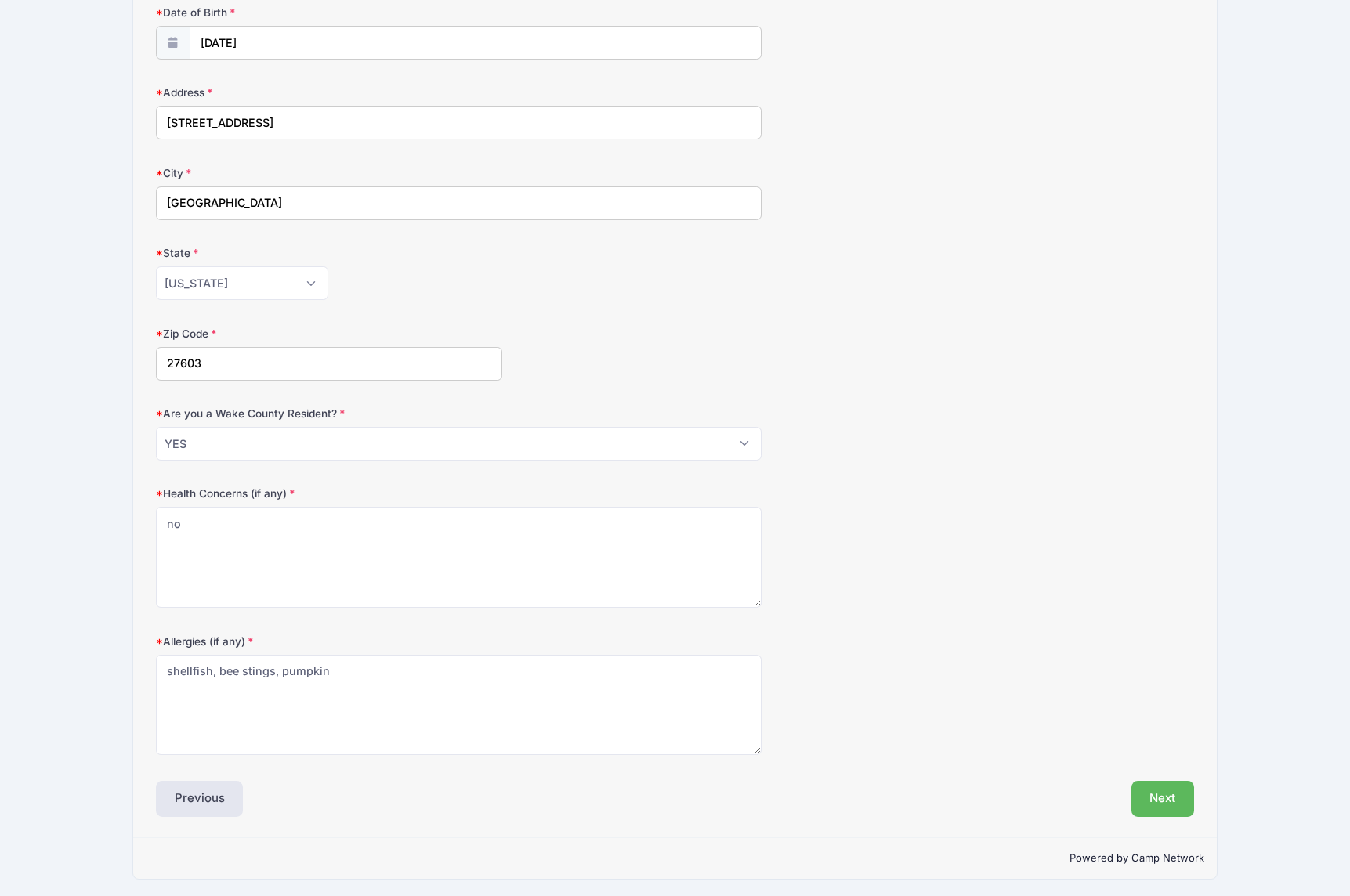
scroll to position [184, 0]
click at [393, 671] on textarea "shellfish, bee stings, pumpkin" at bounding box center [459, 706] width 606 height 101
type textarea "shellfish, bee stings, pumpkin, ants"
click at [806, 609] on form "Date of Birth 10/25/2009 Address 1417 Millstone Landing Drive City Raleigh Stat…" at bounding box center [674, 380] width 1038 height 751
click at [1169, 796] on button "Next" at bounding box center [1163, 799] width 64 height 36
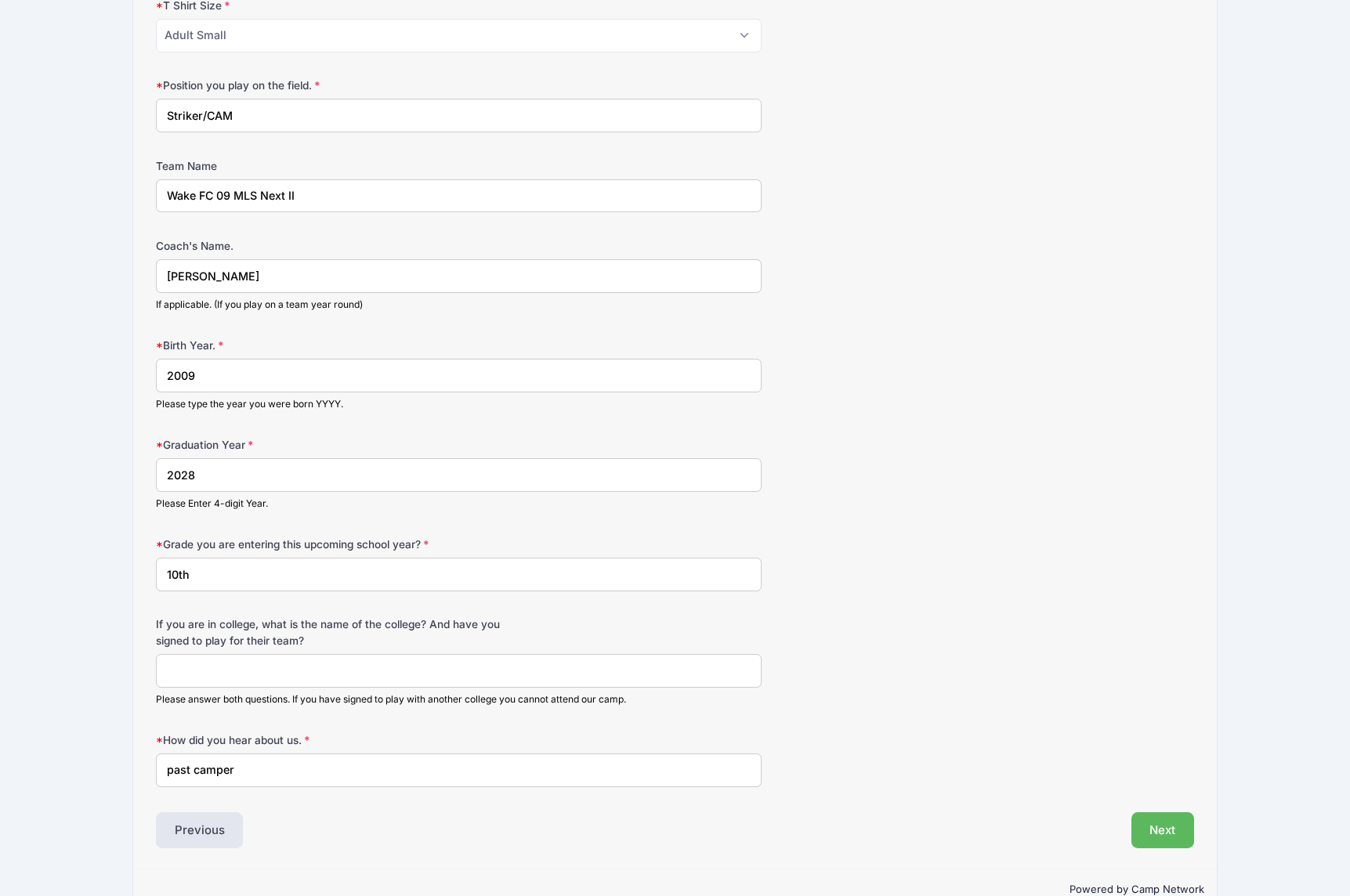
scroll to position [916, 0]
drag, startPoint x: 177, startPoint y: 562, endPoint x: 198, endPoint y: 565, distance: 21.2
click at [173, 562] on input "10th" at bounding box center [459, 572] width 606 height 34
type input "11th"
drag, startPoint x: 255, startPoint y: 663, endPoint x: 265, endPoint y: 660, distance: 10.4
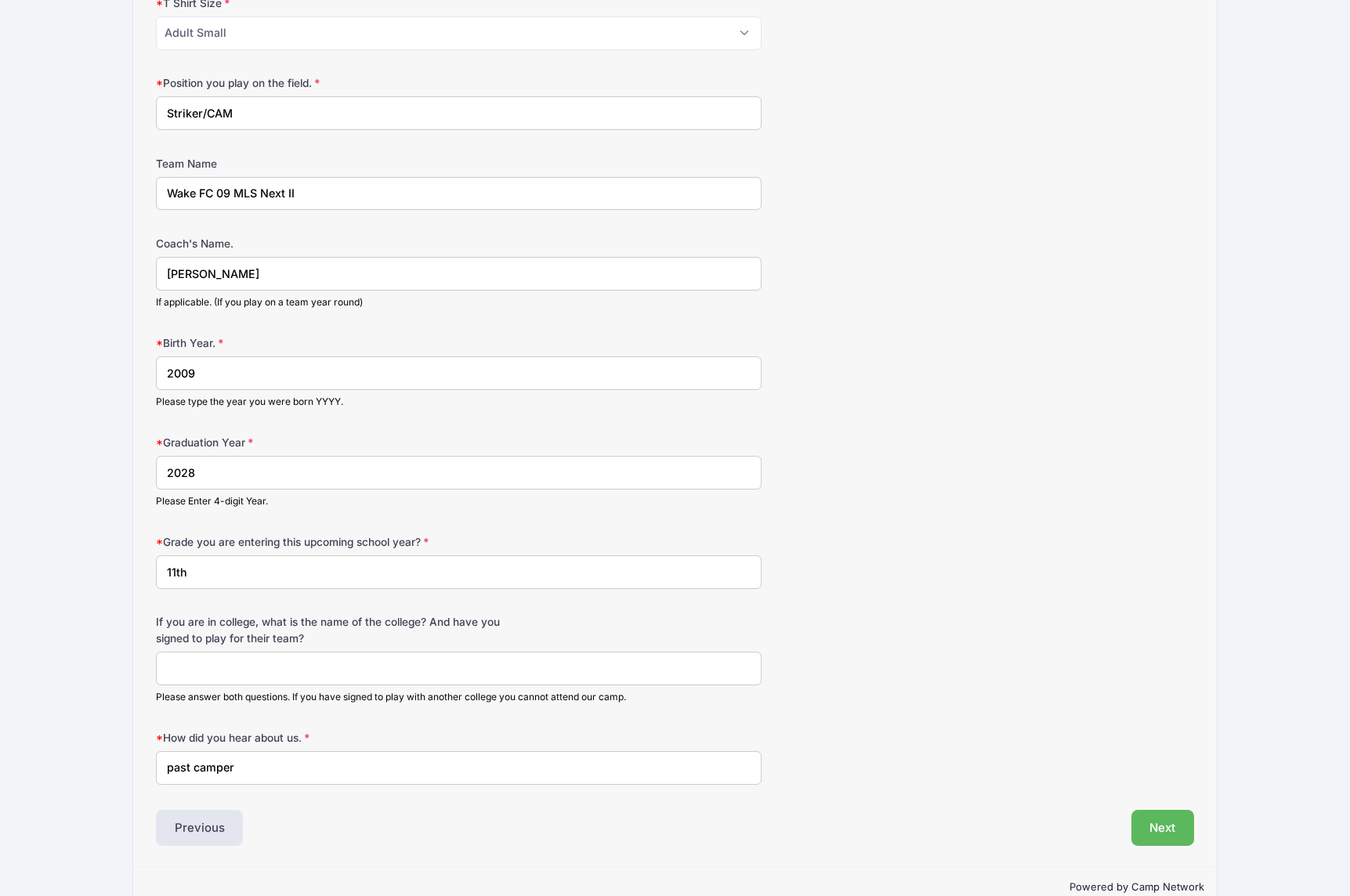
drag, startPoint x: 241, startPoint y: 269, endPoint x: 47, endPoint y: 259, distance: 194.3
type input "Josh Neptune"
drag, startPoint x: 208, startPoint y: 185, endPoint x: 63, endPoint y: 169, distance: 145.9
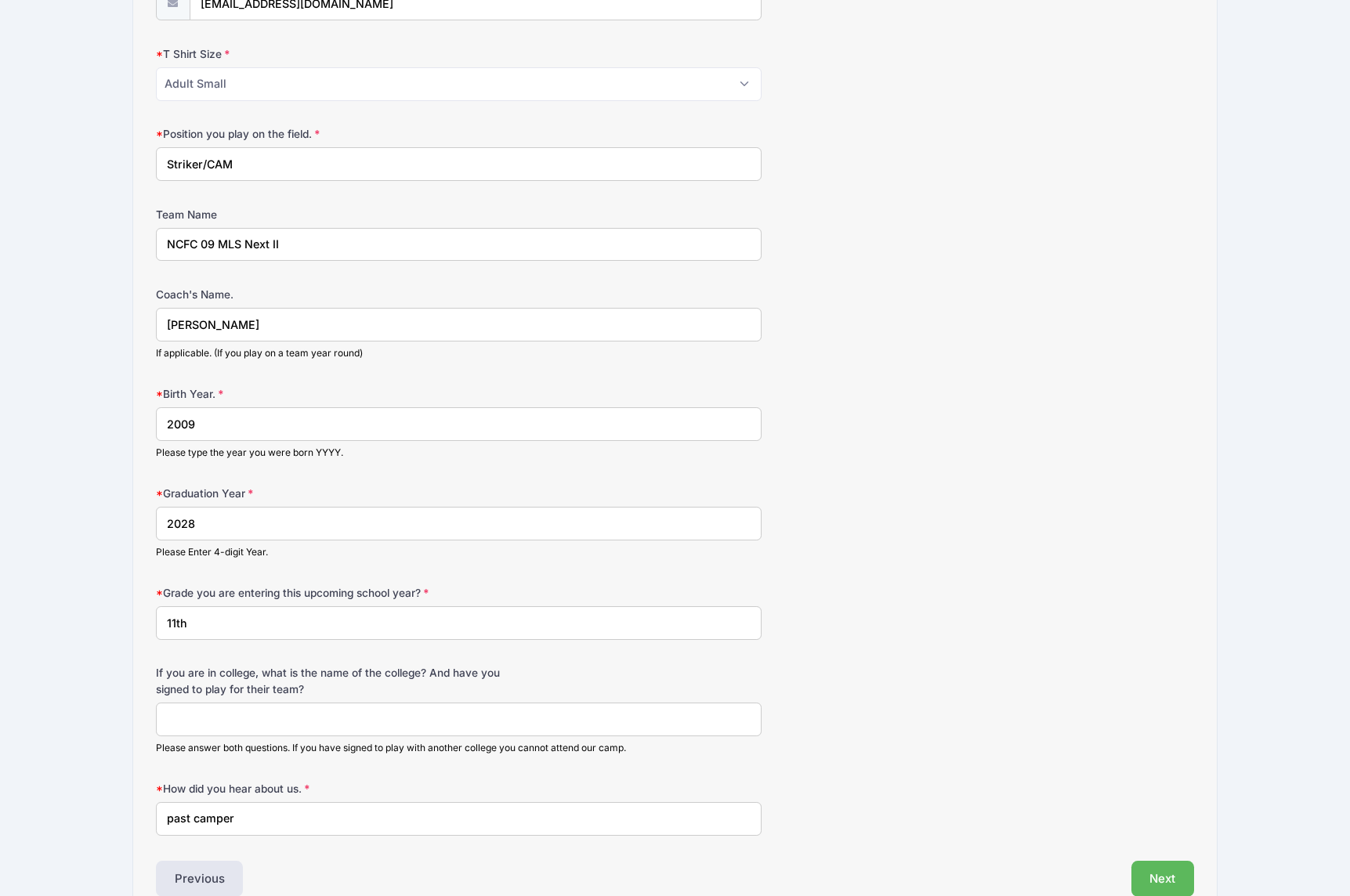
scroll to position [860, 0]
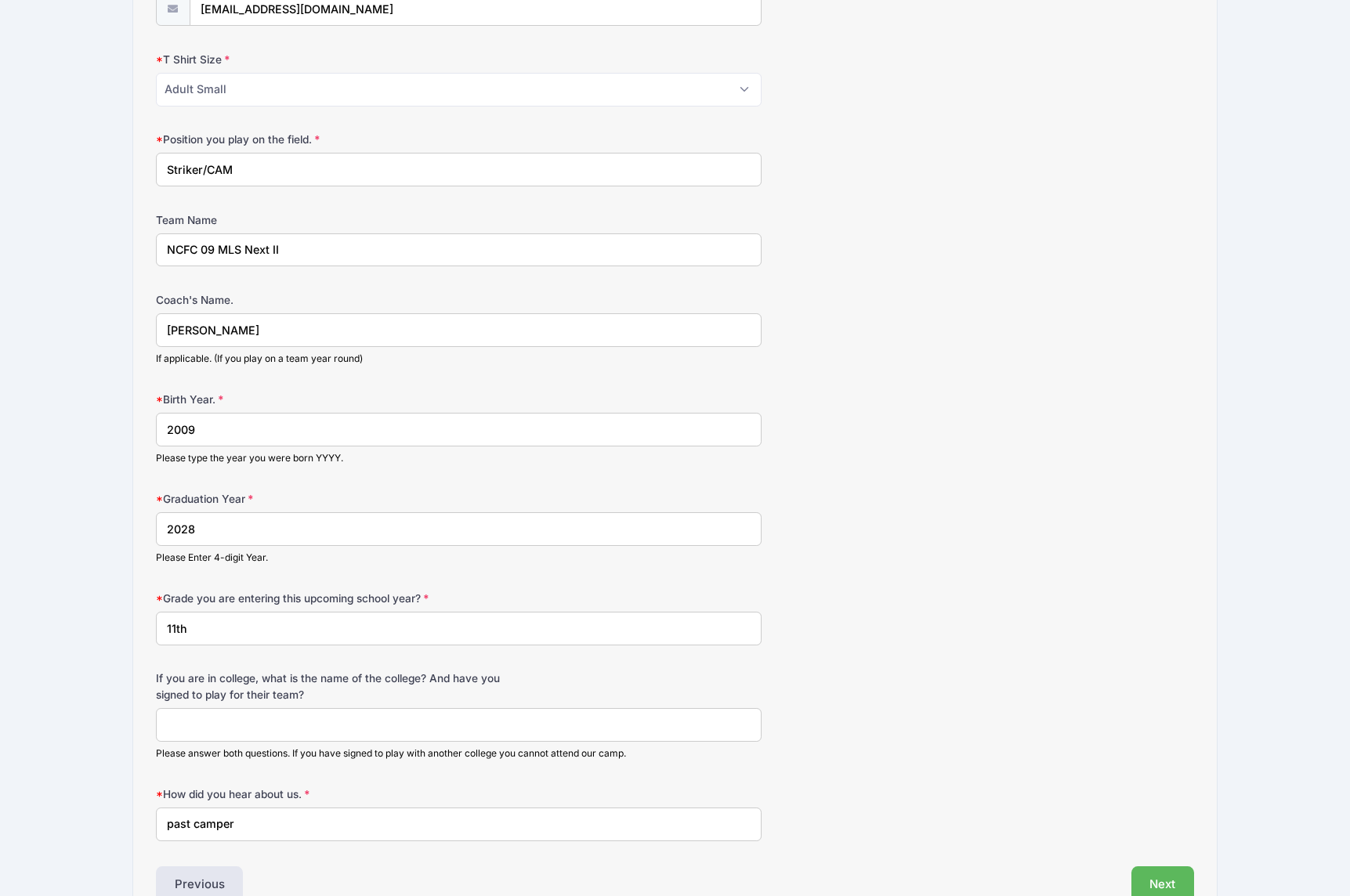
drag, startPoint x: 287, startPoint y: 242, endPoint x: 220, endPoint y: 243, distance: 67.0
click at [220, 243] on input "NCFC 09 MLS Next II" at bounding box center [459, 250] width 606 height 34
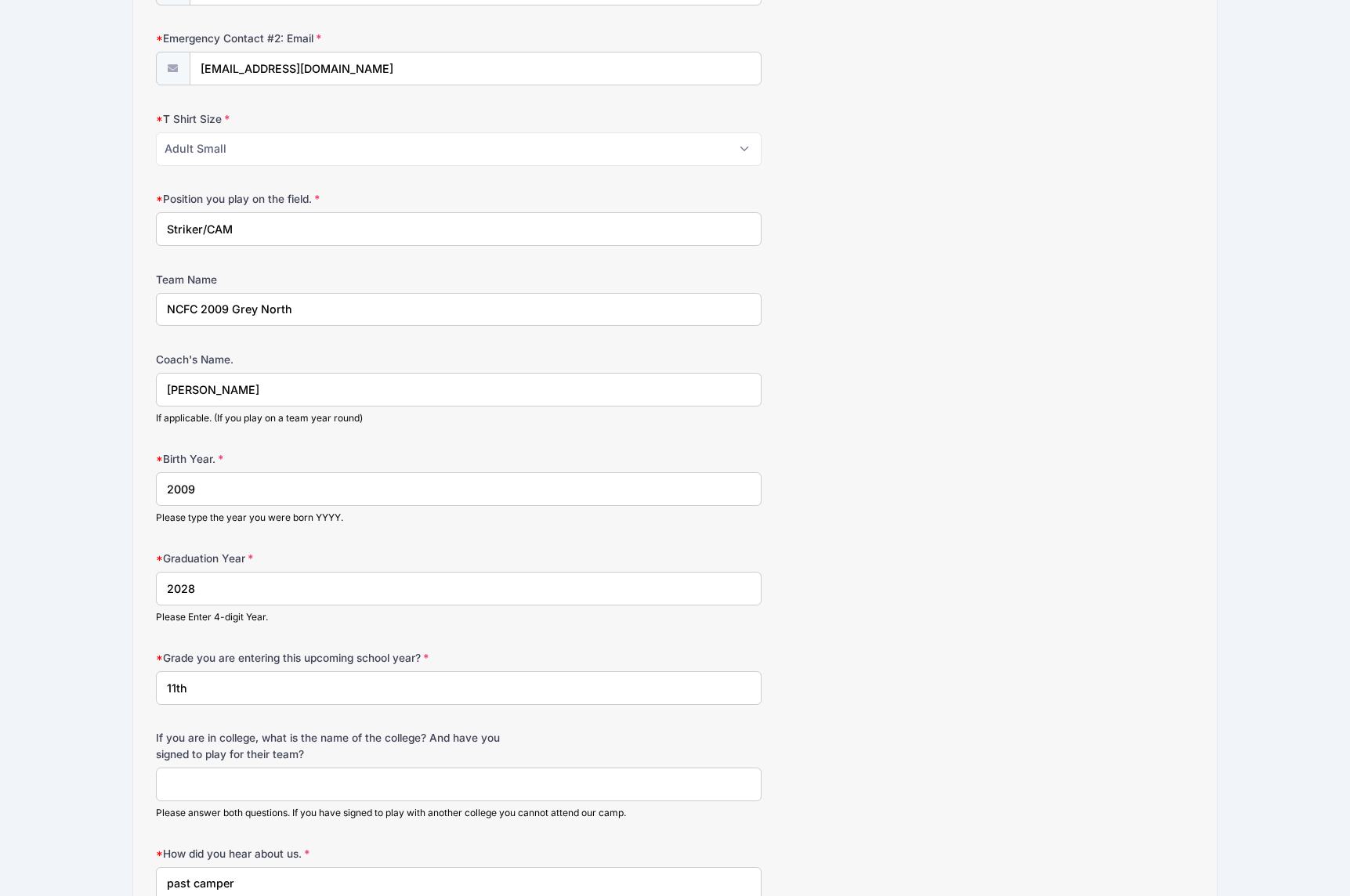
type input "NCFC 2009 Grey North"
select select "Adult Medium"
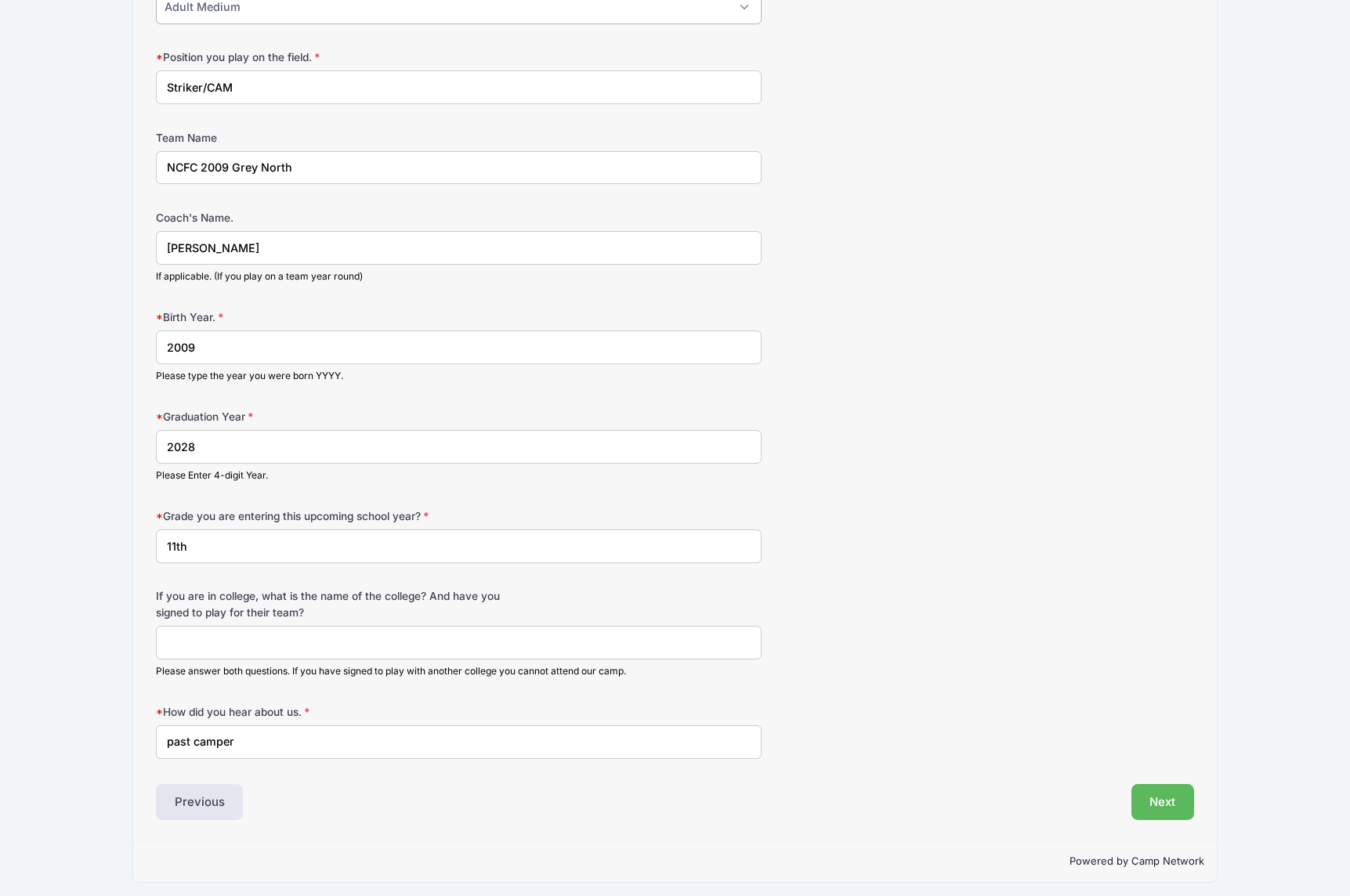
scroll to position [941, 0]
click at [1176, 795] on button "Next" at bounding box center [1163, 803] width 64 height 36
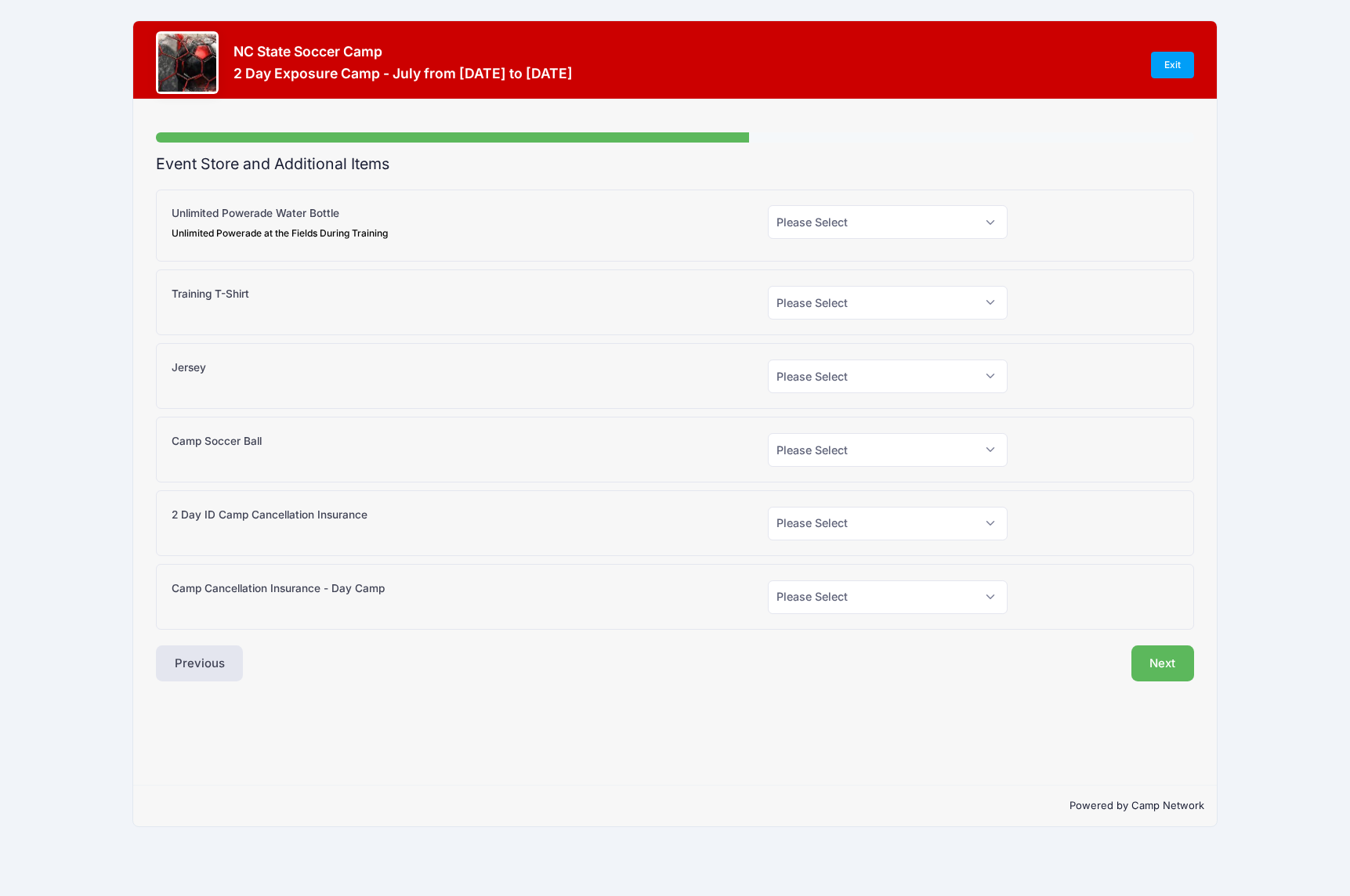
scroll to position [0, 0]
select select "1"
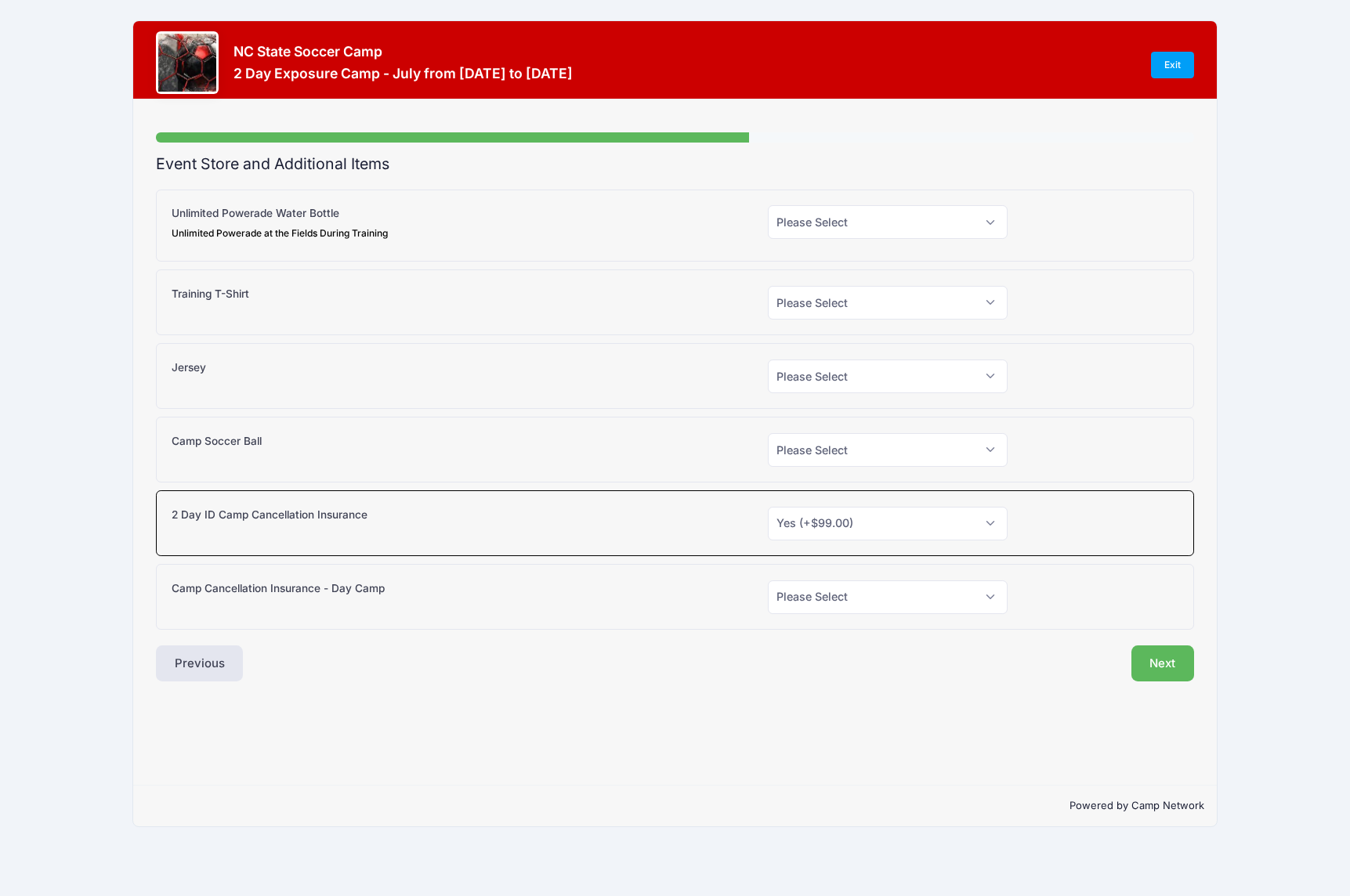
click at [1160, 660] on button "Next" at bounding box center [1163, 663] width 64 height 36
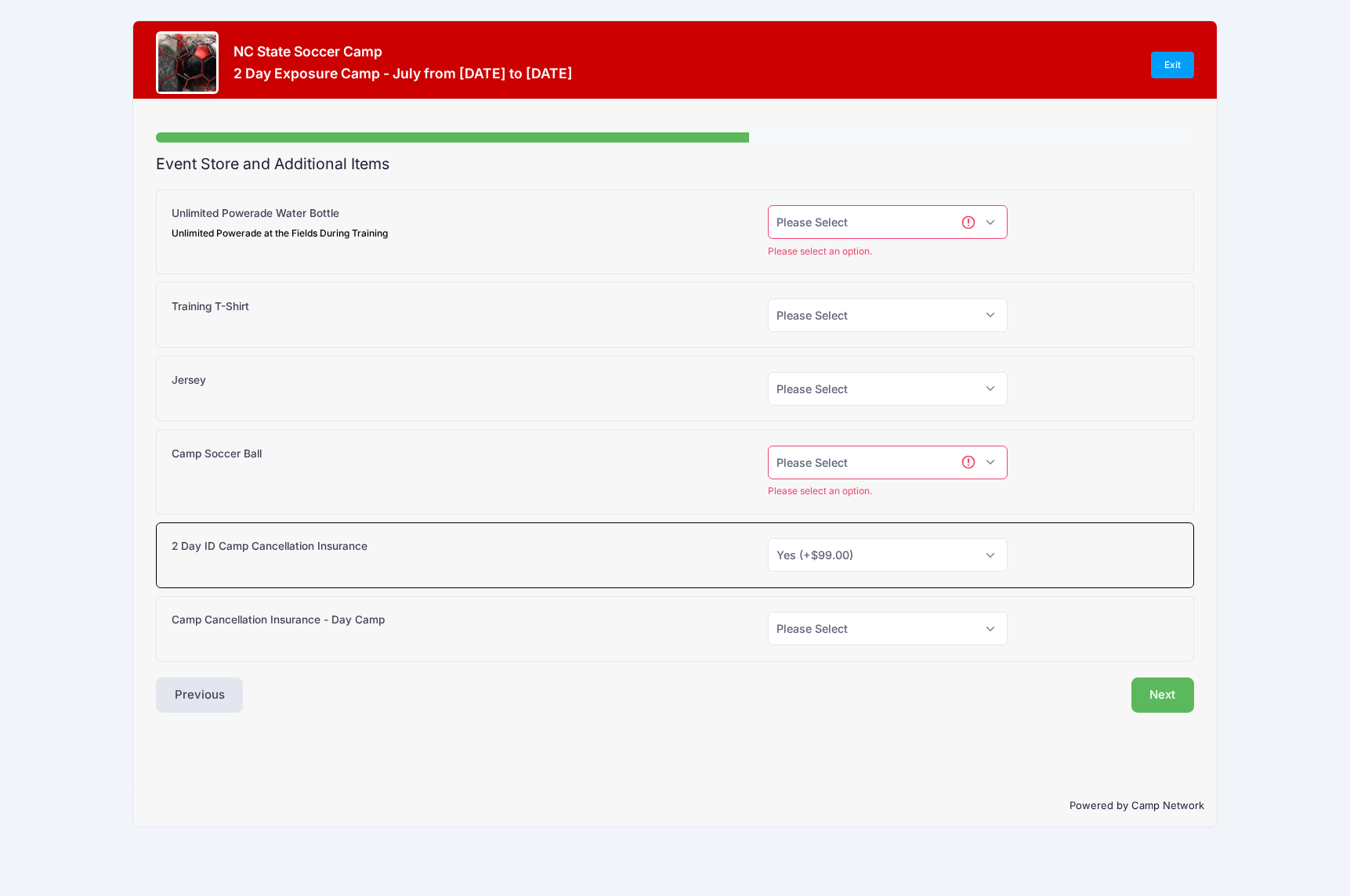
select select "0"
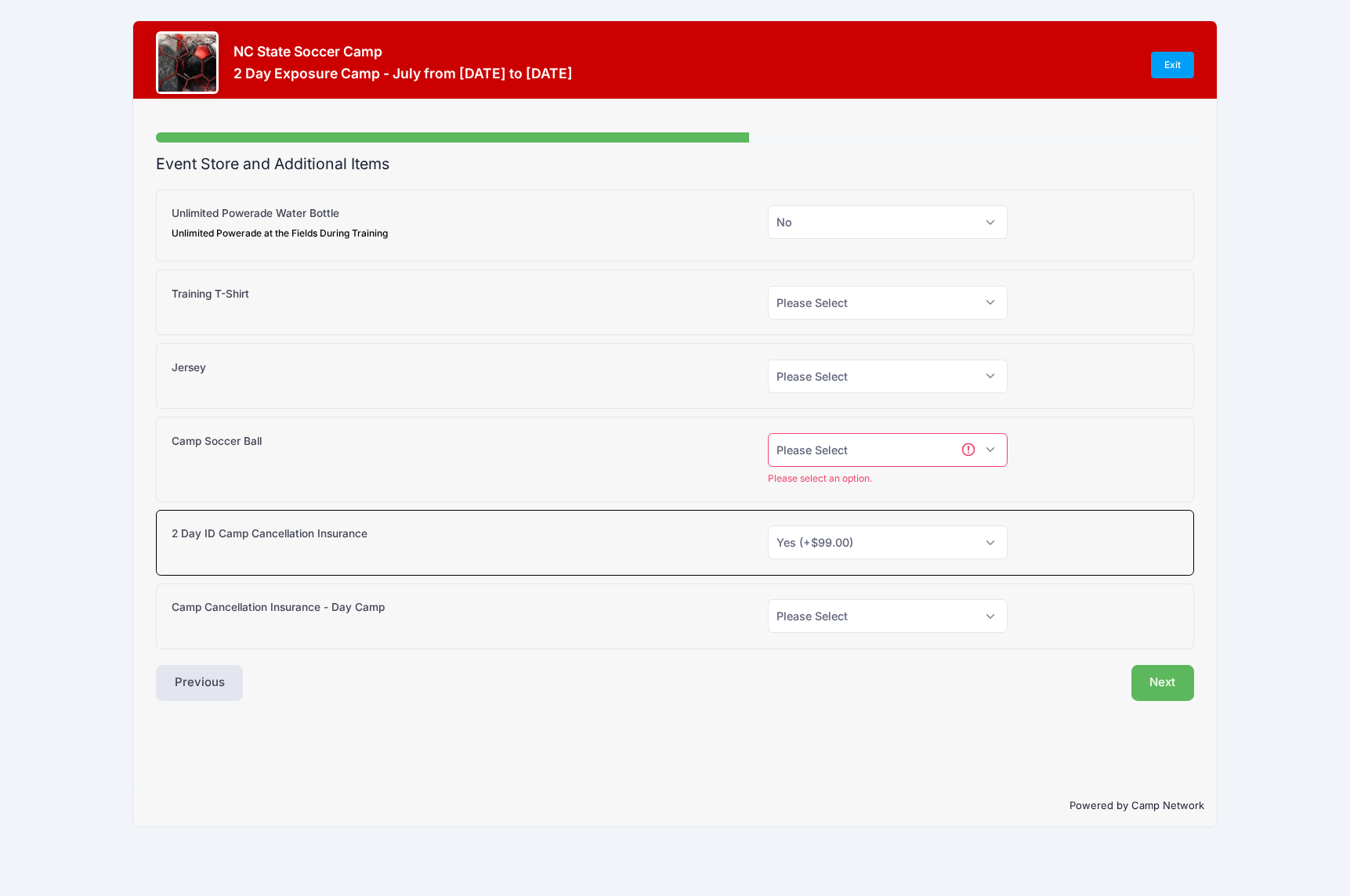
select select "0"
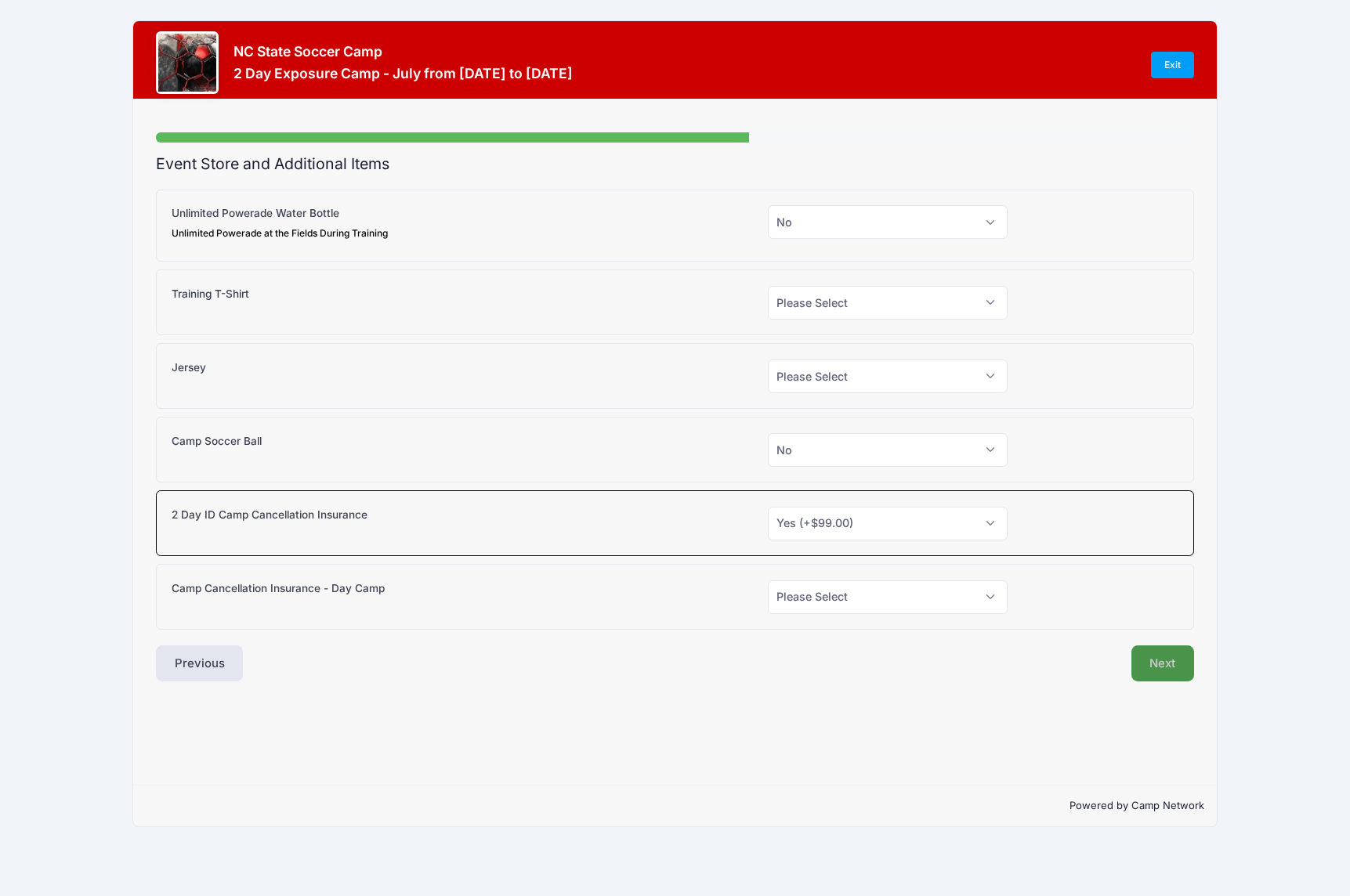
click at [1157, 666] on button "Next" at bounding box center [1163, 663] width 64 height 36
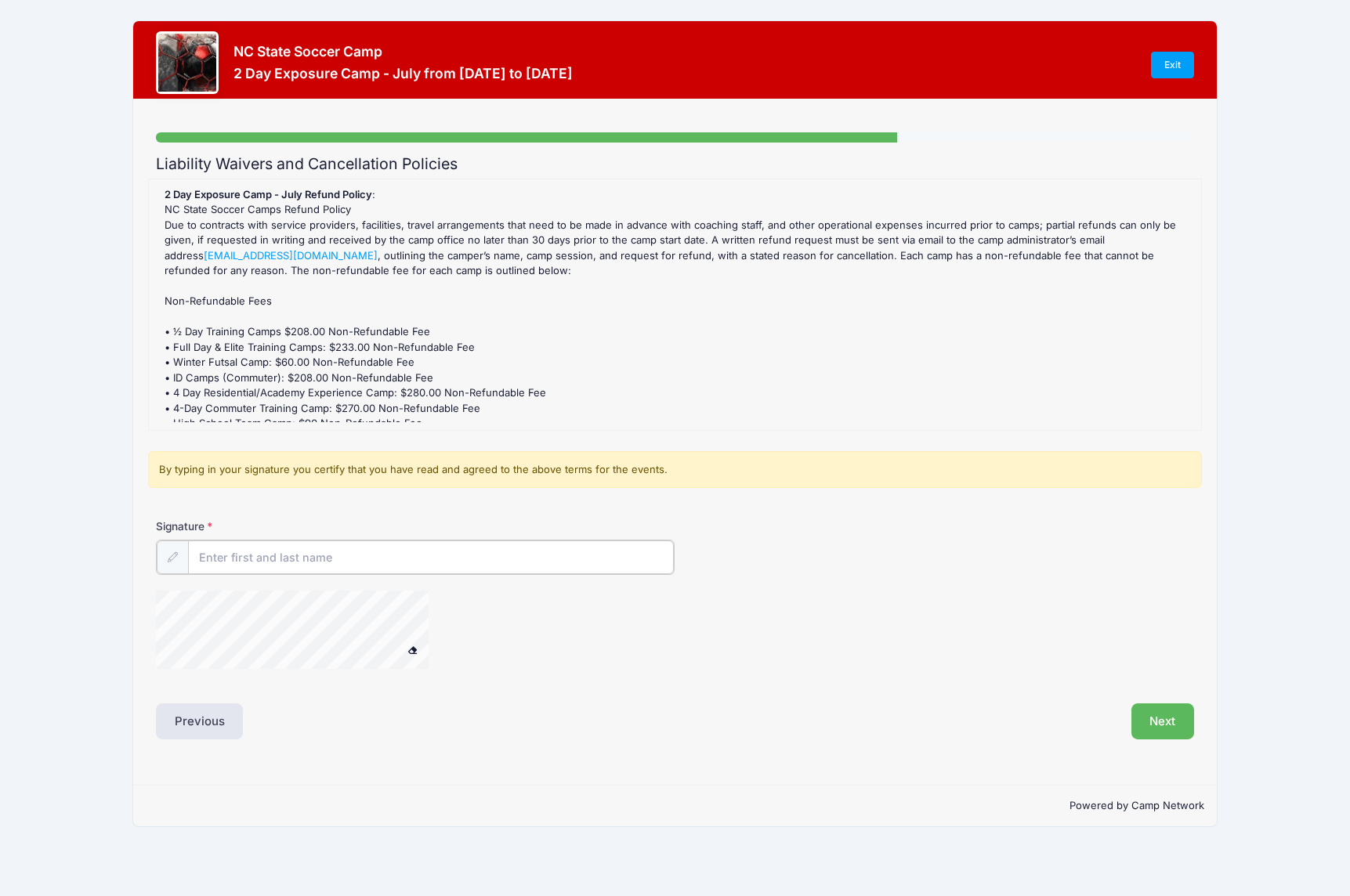
click at [390, 553] on input "Signature" at bounding box center [431, 557] width 486 height 34
type input "Doug Yopp"
click at [192, 646] on div "Step 5 /7 Step 1 Step 2 Step 3 Step 4 Policies Extra Items Summary Participant …" at bounding box center [676, 442] width 1085 height 685
click at [1153, 712] on button "Next" at bounding box center [1163, 719] width 64 height 36
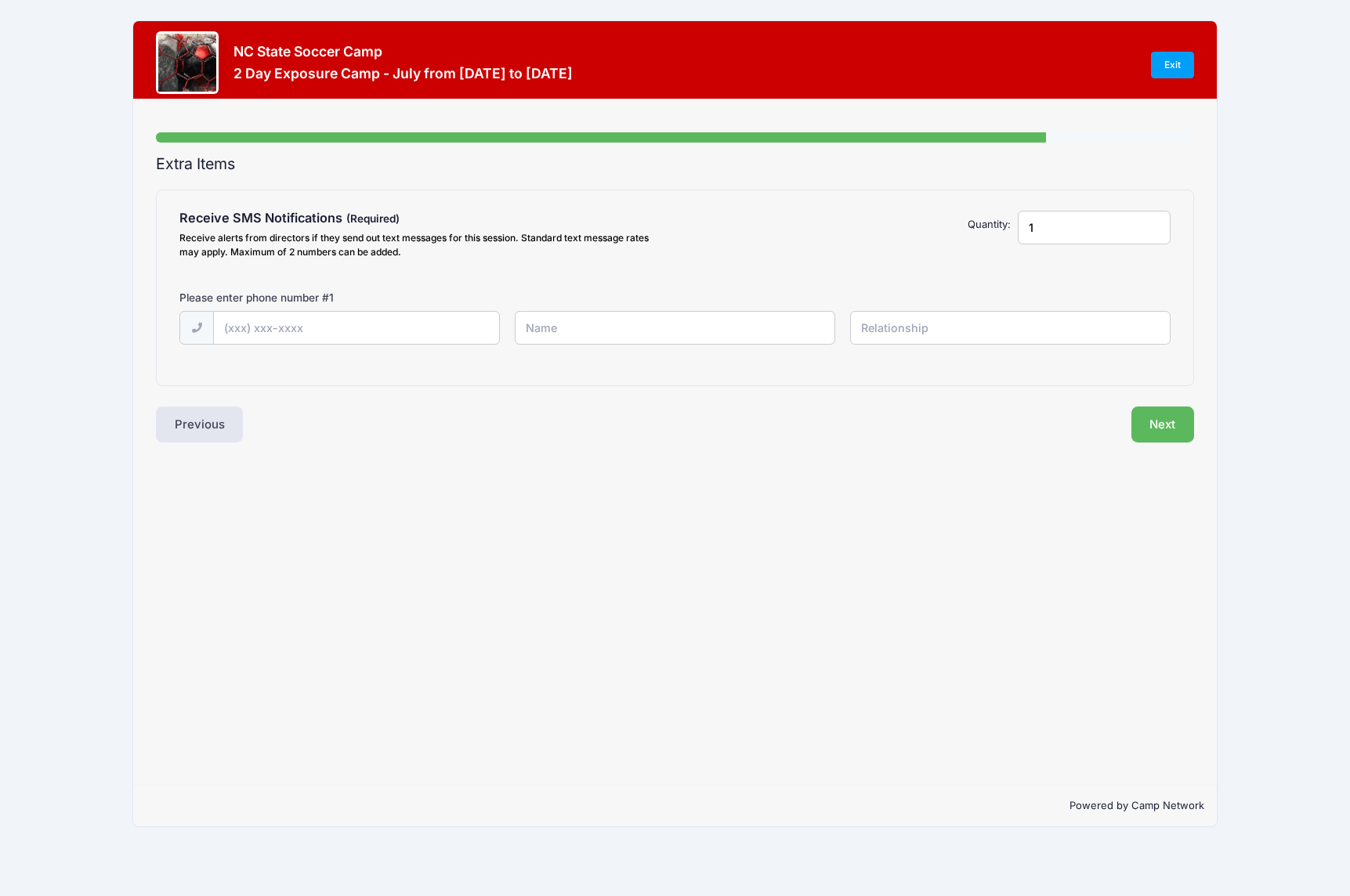
type input "2"
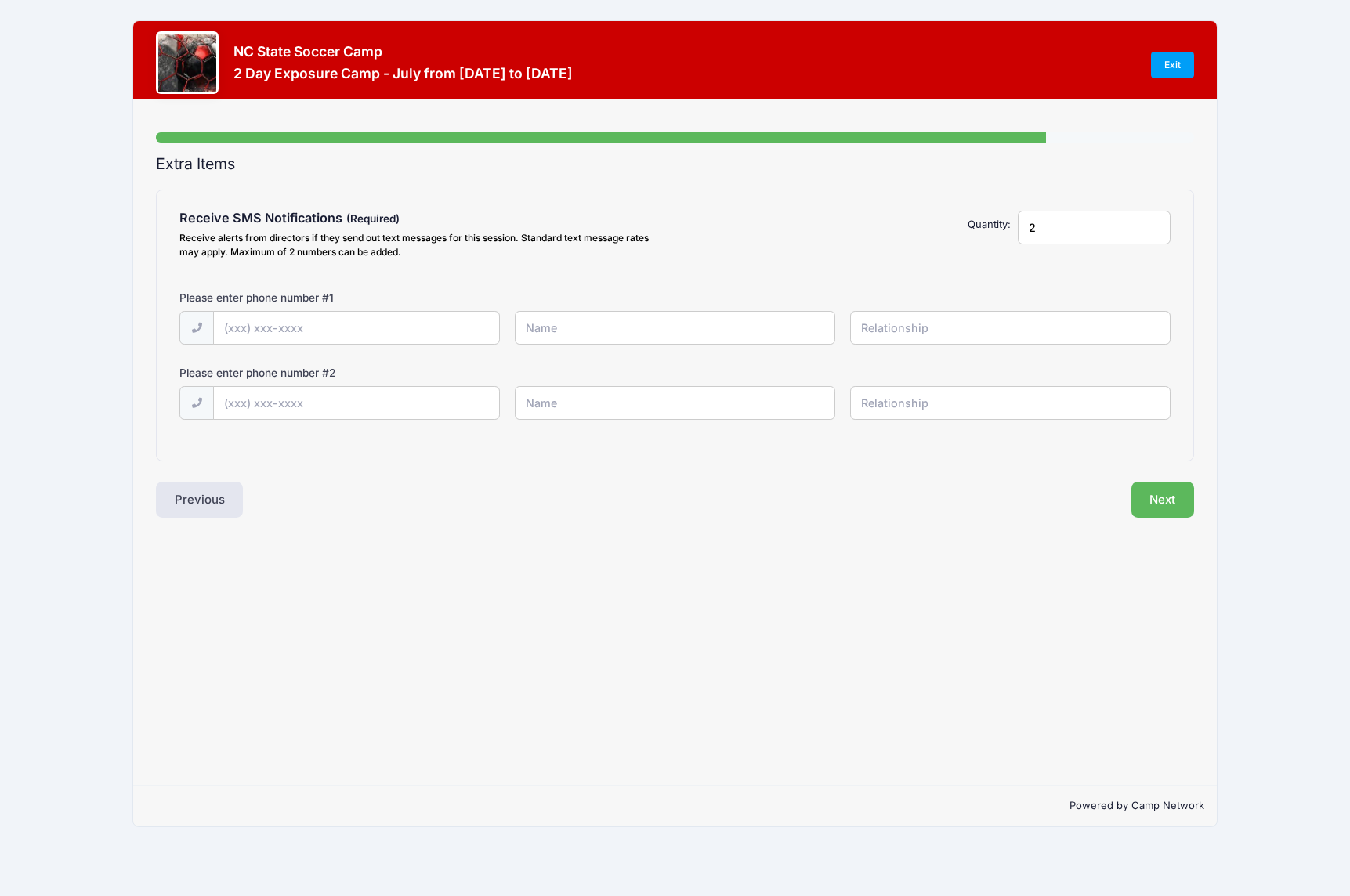
click at [1153, 223] on input "2" at bounding box center [1094, 227] width 153 height 34
type input "(919) 608-2760"
type input "Doug Yopp"
type input "dad"
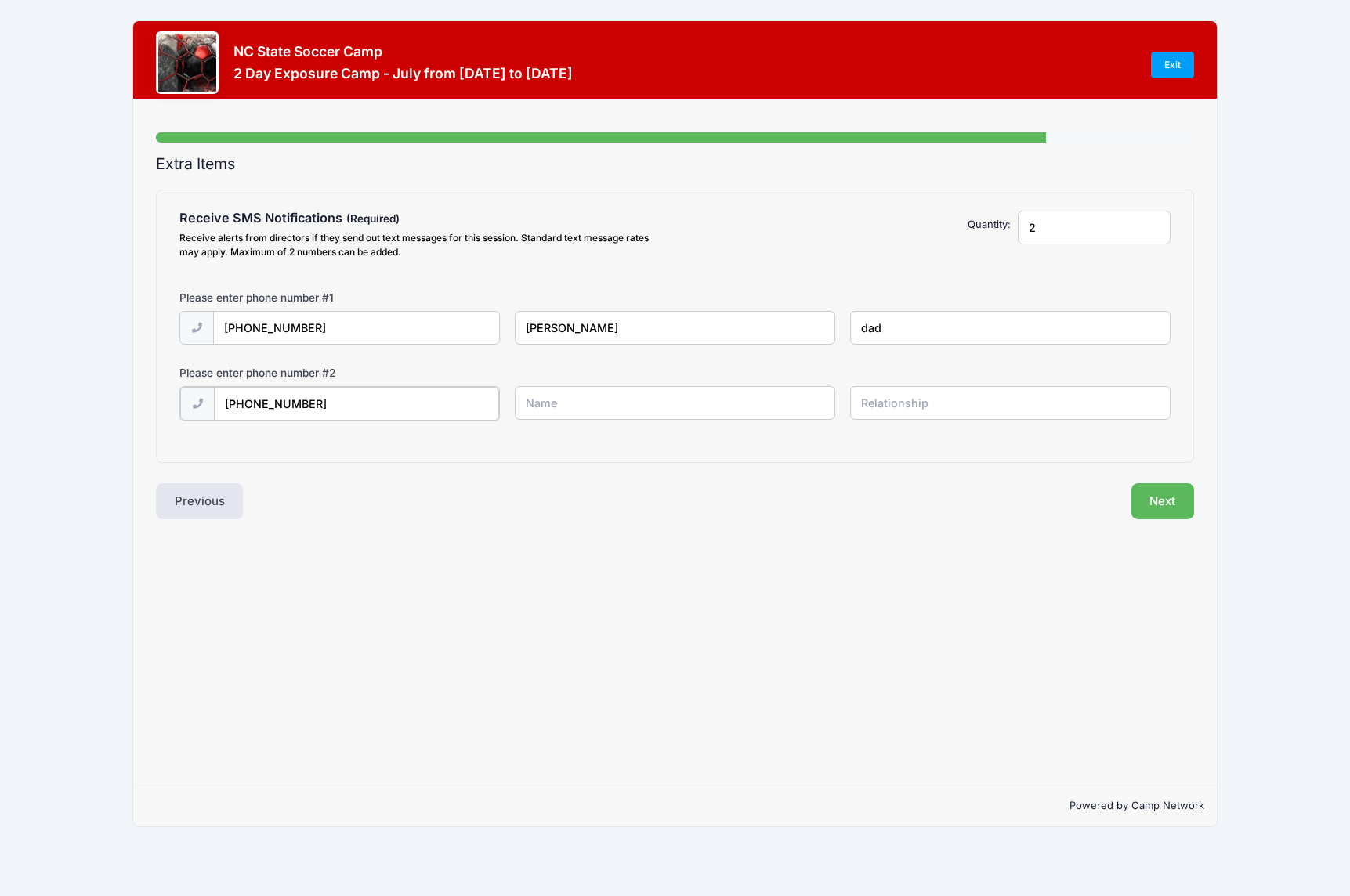
type input "(984) 249-5603"
type input "Everett Yopp III"
type input "camper"
click at [1156, 491] on button "Next" at bounding box center [1163, 499] width 64 height 36
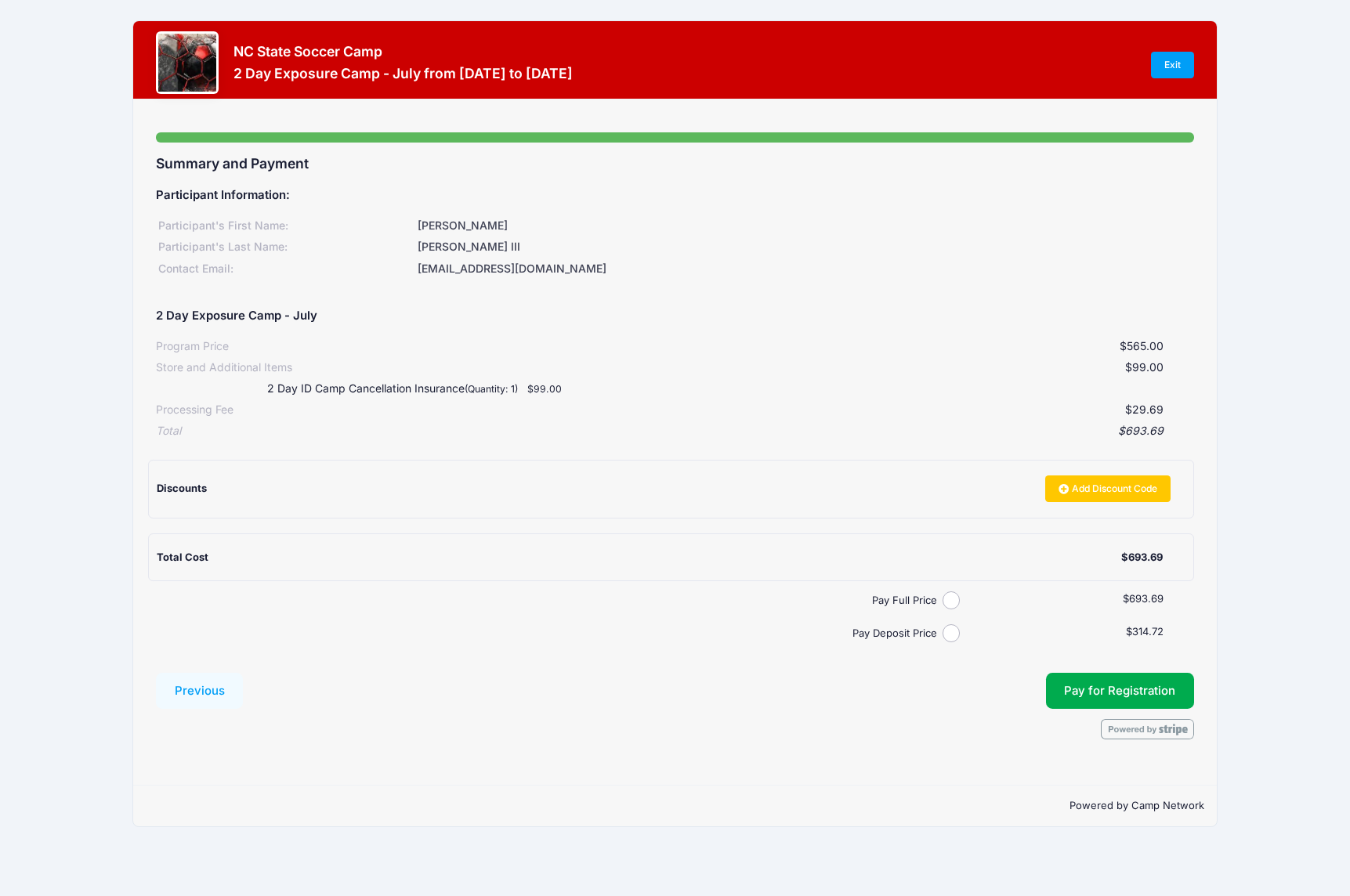
click at [956, 628] on input "Pay Deposit Price" at bounding box center [952, 634] width 18 height 18
radio input "true"
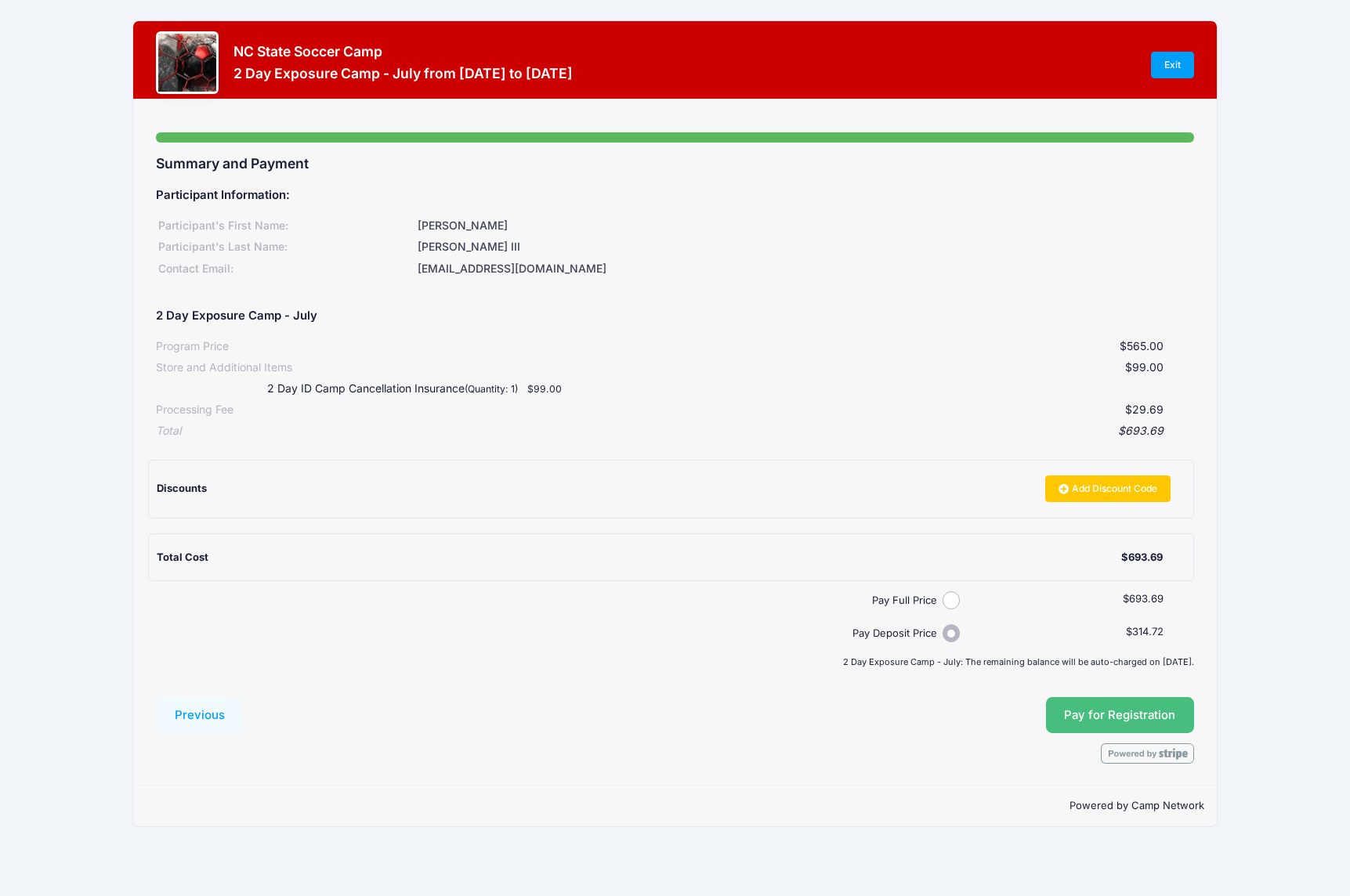
click at [1120, 711] on button "Pay for Registration" at bounding box center [1121, 715] width 149 height 36
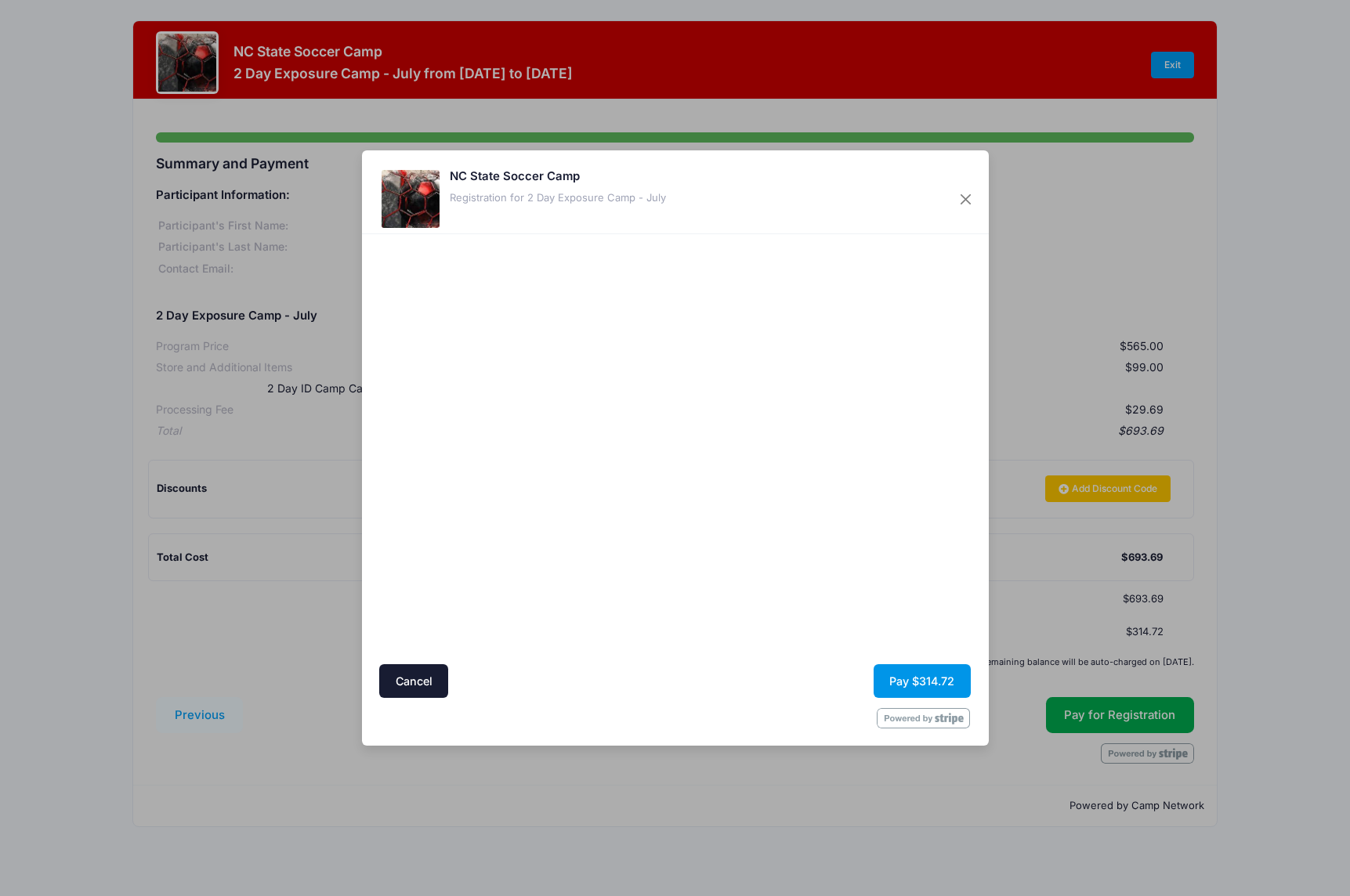
click at [901, 683] on button "Pay $314.72" at bounding box center [923, 681] width 98 height 34
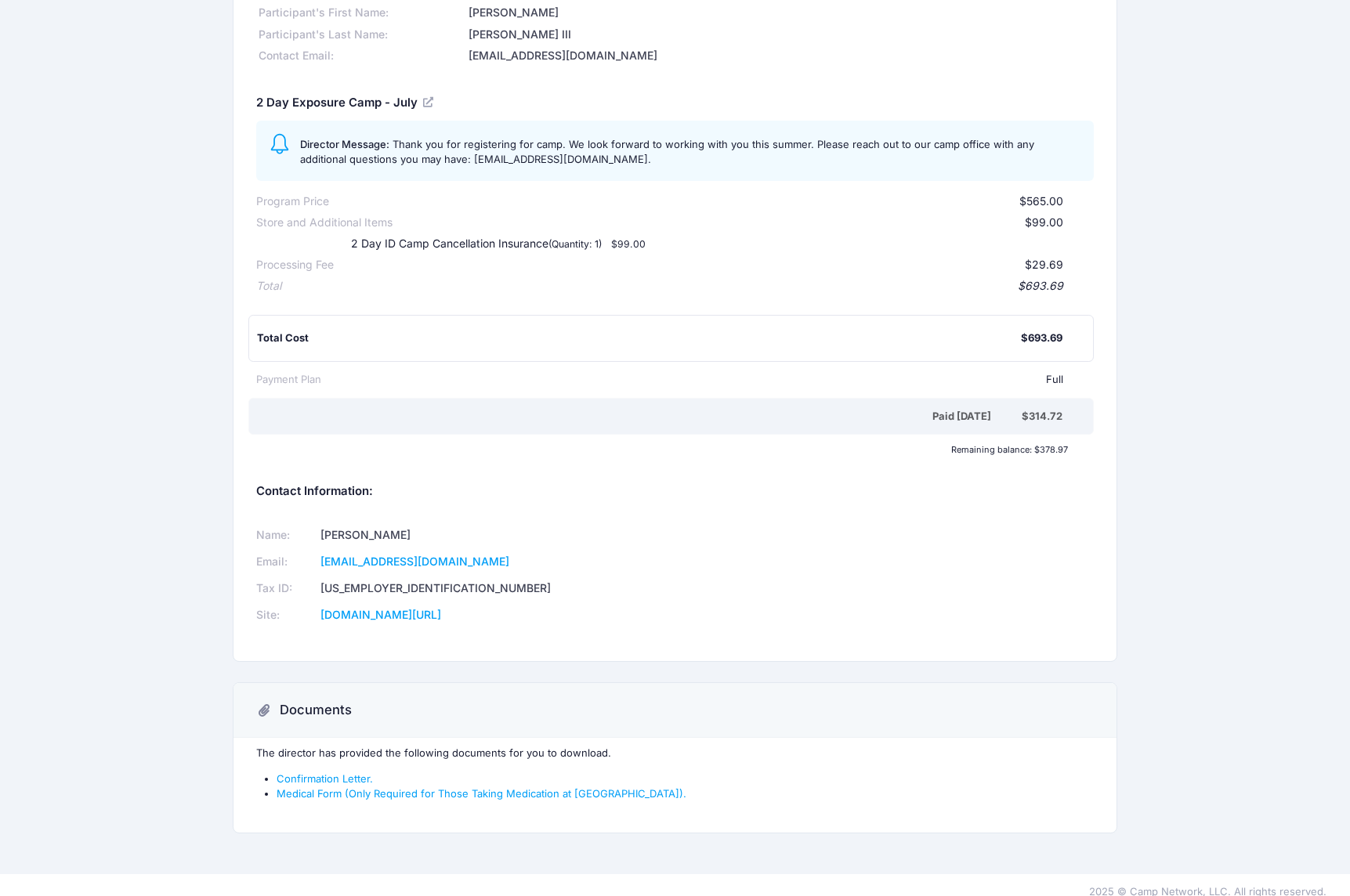
scroll to position [111, 0]
click at [347, 774] on link "Confirmation Letter." at bounding box center [324, 780] width 97 height 13
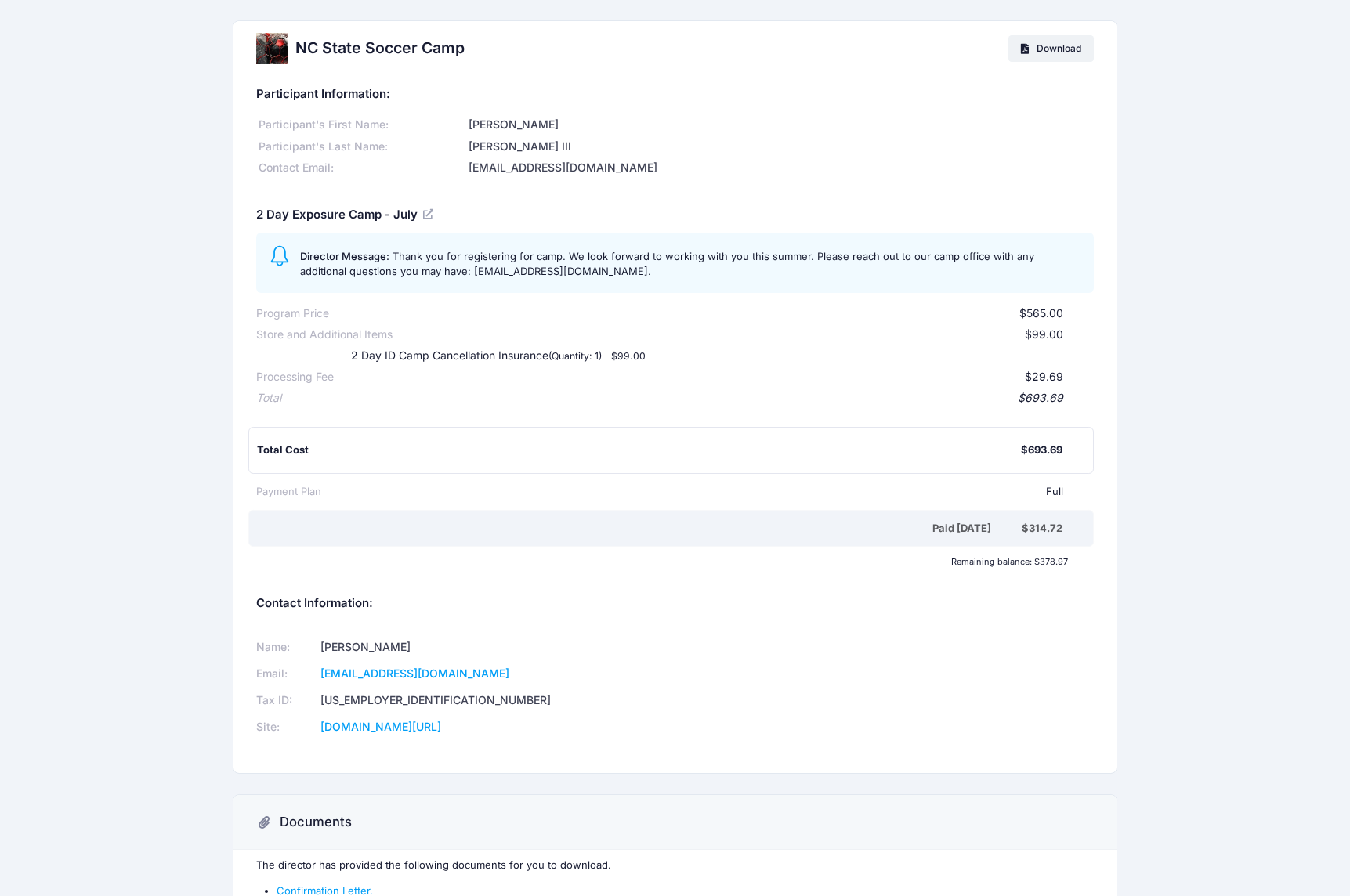
scroll to position [0, 0]
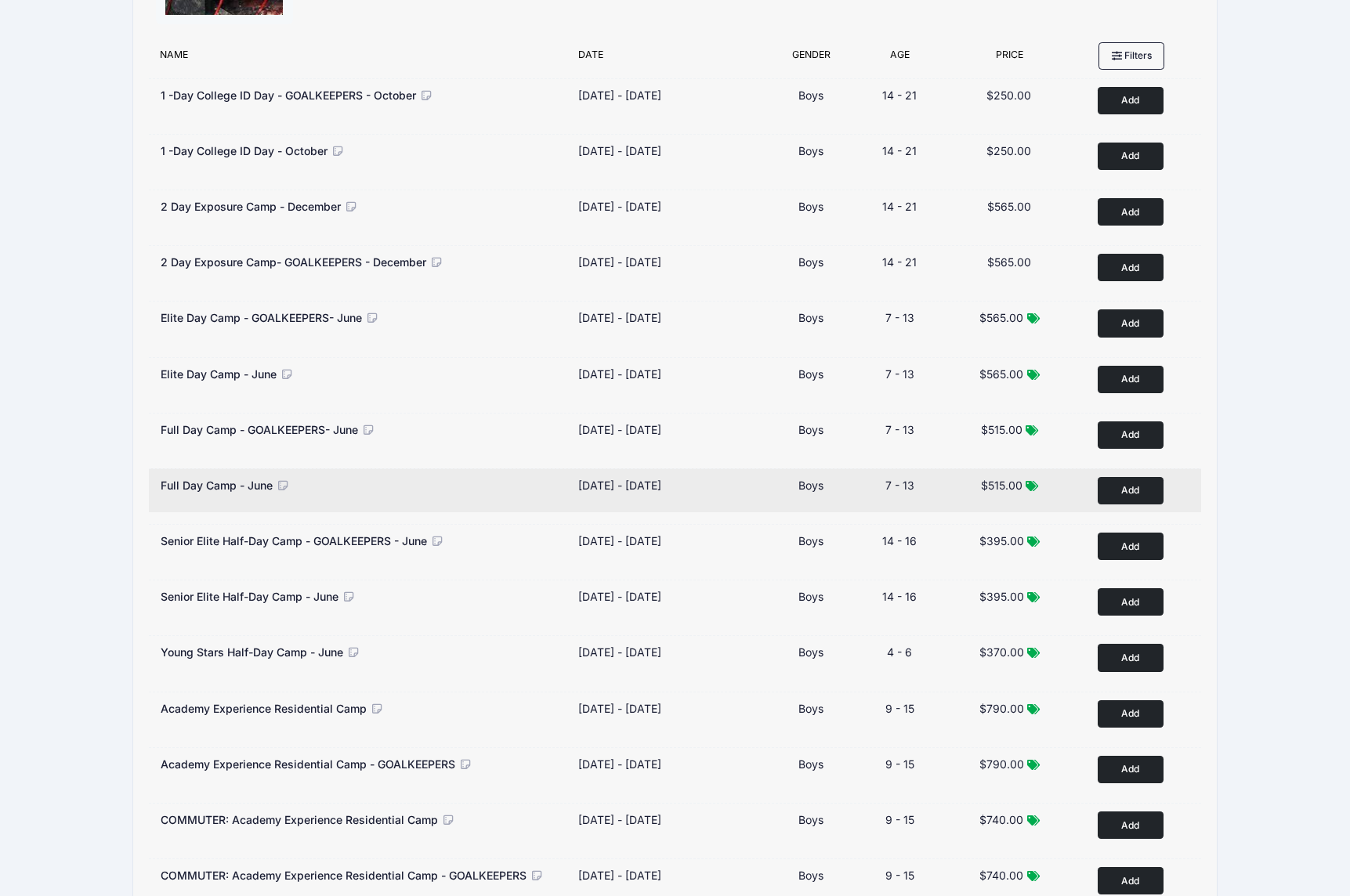
scroll to position [154, 0]
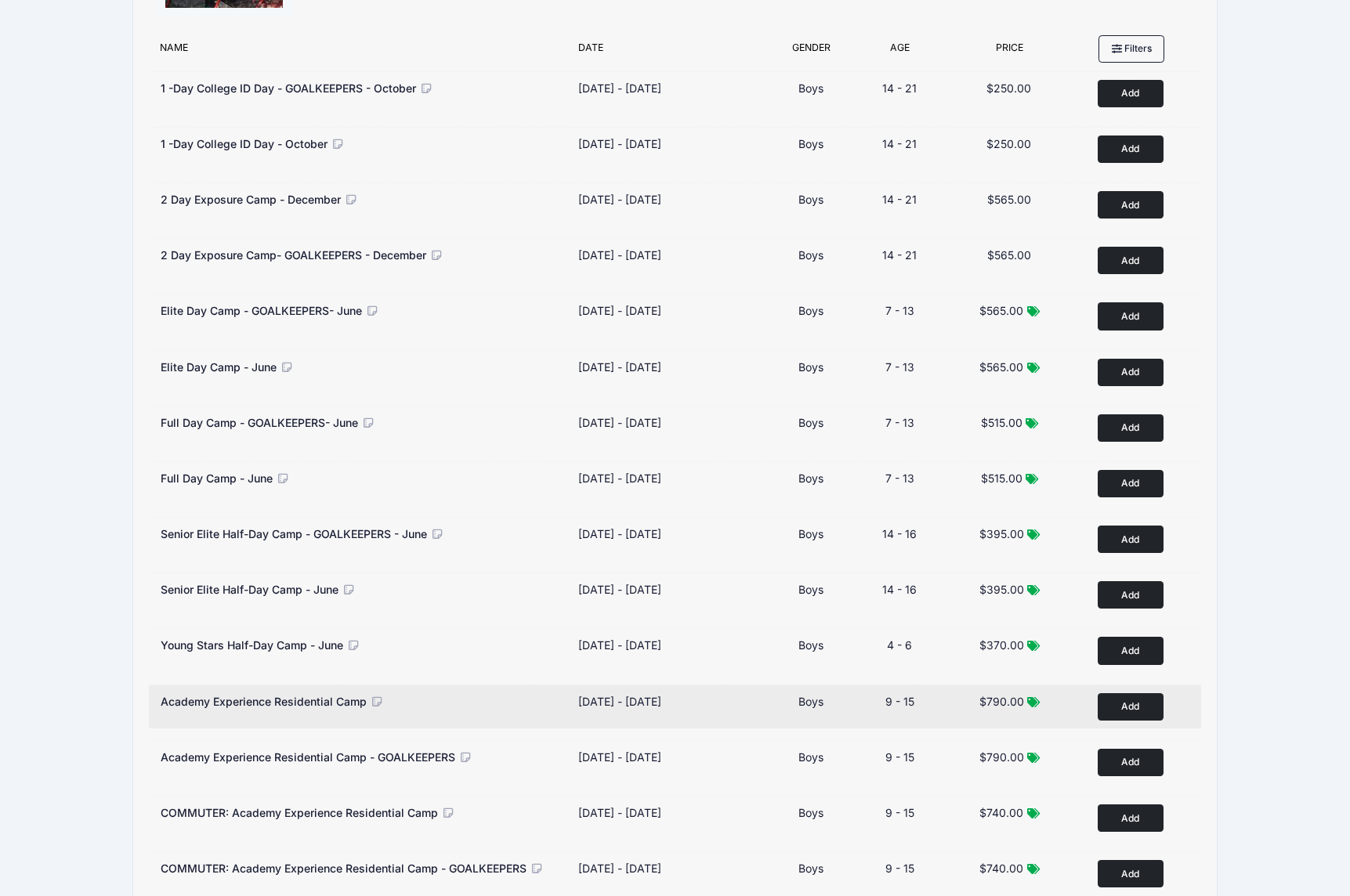
click at [375, 701] on icon at bounding box center [377, 702] width 14 height 11
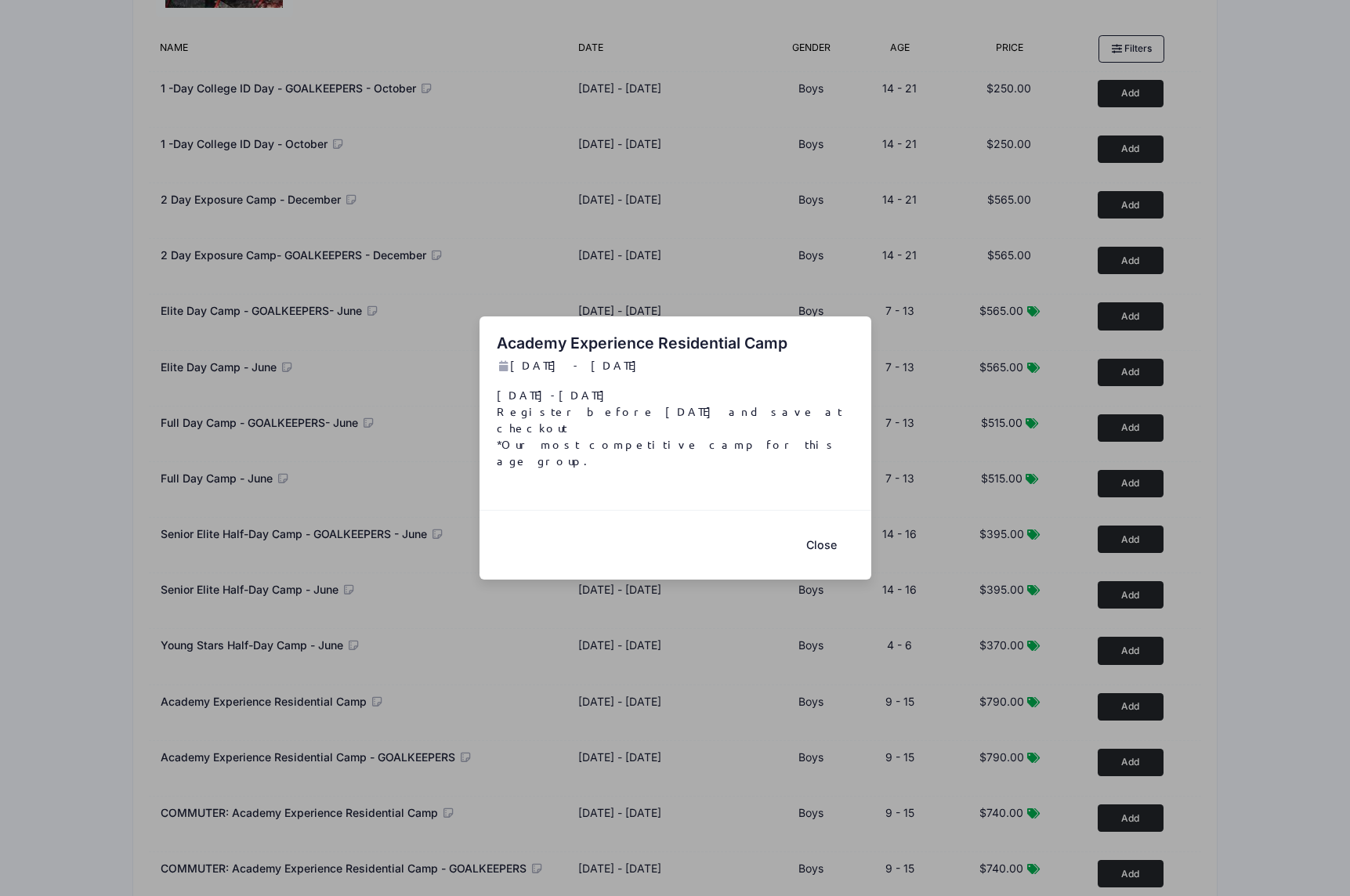
click at [821, 530] on button "Close" at bounding box center [821, 544] width 63 height 34
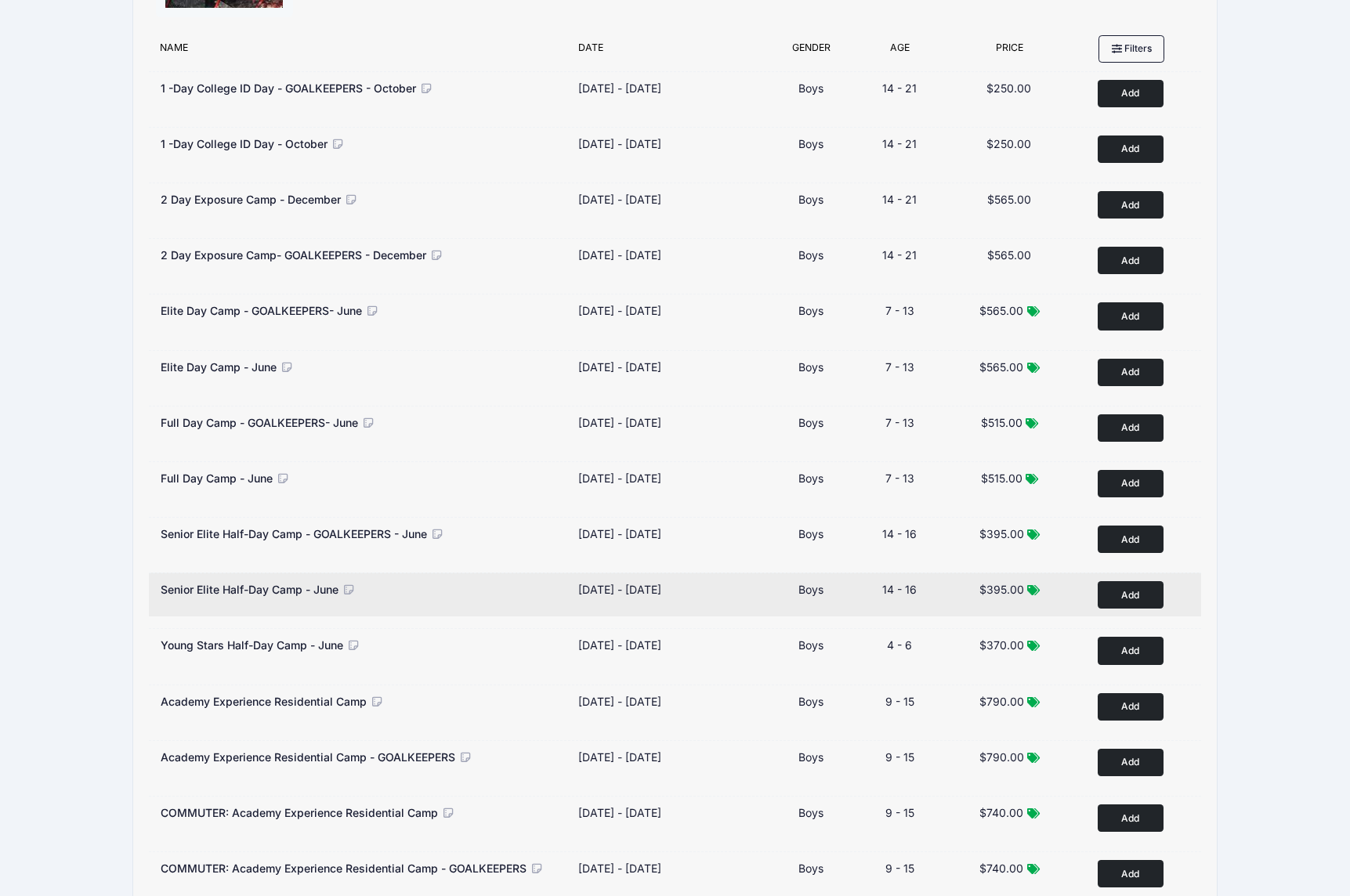
click at [354, 589] on icon at bounding box center [348, 590] width 14 height 11
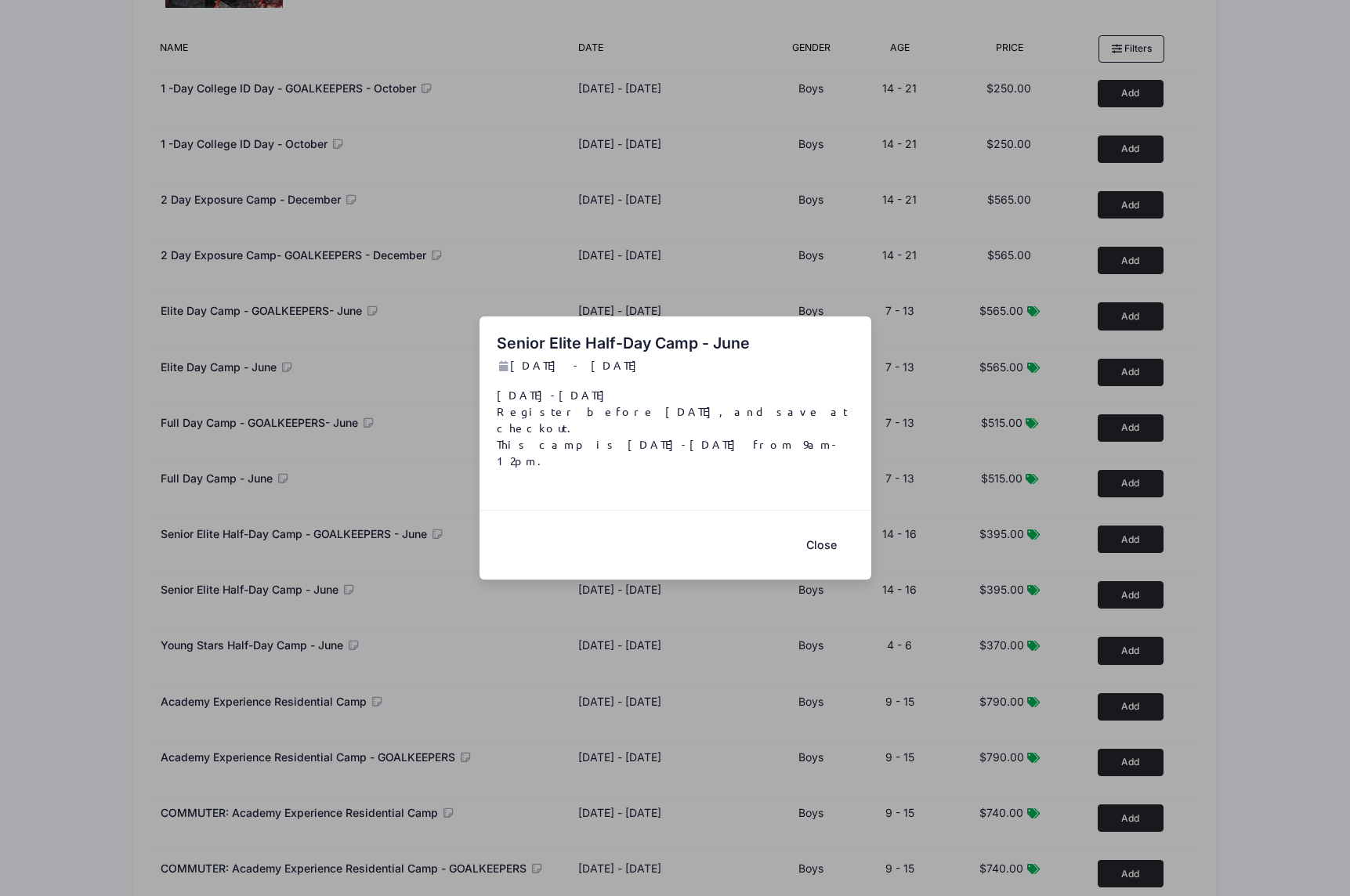
click at [821, 528] on button "Close" at bounding box center [821, 544] width 63 height 34
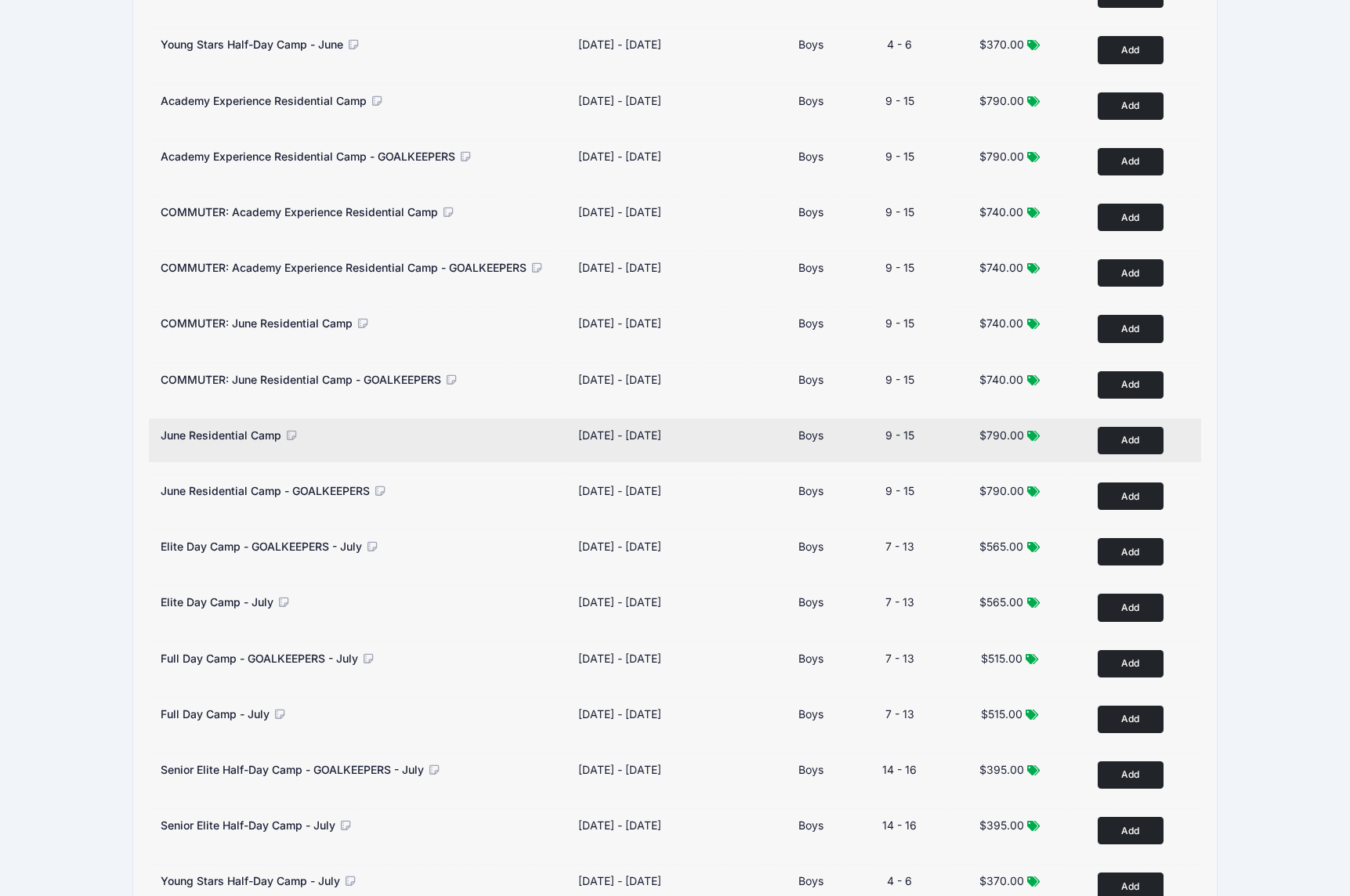
scroll to position [755, 0]
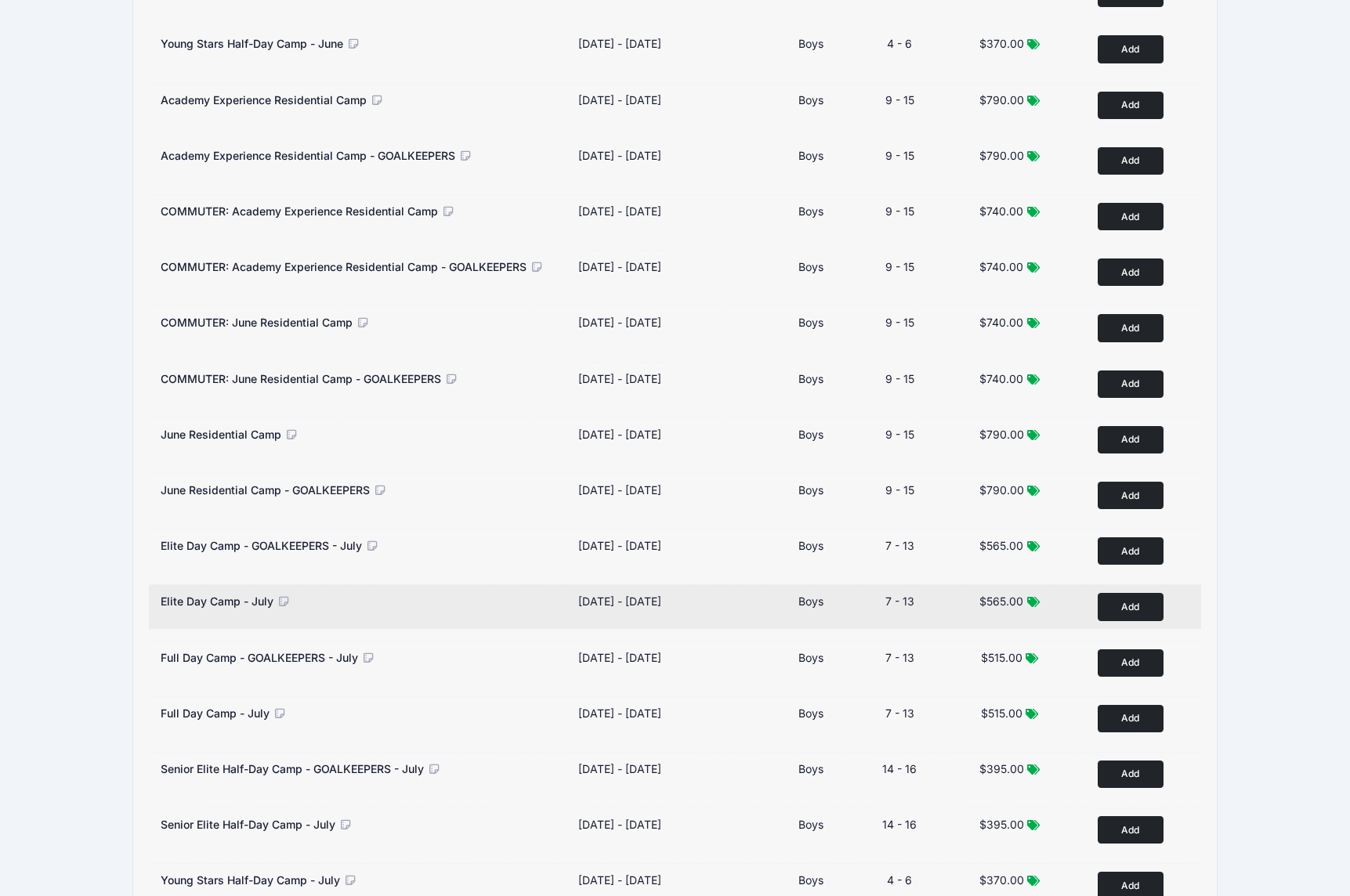
click at [285, 602] on icon at bounding box center [283, 601] width 14 height 11
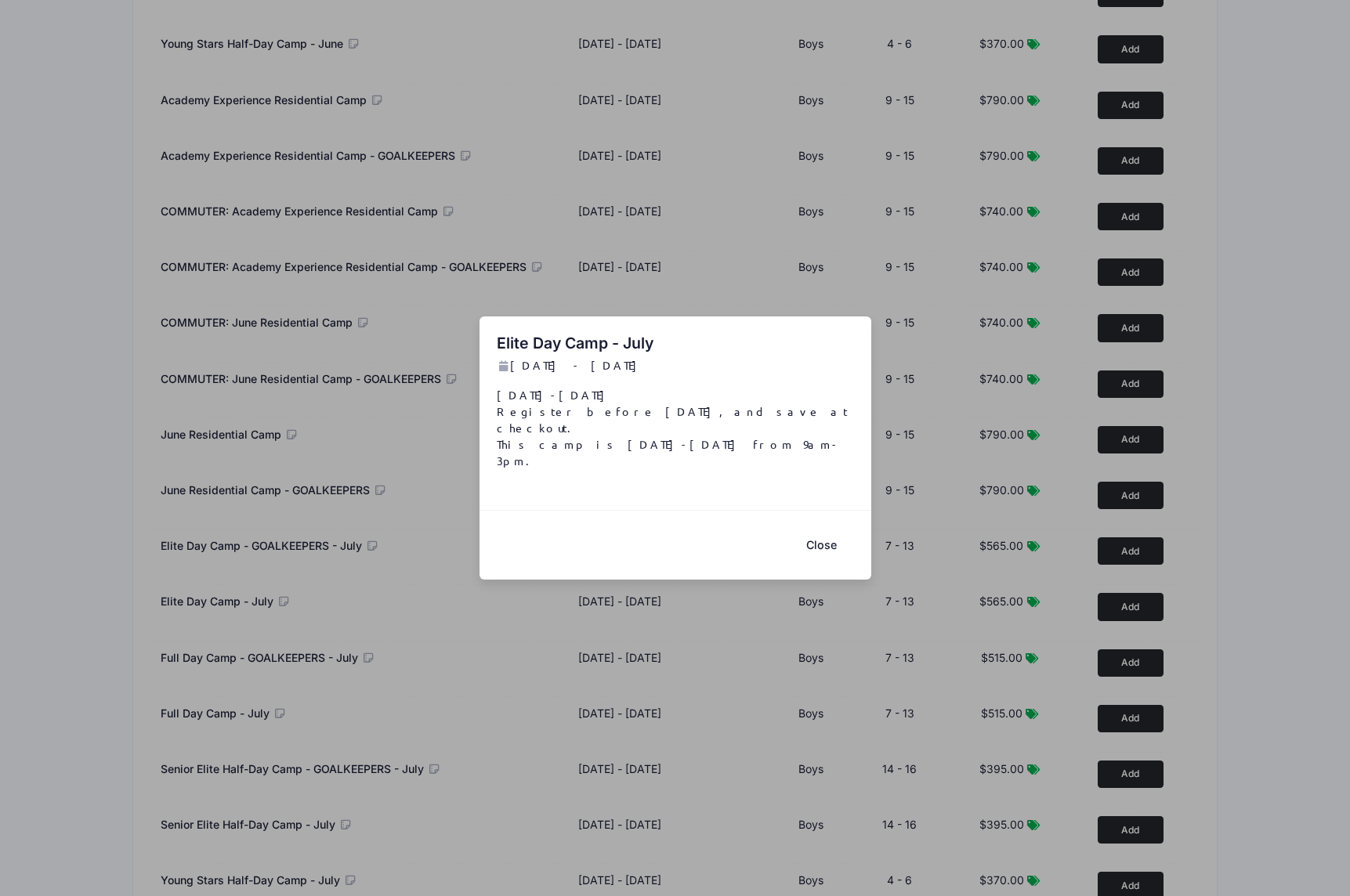
click at [826, 532] on button "Close" at bounding box center [821, 544] width 63 height 34
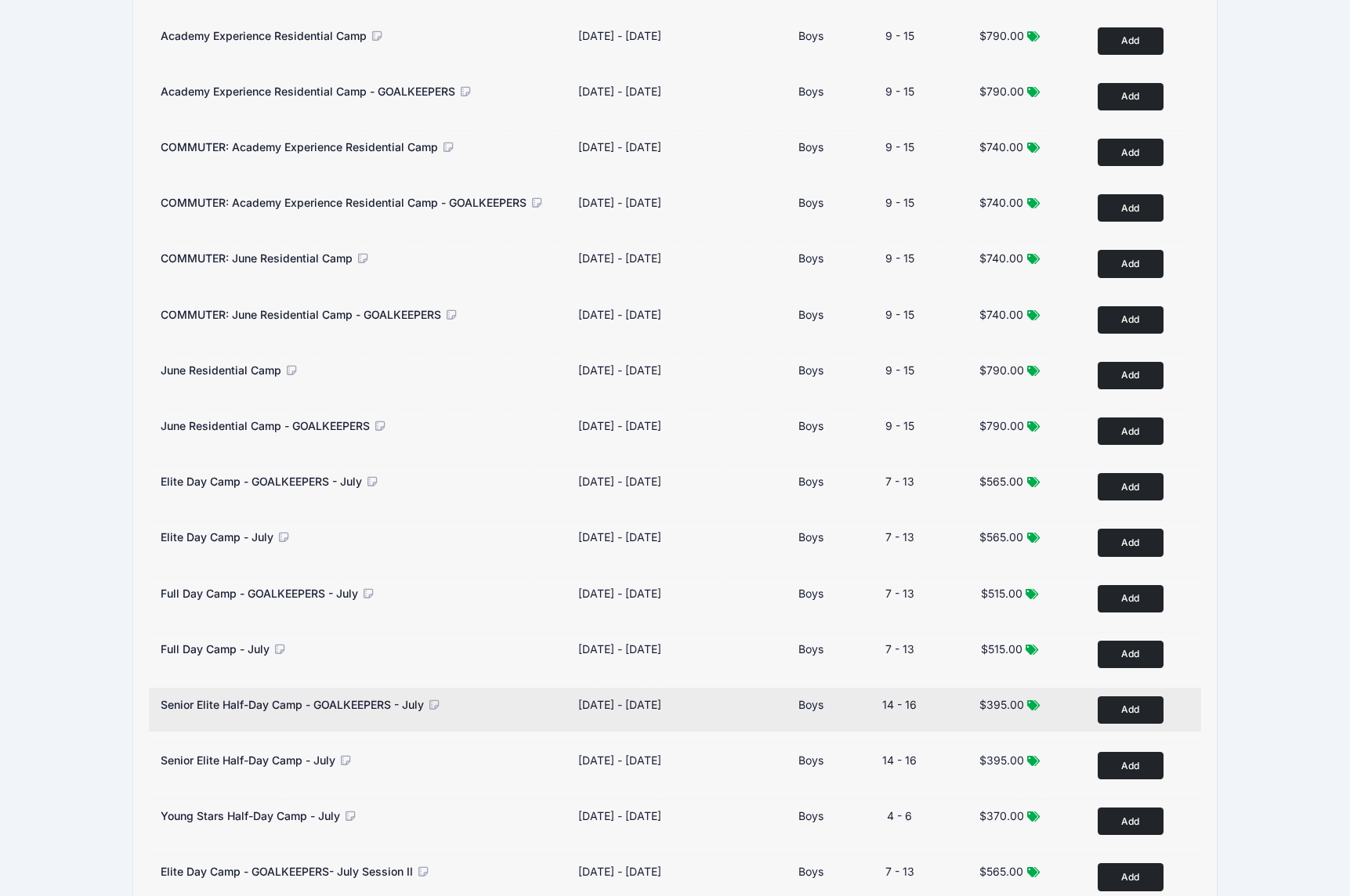
scroll to position [1136, 0]
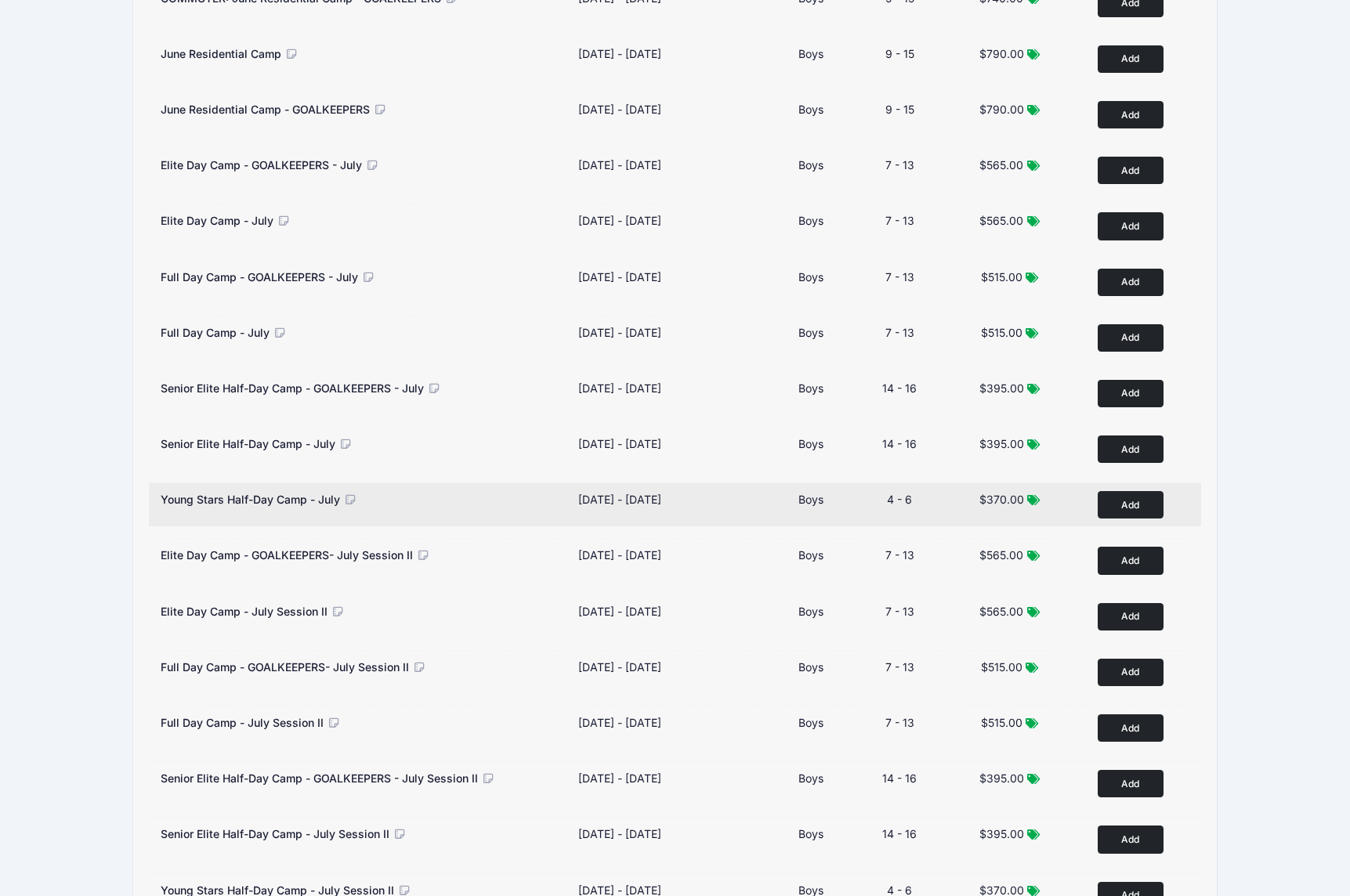
click at [351, 500] on icon at bounding box center [350, 500] width 14 height 11
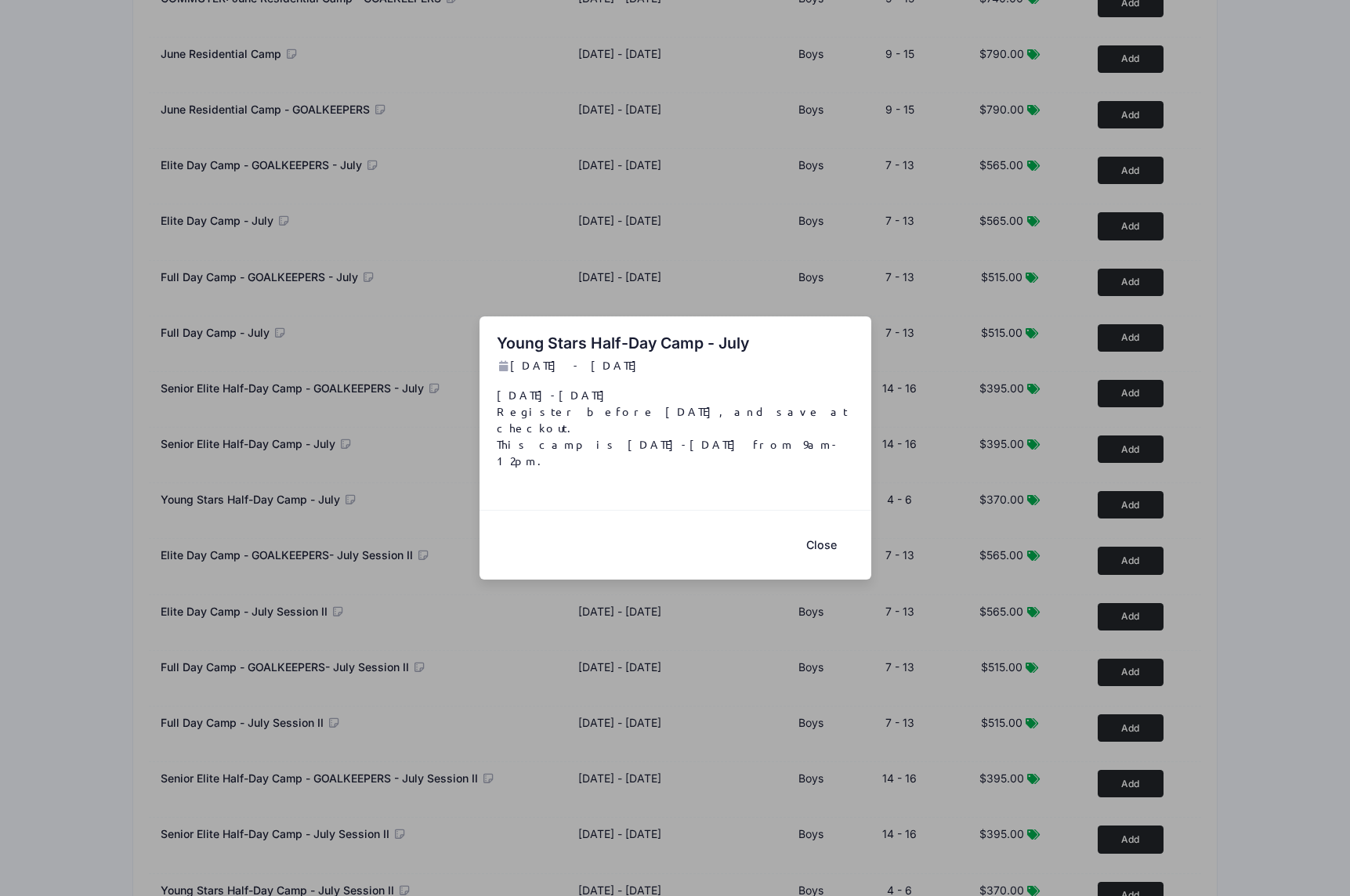
click at [832, 541] on button "Close" at bounding box center [821, 544] width 63 height 34
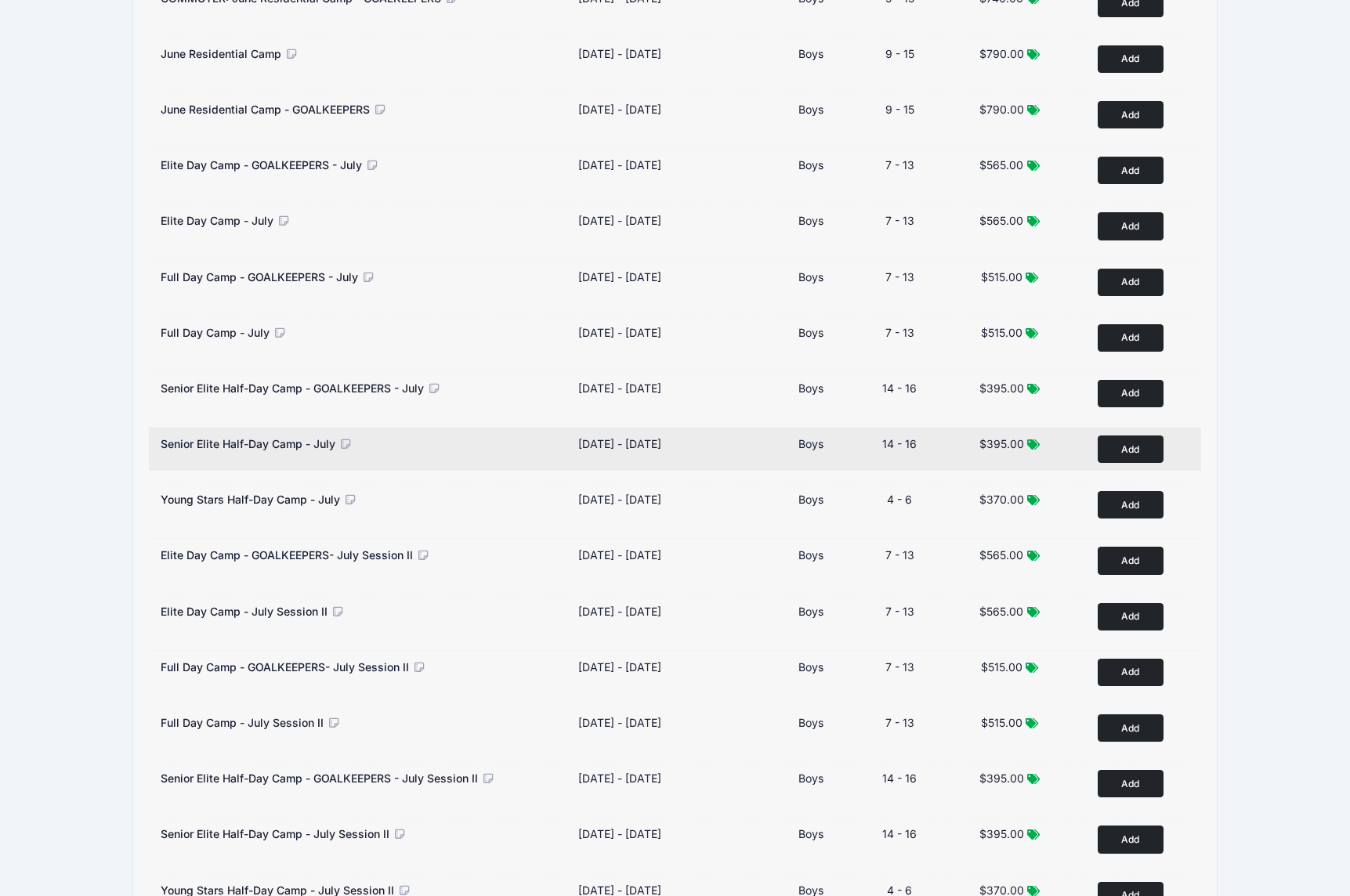
click at [346, 444] on icon at bounding box center [345, 444] width 14 height 11
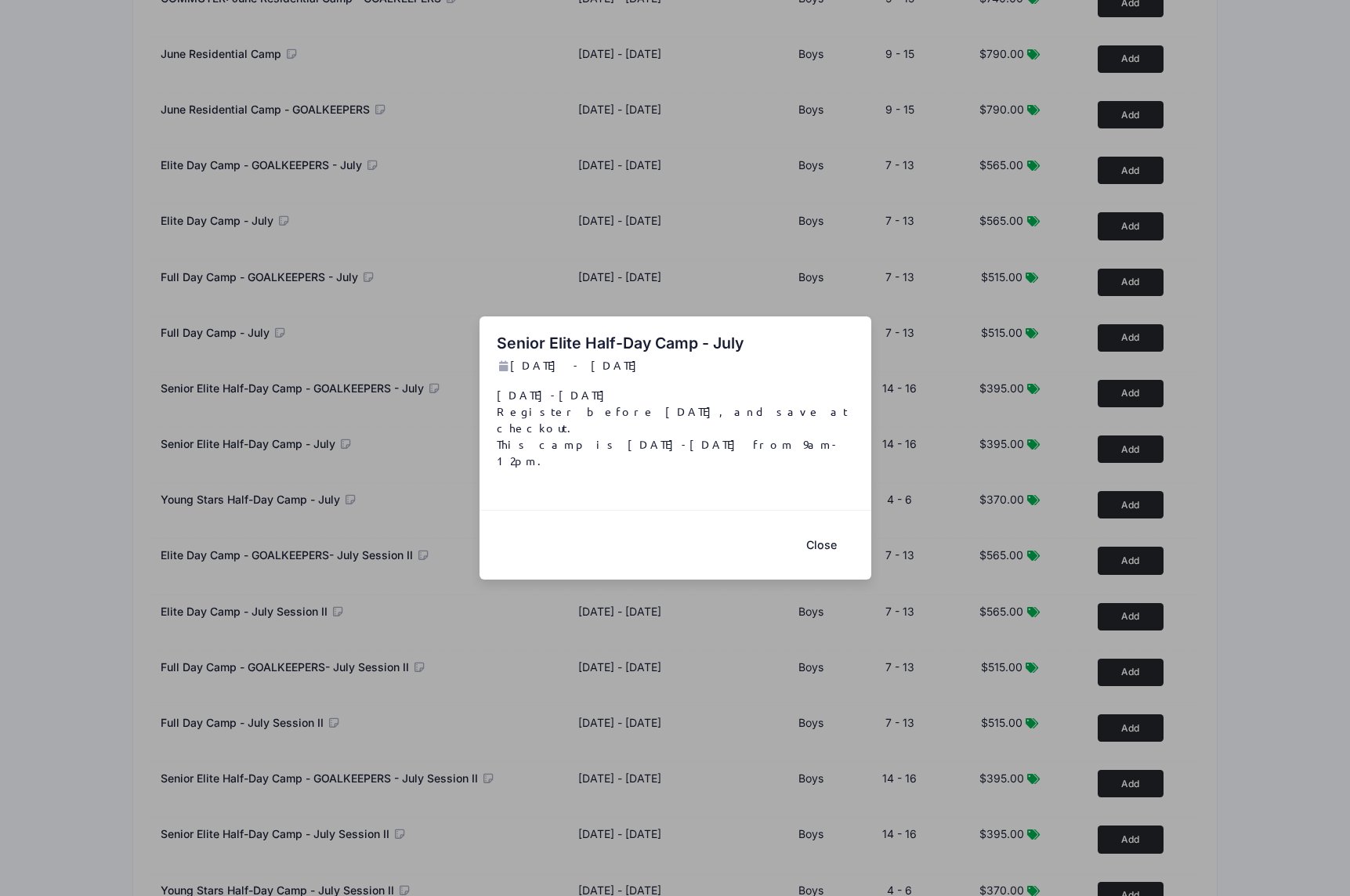
click at [838, 530] on button "Close" at bounding box center [821, 544] width 63 height 34
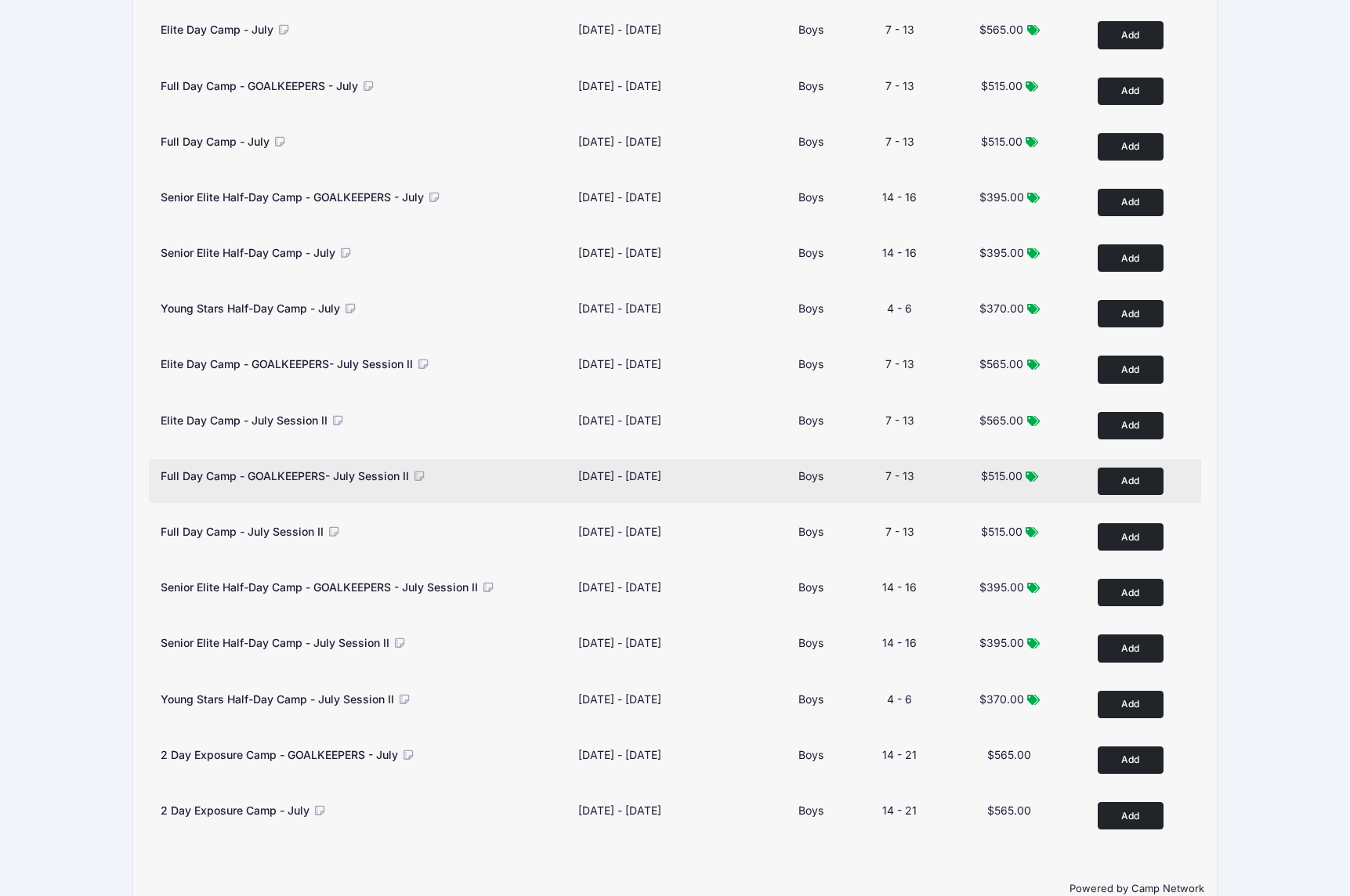
scroll to position [1354, 0]
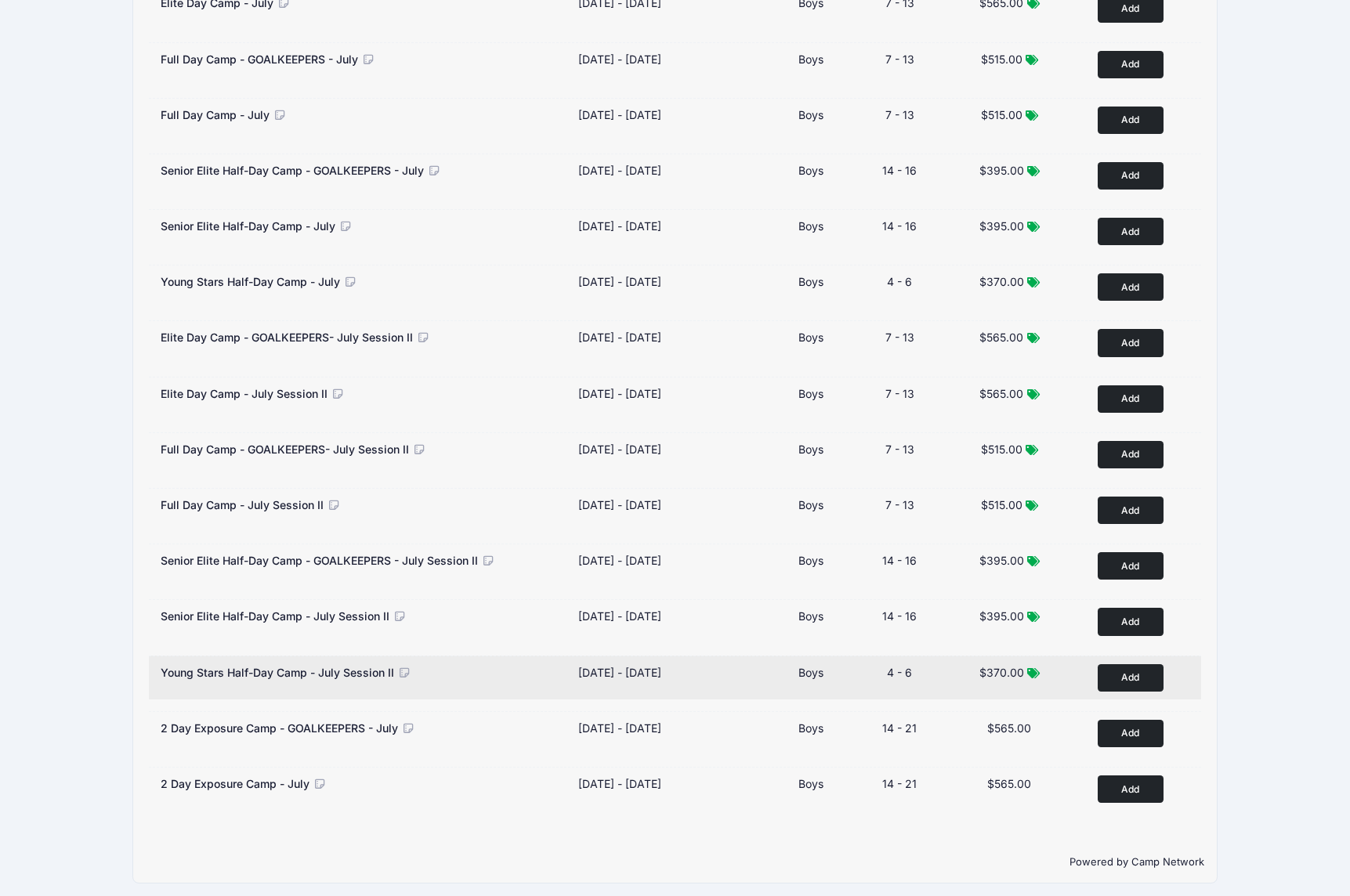
click at [406, 672] on icon at bounding box center [403, 673] width 14 height 11
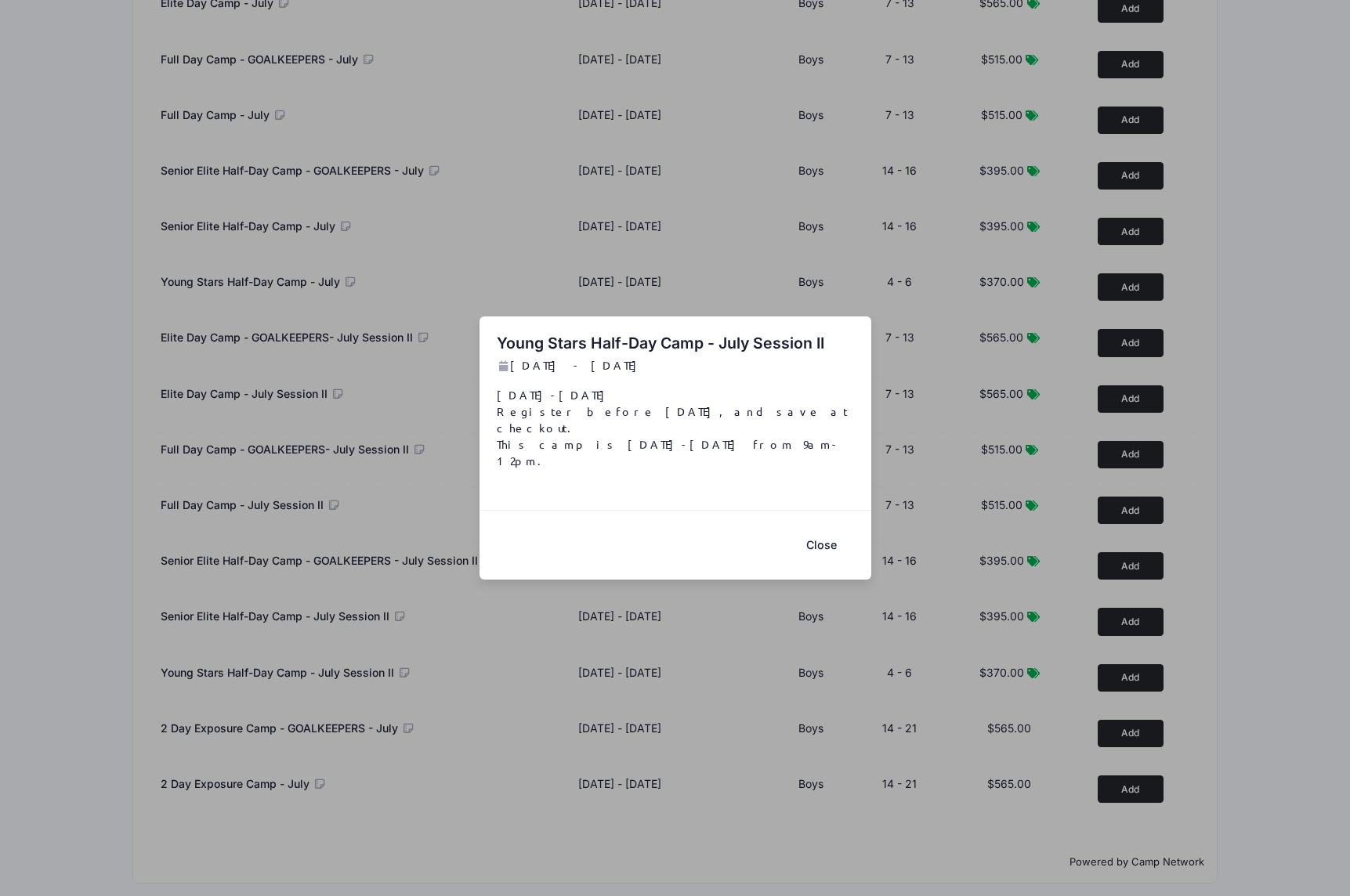
click at [820, 530] on button "Close" at bounding box center [821, 544] width 63 height 34
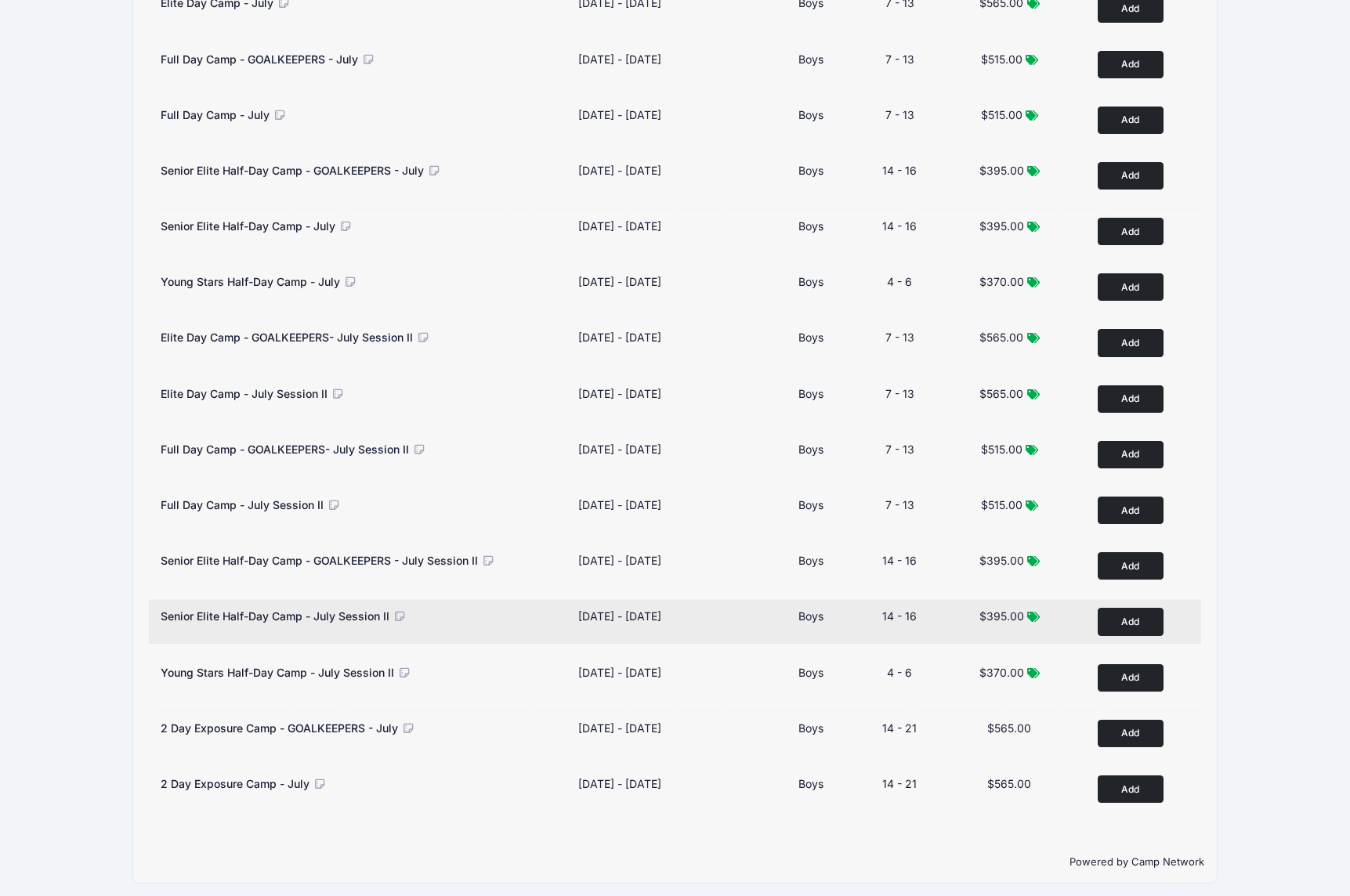
click at [400, 618] on icon at bounding box center [399, 617] width 14 height 11
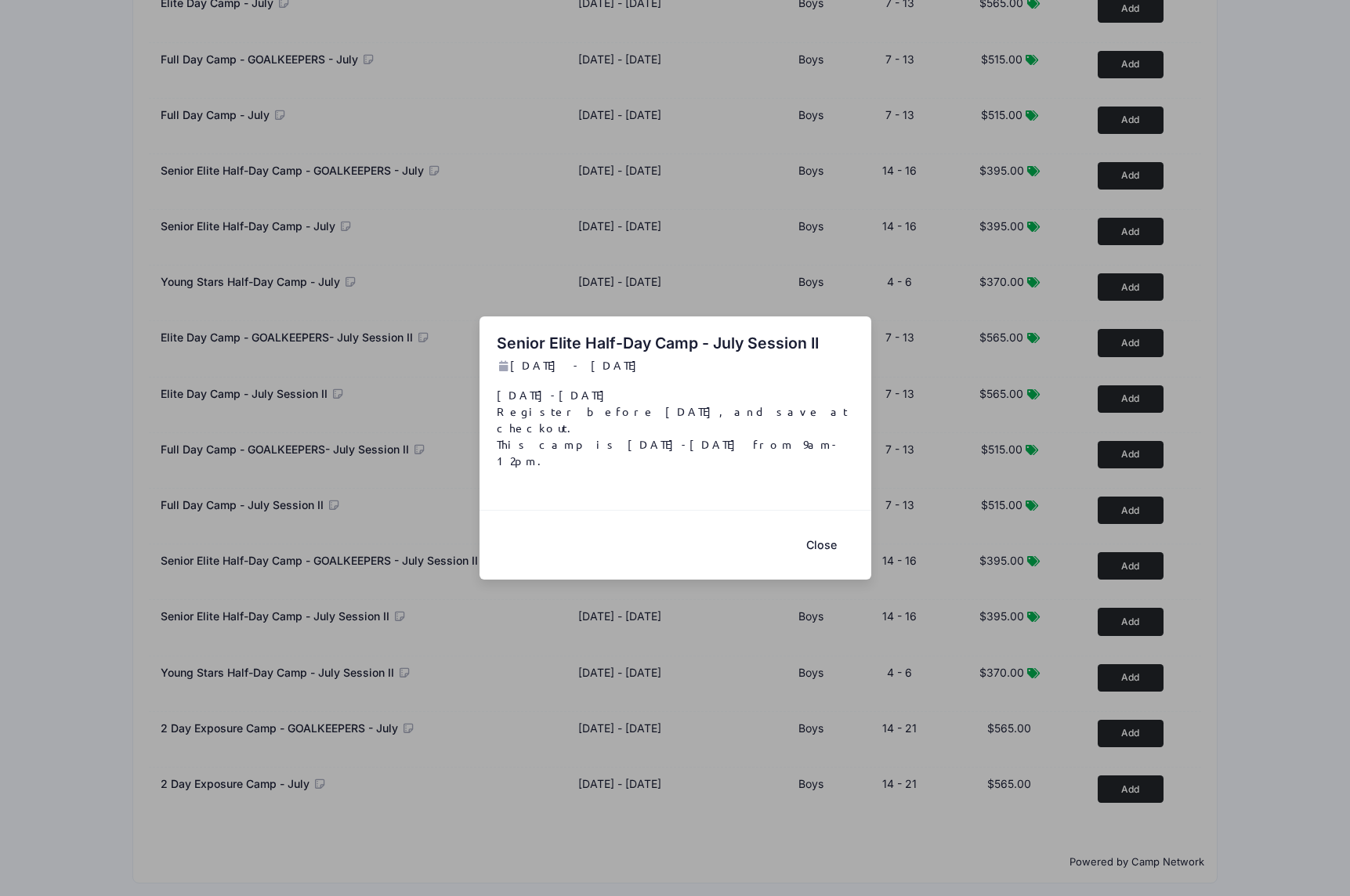
click at [820, 528] on button "Close" at bounding box center [821, 544] width 63 height 34
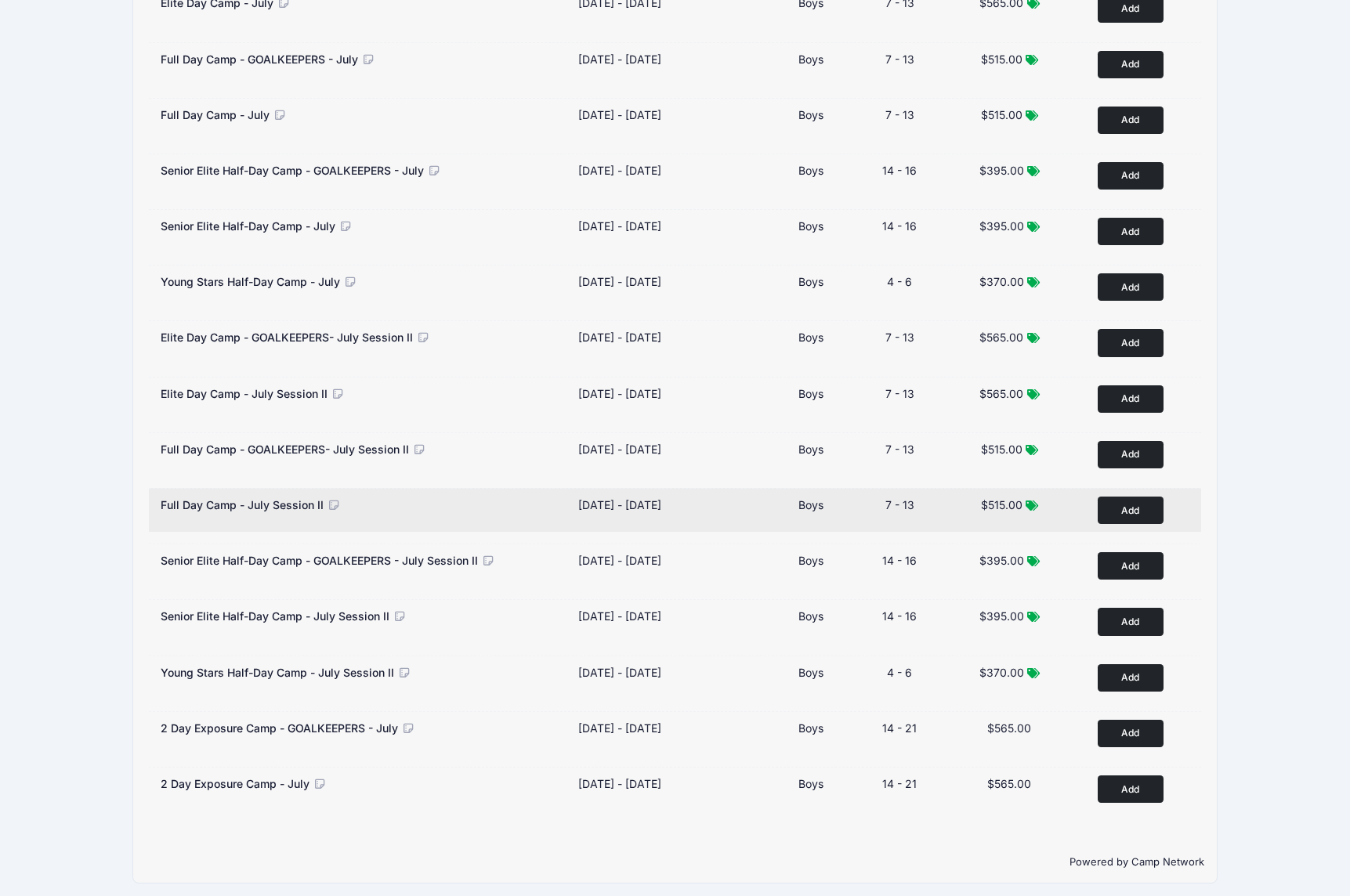
click at [330, 505] on icon at bounding box center [333, 506] width 14 height 11
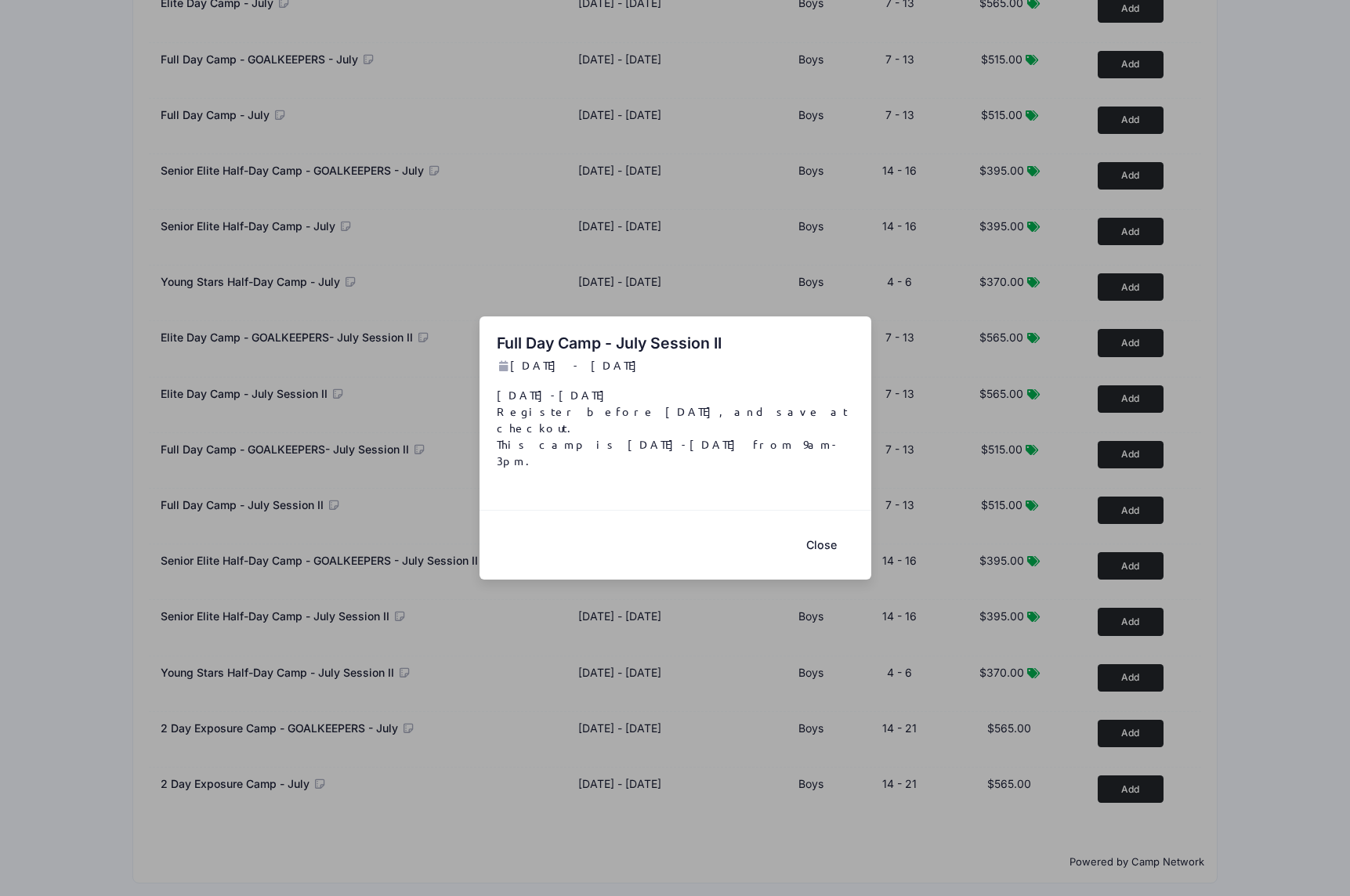
click at [815, 529] on button "Close" at bounding box center [821, 544] width 63 height 34
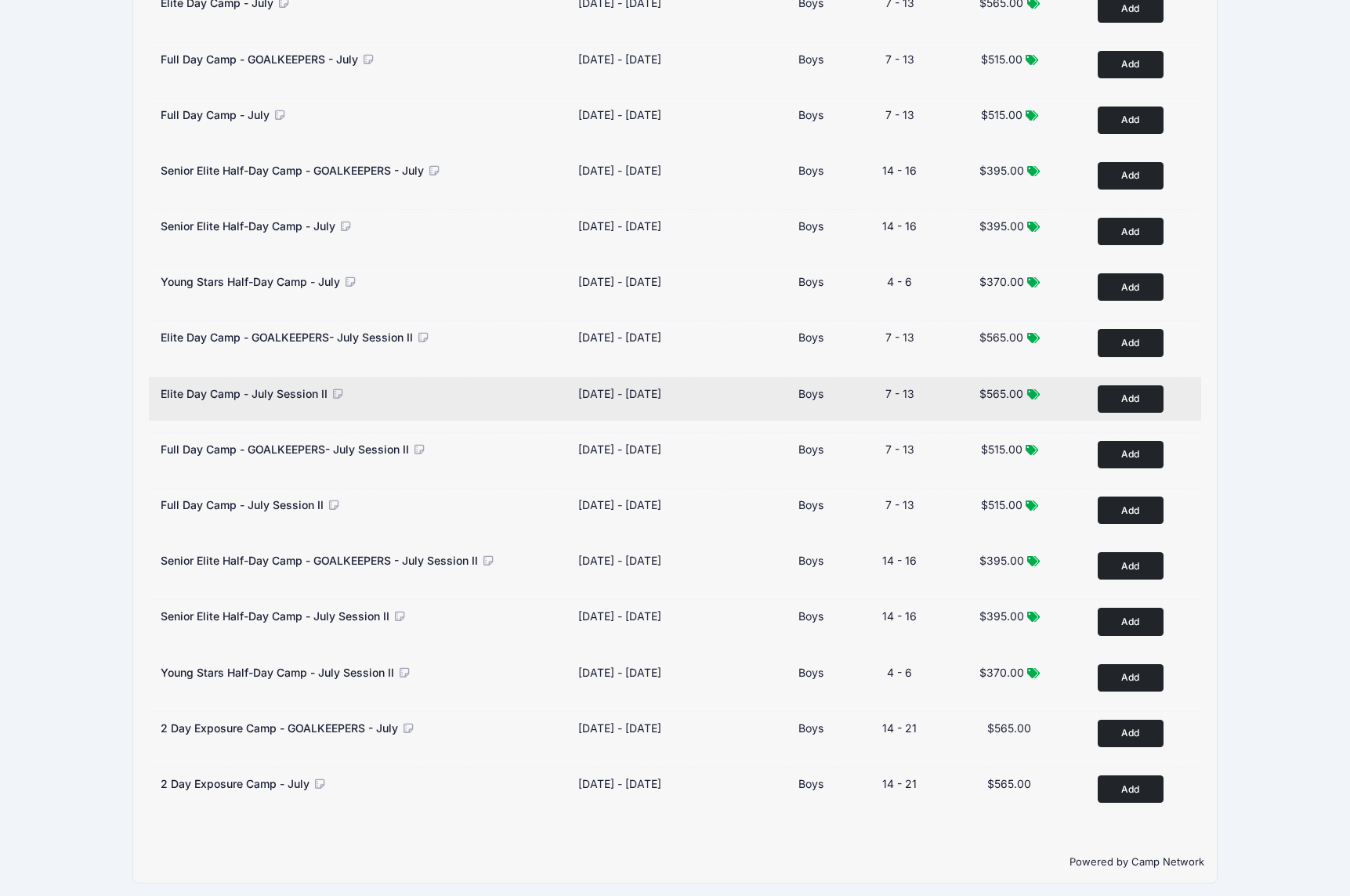
click at [339, 394] on icon at bounding box center [337, 394] width 14 height 11
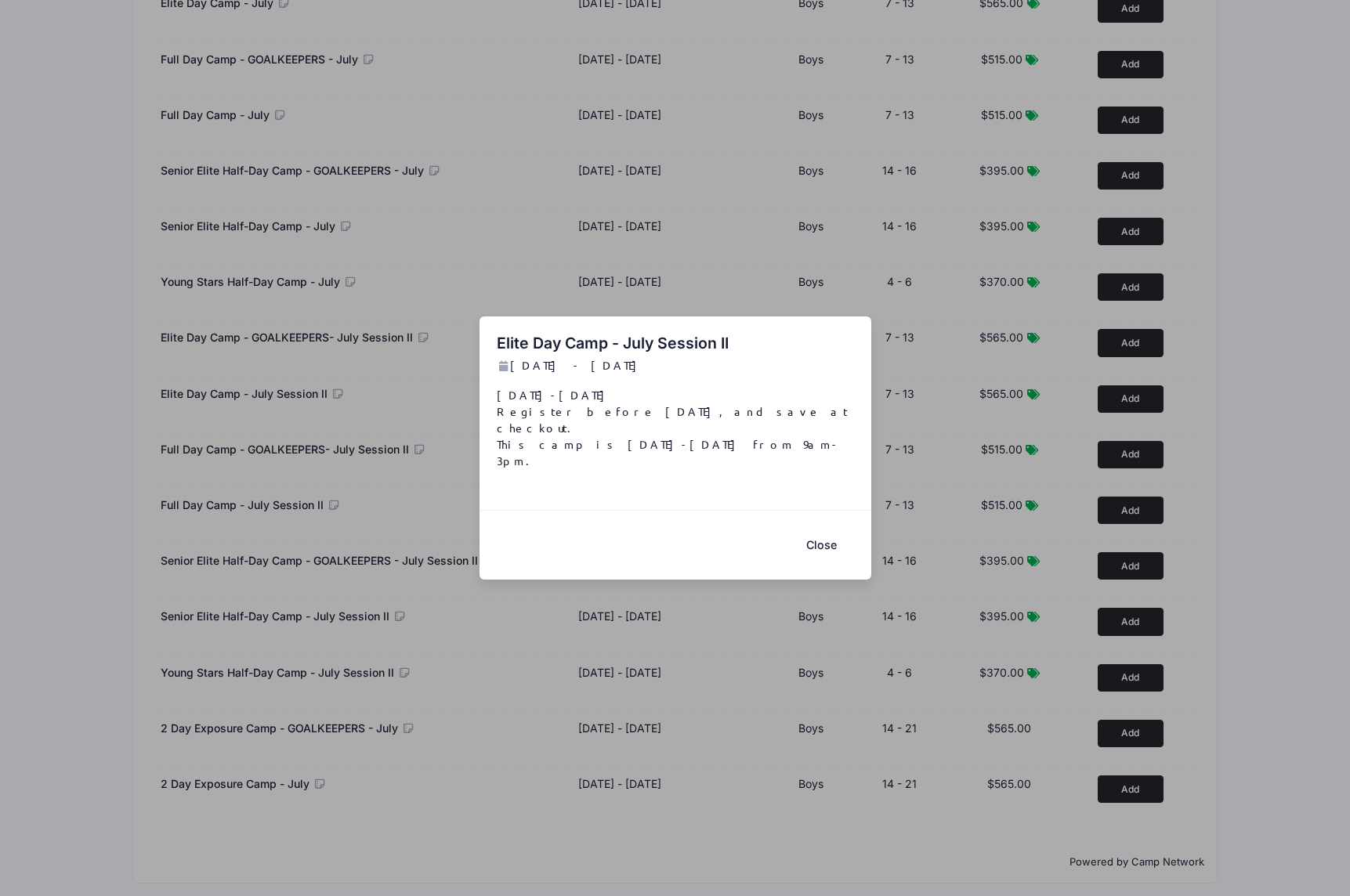
click at [826, 528] on button "Close" at bounding box center [821, 544] width 63 height 34
